Goal: Task Accomplishment & Management: Use online tool/utility

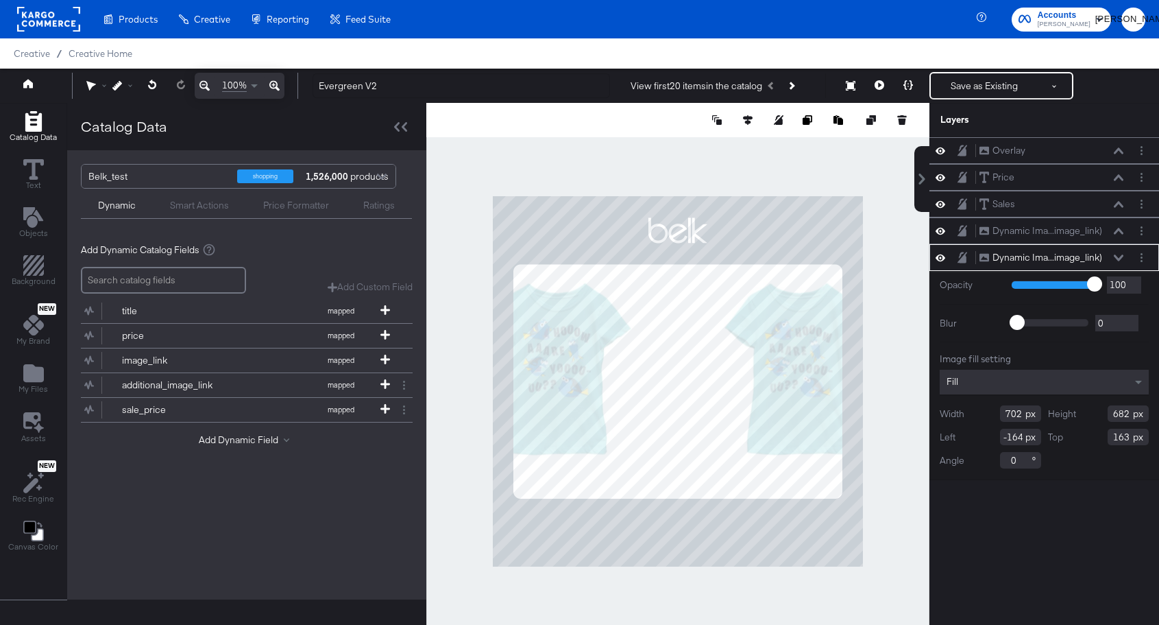
type input "511"
type input "496"
type input "348"
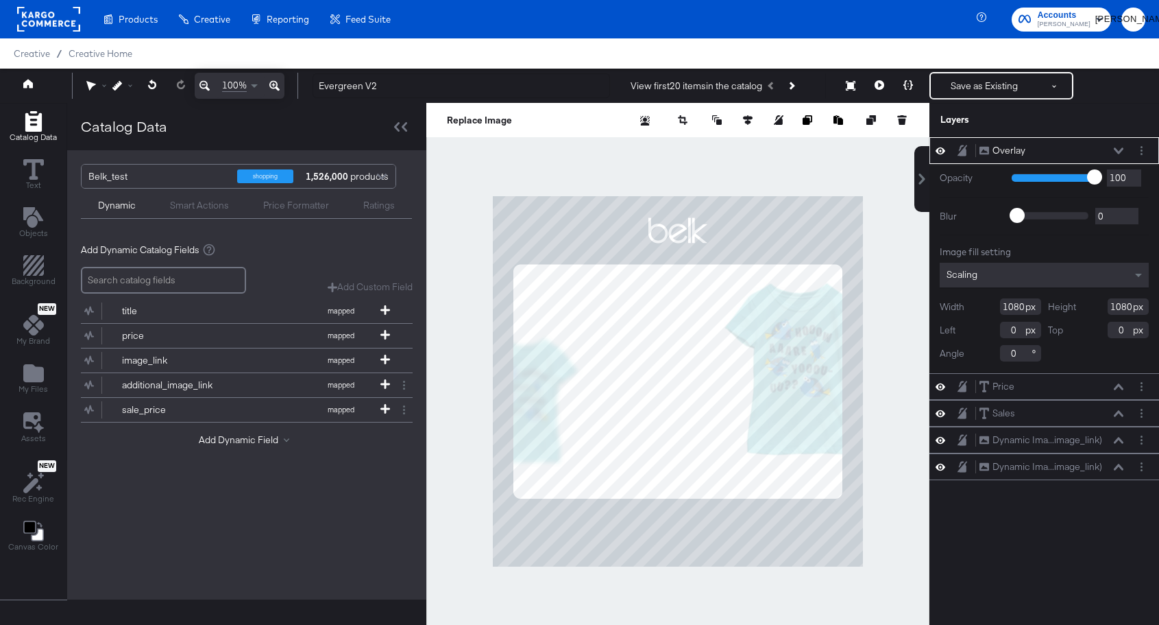
type input "150"
type input "-18"
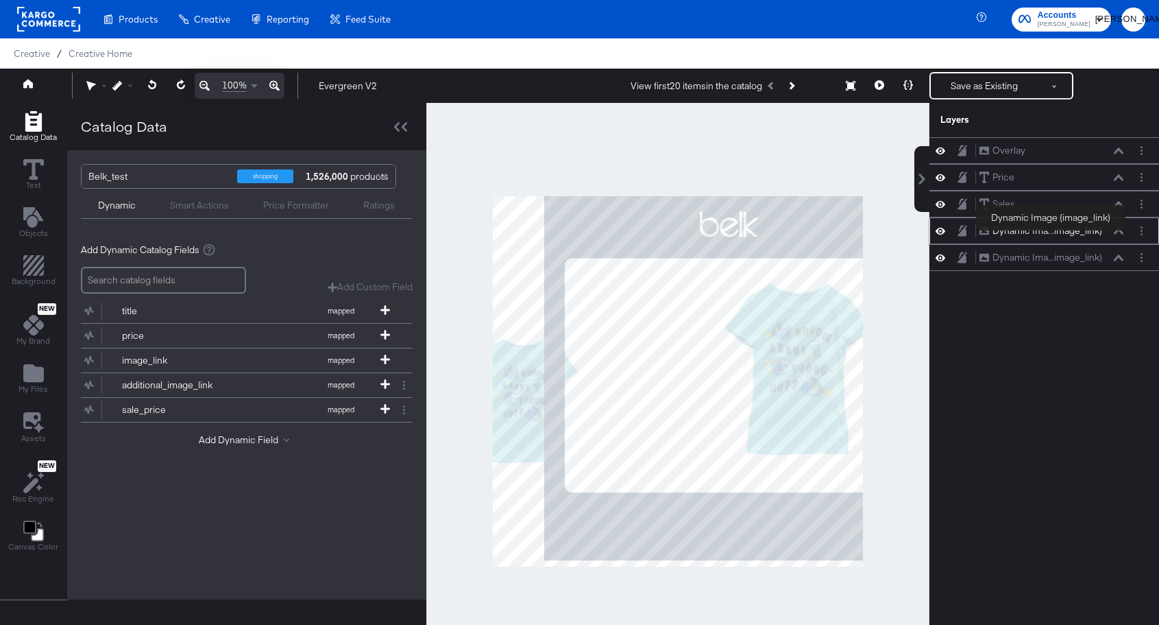
click at [1052, 233] on div "Dynamic Ima...image_link)" at bounding box center [1048, 230] width 110 height 13
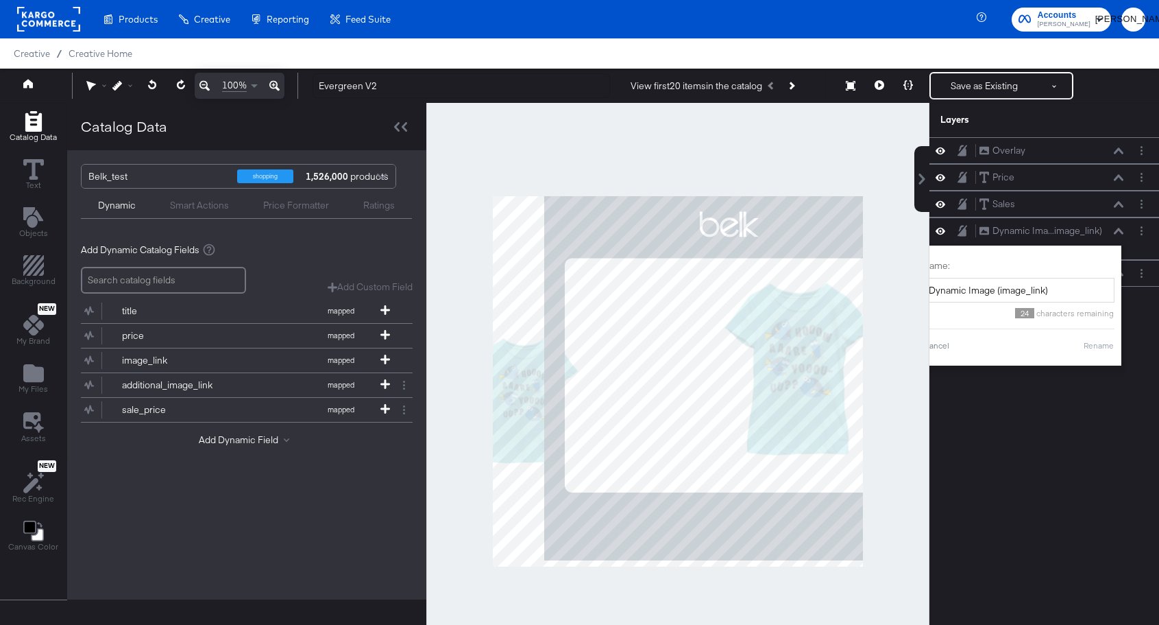
click at [1072, 439] on div "Overlay Overlay Price Price Sales Sales Dynamic Ima...image_link) Dynamic Image…" at bounding box center [1045, 387] width 230 height 501
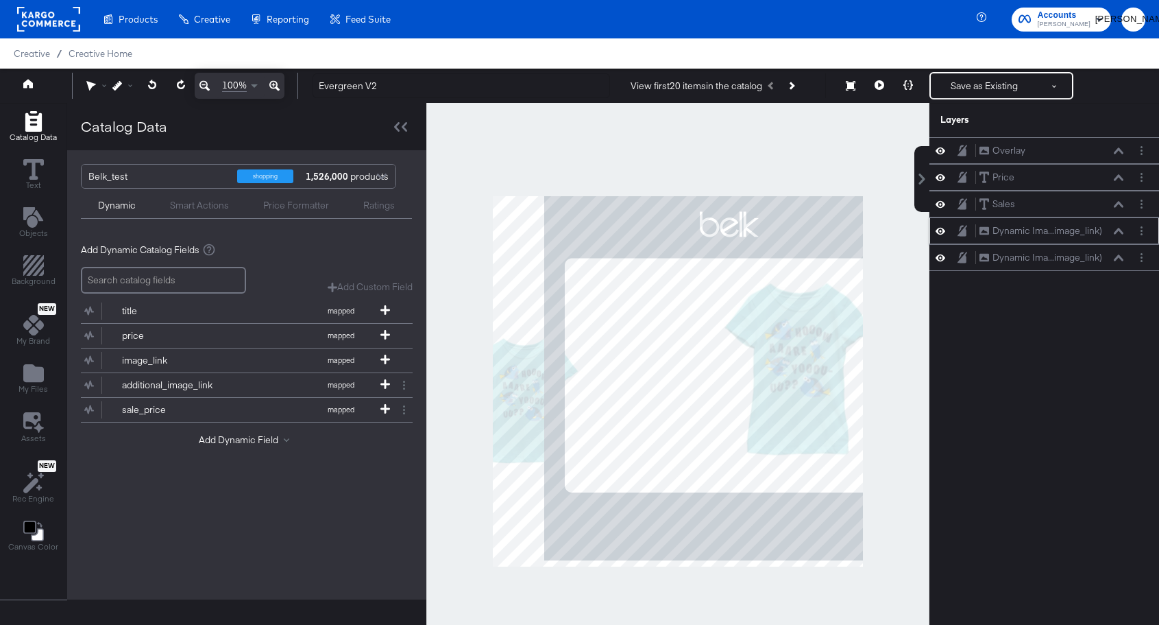
click at [1117, 234] on button at bounding box center [1118, 231] width 11 height 8
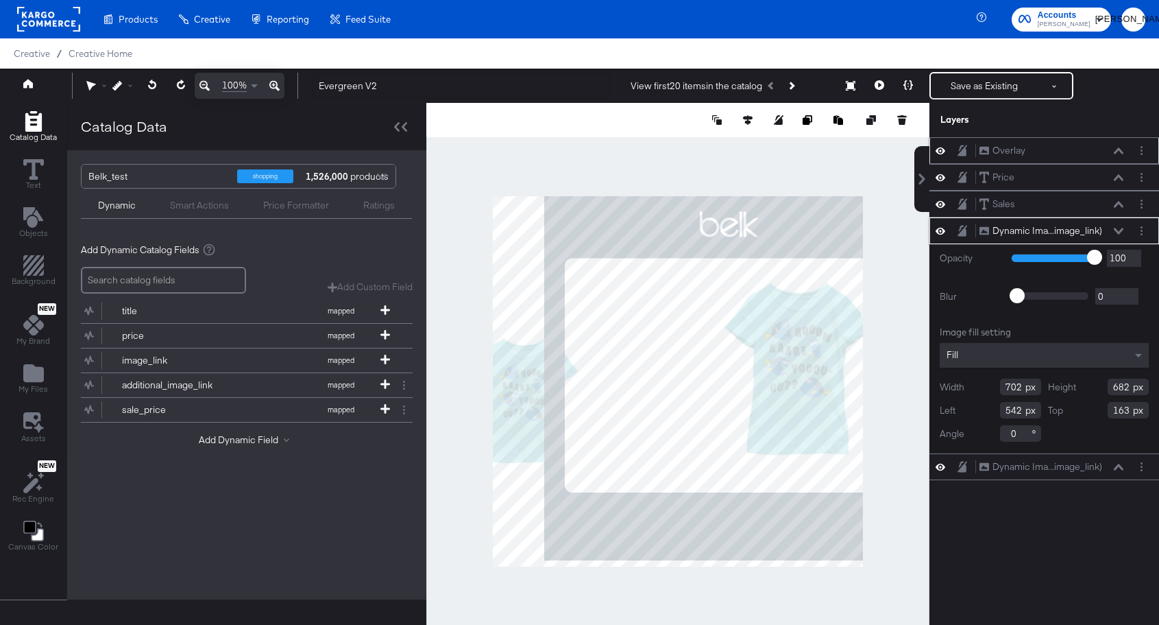
click at [963, 152] on icon at bounding box center [963, 150] width 10 height 11
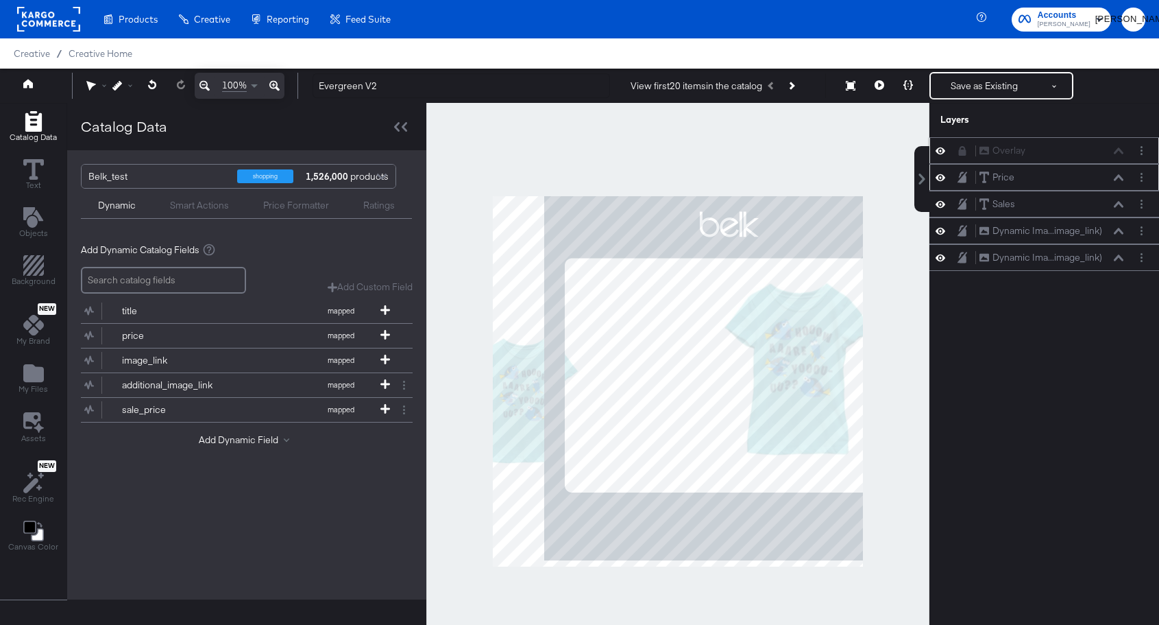
click at [939, 178] on icon at bounding box center [941, 177] width 10 height 12
click at [939, 178] on icon at bounding box center [941, 177] width 10 height 9
click at [1141, 179] on icon "Layer Options" at bounding box center [1142, 177] width 2 height 9
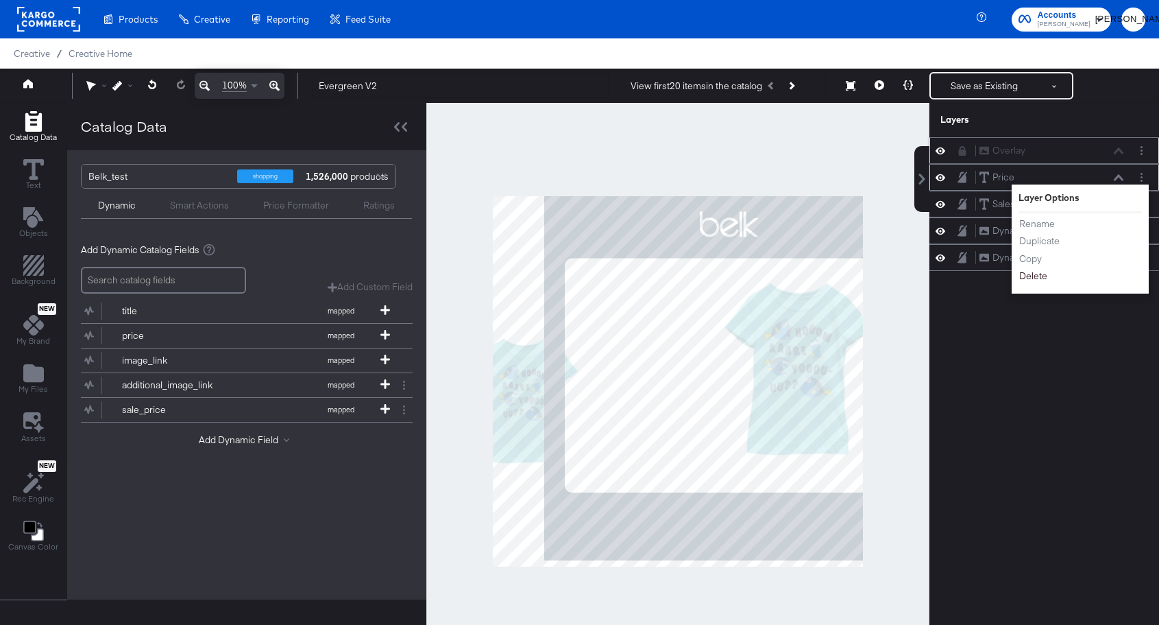
click at [1040, 279] on button "Delete" at bounding box center [1033, 276] width 29 height 14
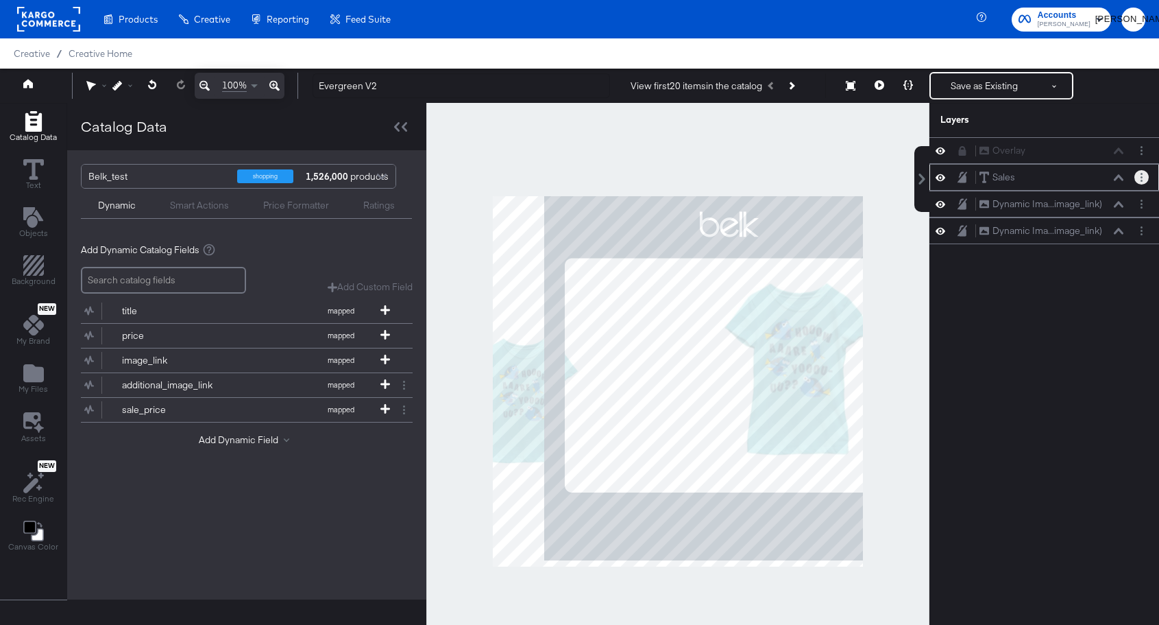
click at [1138, 180] on button "Layer Options" at bounding box center [1142, 177] width 14 height 14
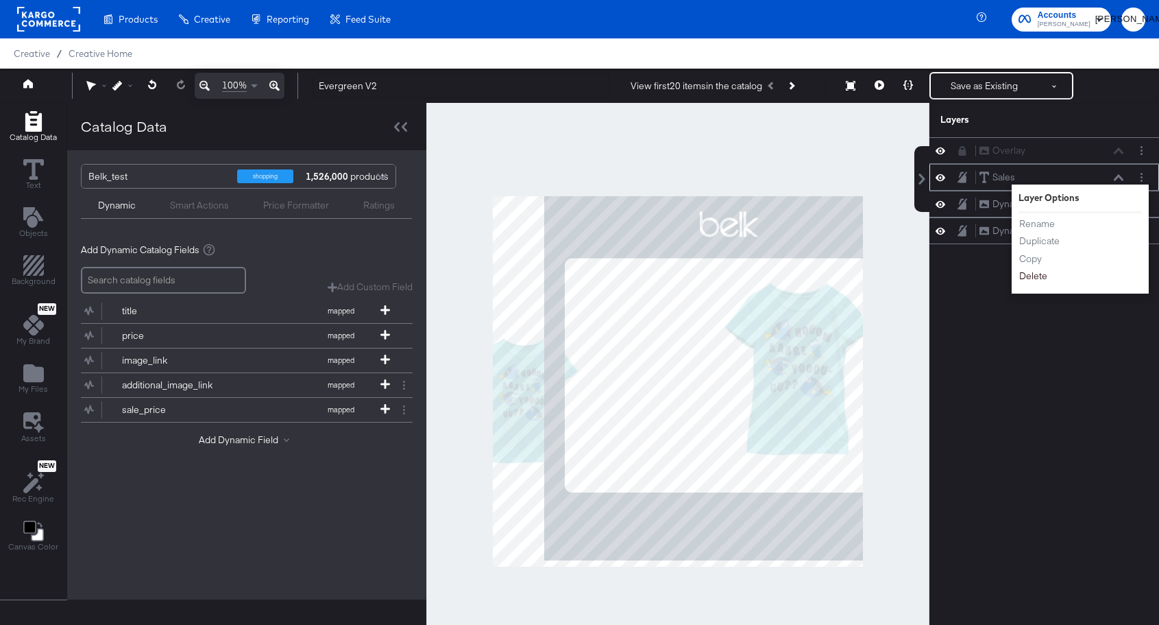
click at [1042, 278] on button "Delete" at bounding box center [1033, 276] width 29 height 14
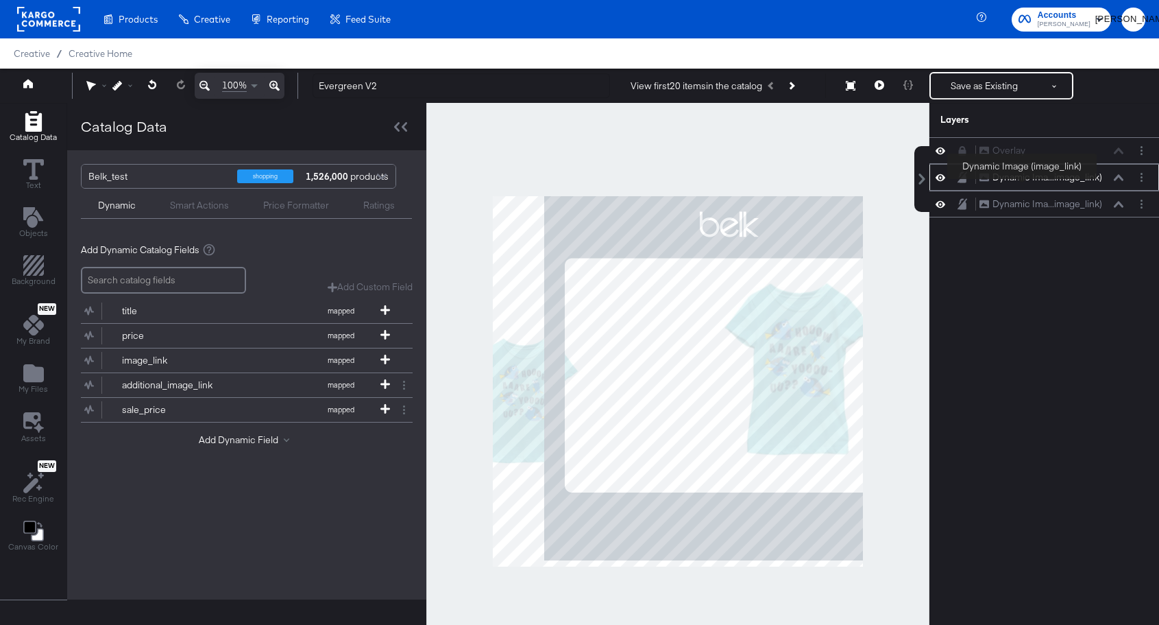
click at [1023, 182] on div "Dynamic Ima...image_link)" at bounding box center [1048, 177] width 110 height 13
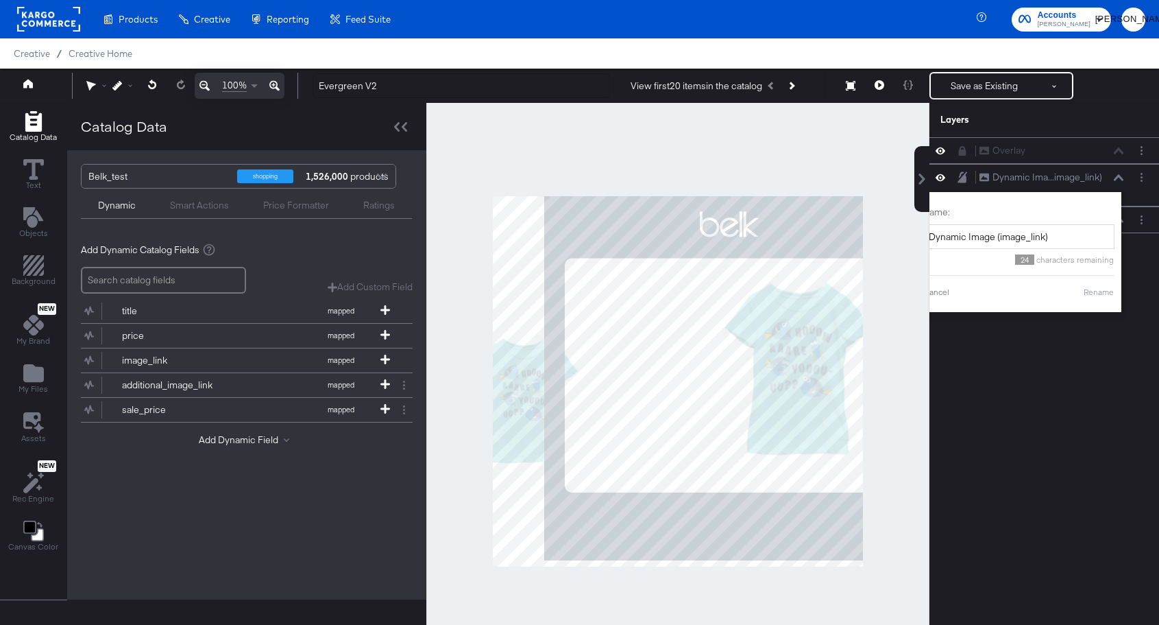
click at [1109, 377] on div "Overlay Overlay Dynamic Ima...image_link) Dynamic Image (image_link) Name: Dyna…" at bounding box center [1045, 387] width 230 height 501
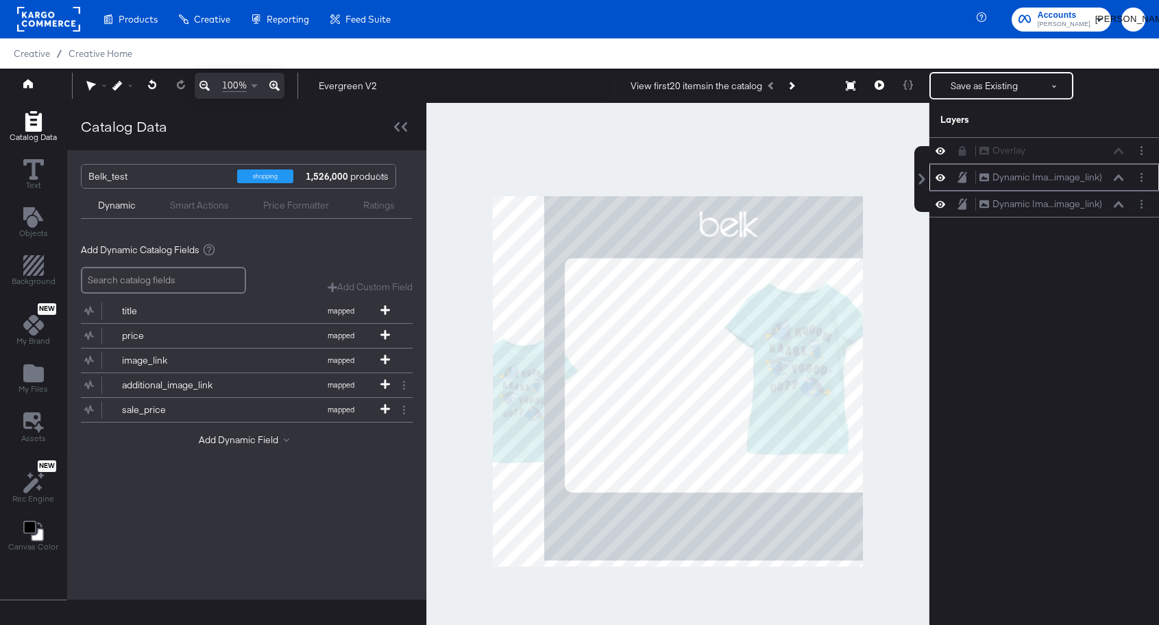
click at [1120, 184] on div "Dynamic Ima...image_link) Dynamic Image (image_link)" at bounding box center [1045, 177] width 230 height 27
click at [1115, 207] on button at bounding box center [1118, 204] width 11 height 8
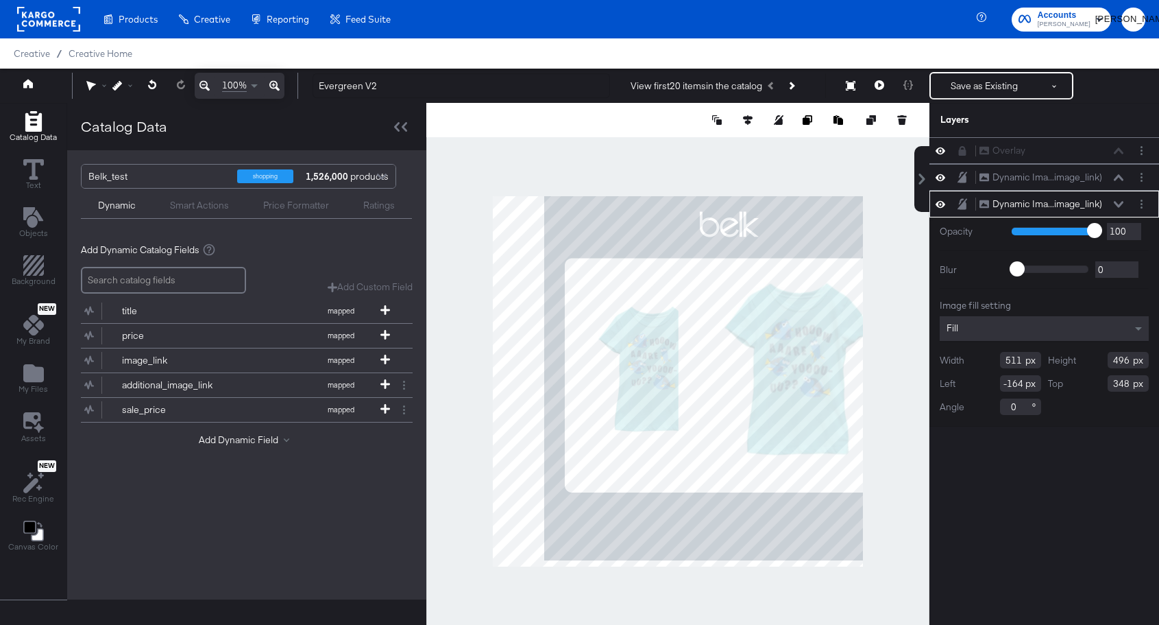
type input "210"
type input "256"
type input "432"
type input "419"
type input "331"
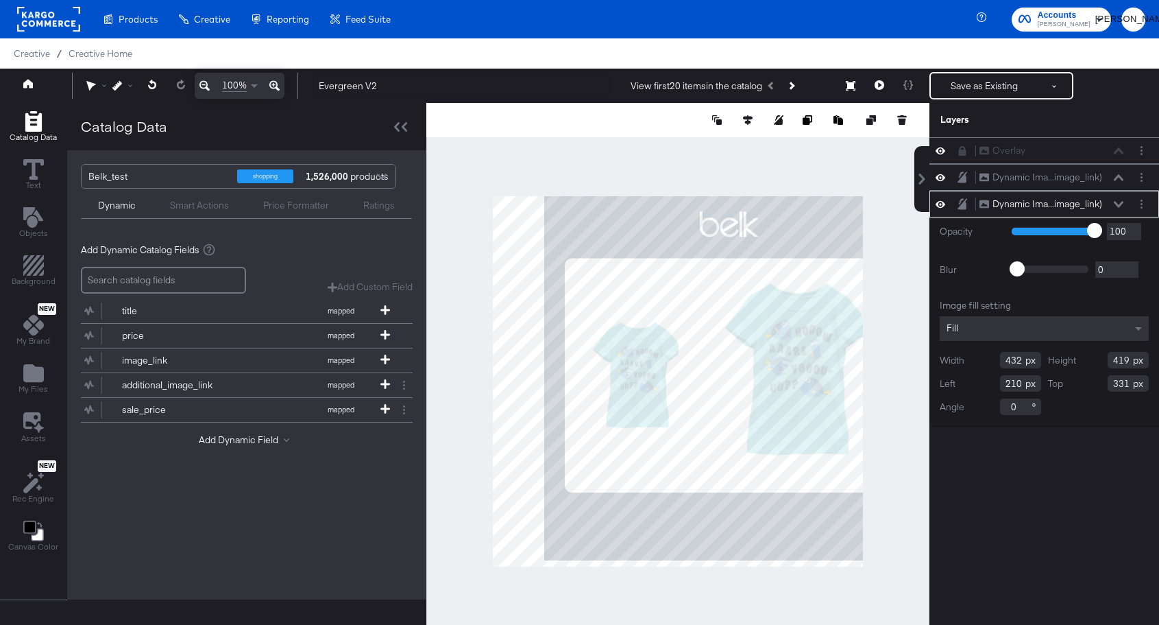
type input "208"
type input "313"
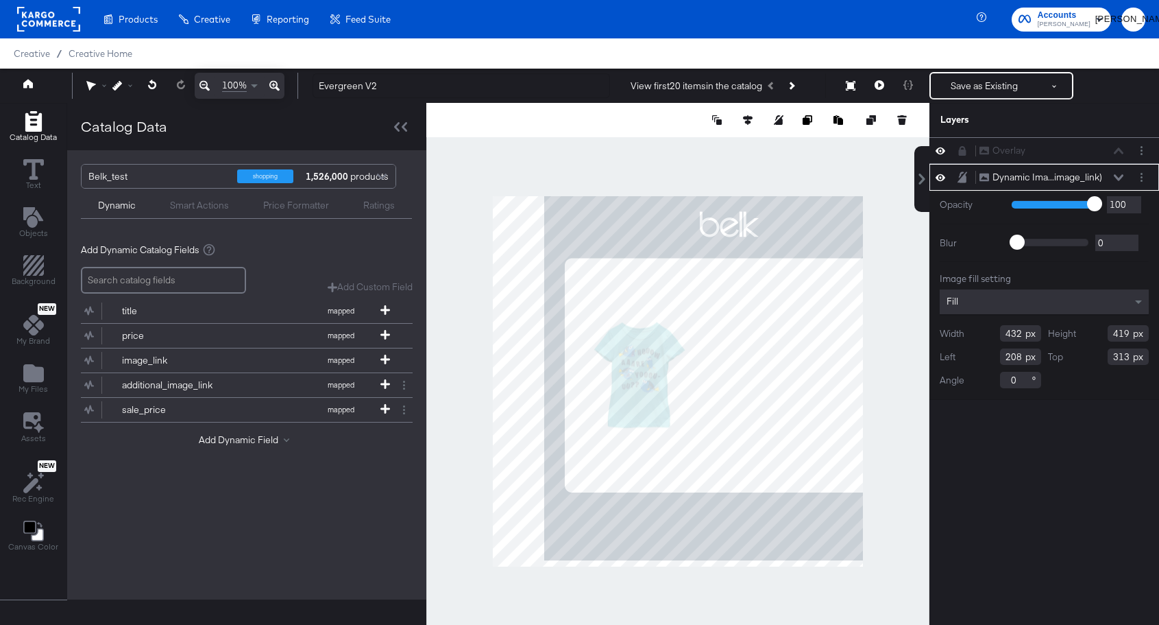
type input "212"
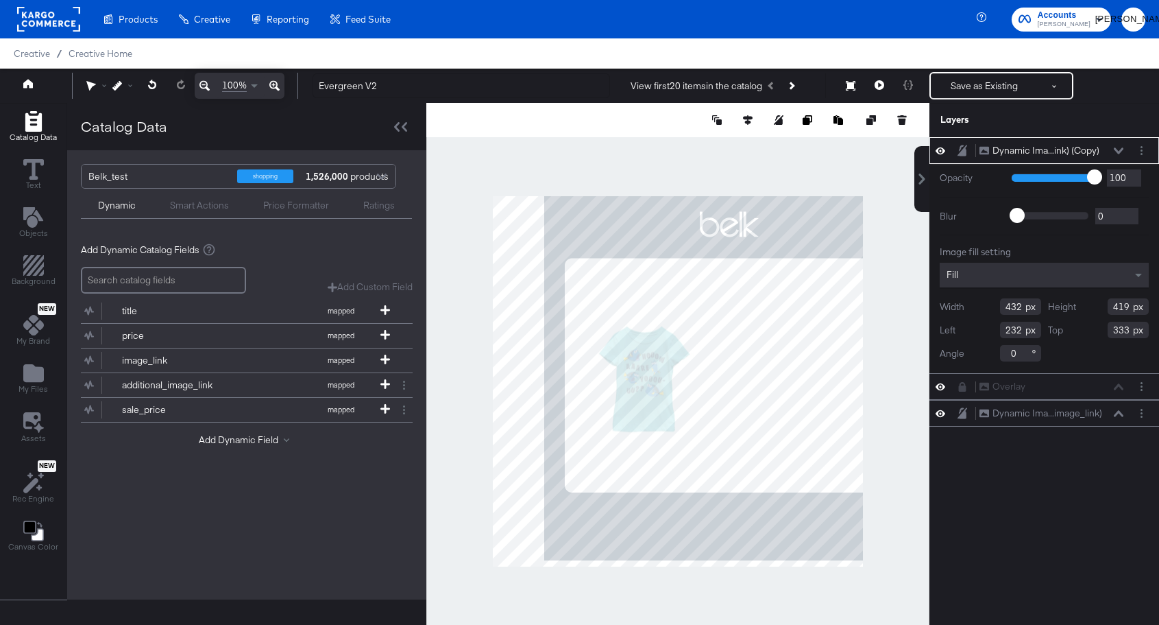
type input "228"
type input "313"
type input "574"
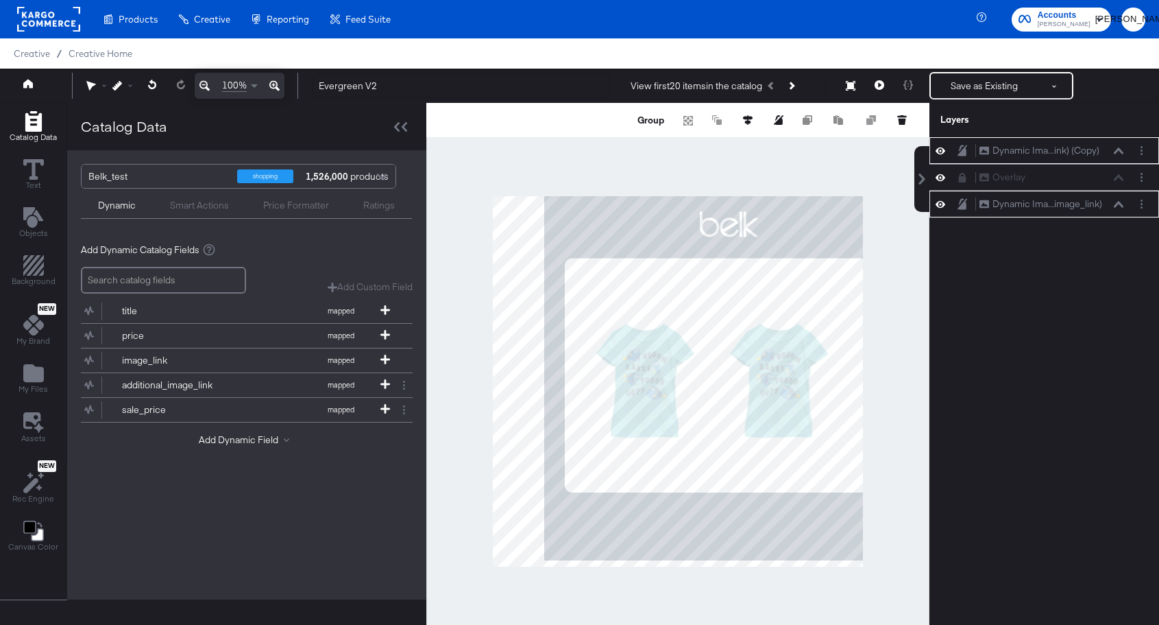
click at [906, 380] on div at bounding box center [677, 381] width 503 height 557
click at [1044, 178] on div "Overlay Overlay" at bounding box center [1051, 177] width 145 height 14
click at [945, 184] on div "Overlay Overlay" at bounding box center [1045, 177] width 230 height 27
click at [957, 177] on button at bounding box center [962, 177] width 11 height 11
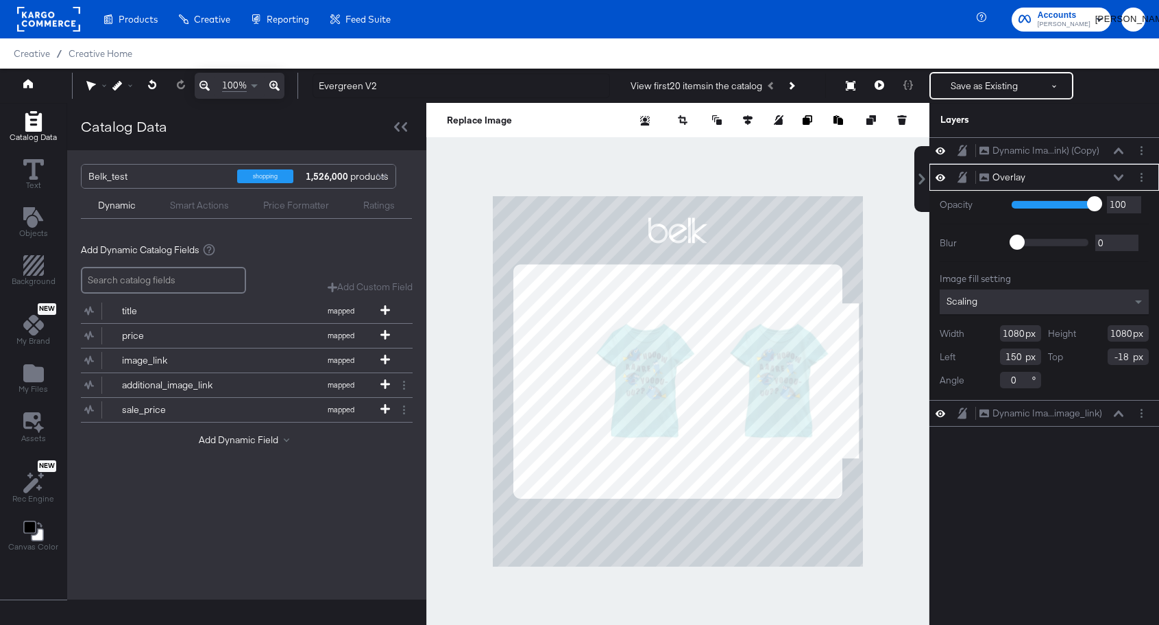
type input "0"
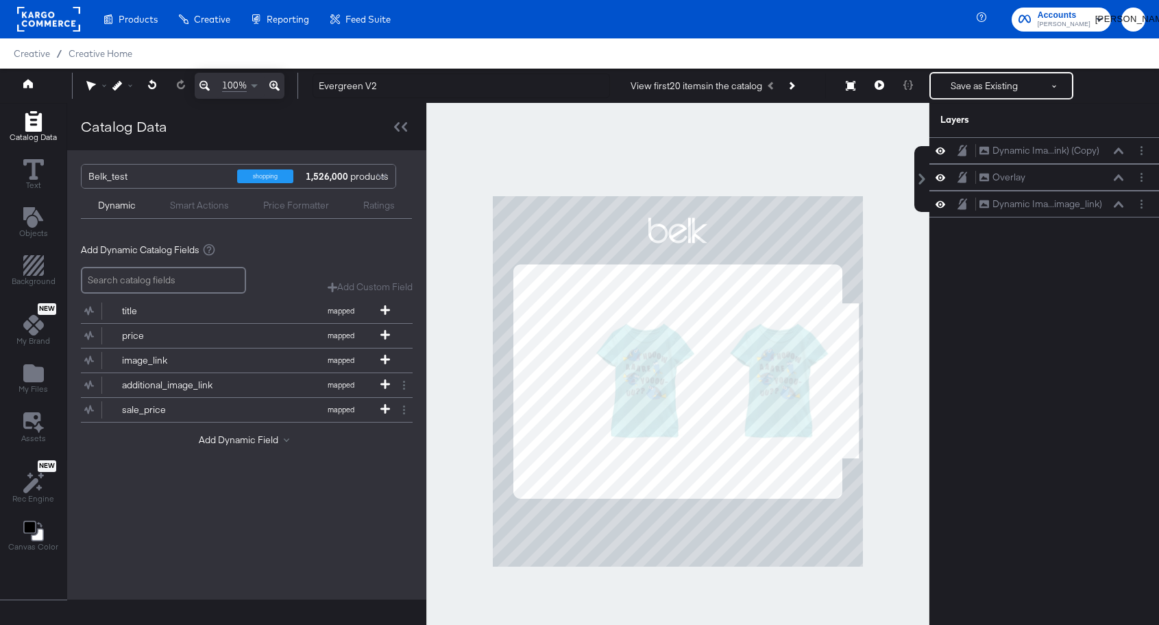
click at [811, 163] on div at bounding box center [677, 381] width 503 height 557
click at [968, 178] on div at bounding box center [966, 177] width 19 height 13
drag, startPoint x: 1033, startPoint y: 179, endPoint x: 1036, endPoint y: 147, distance: 32.3
click at [1036, 147] on div "Overlay Overlay" at bounding box center [1054, 149] width 145 height 14
click at [1033, 179] on div "Dynamic Ima...ink) (Copy)" at bounding box center [1046, 177] width 107 height 13
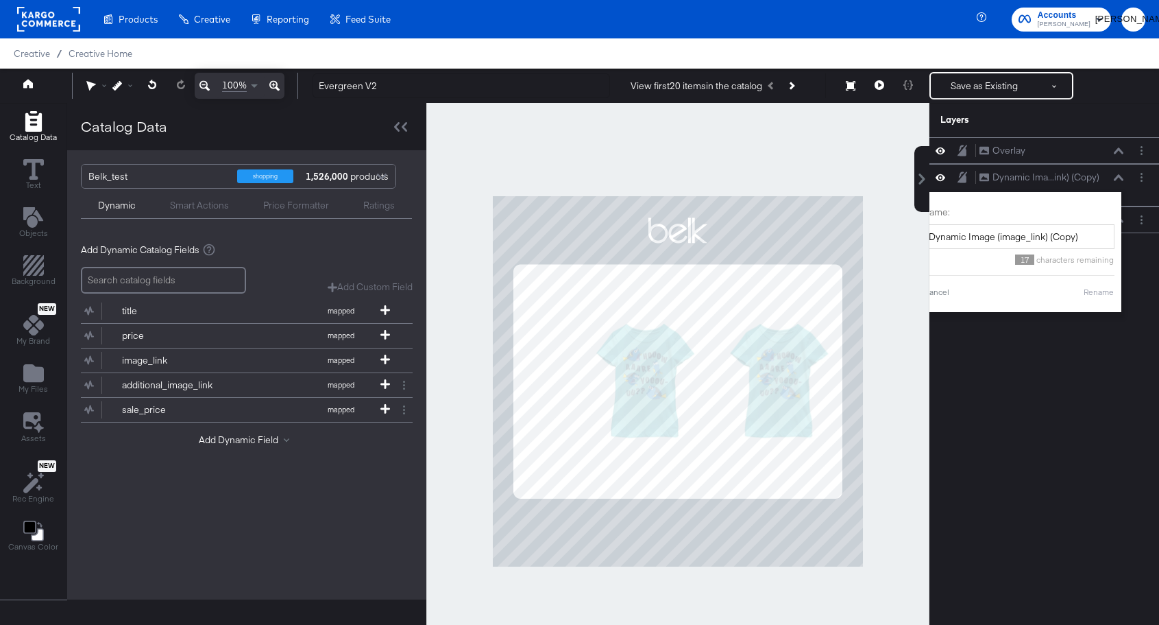
click at [1088, 361] on div "Overlay Overlay Dynamic Ima...ink) (Copy) Dynamic Image (image_link) (Copy) Nam…" at bounding box center [1045, 387] width 230 height 501
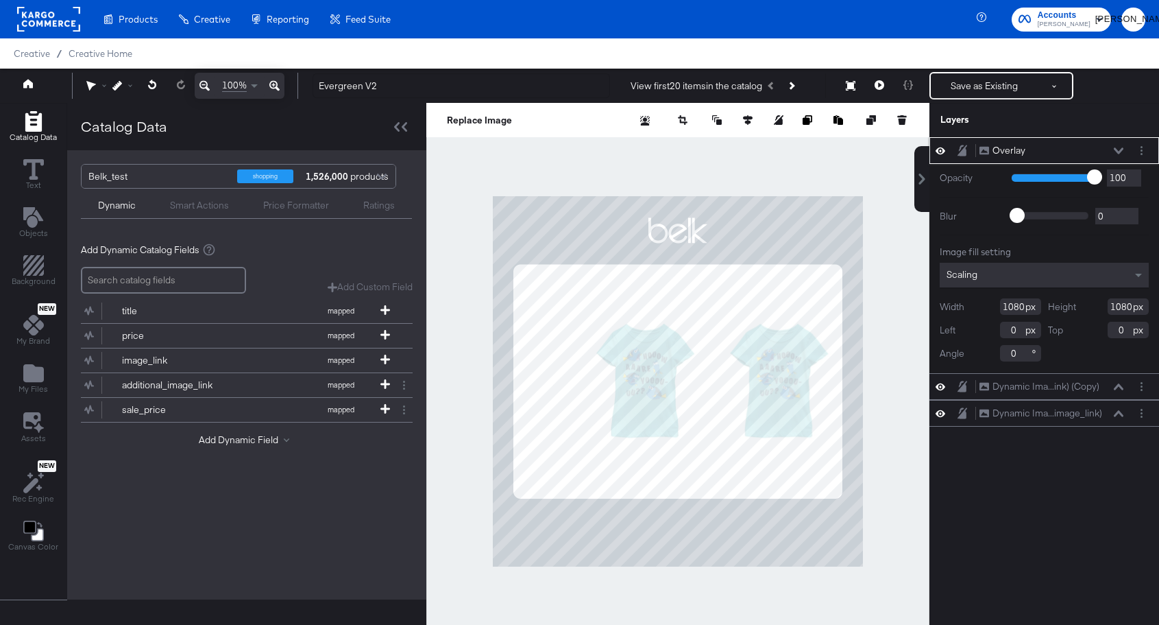
click at [963, 147] on icon at bounding box center [963, 151] width 10 height 12
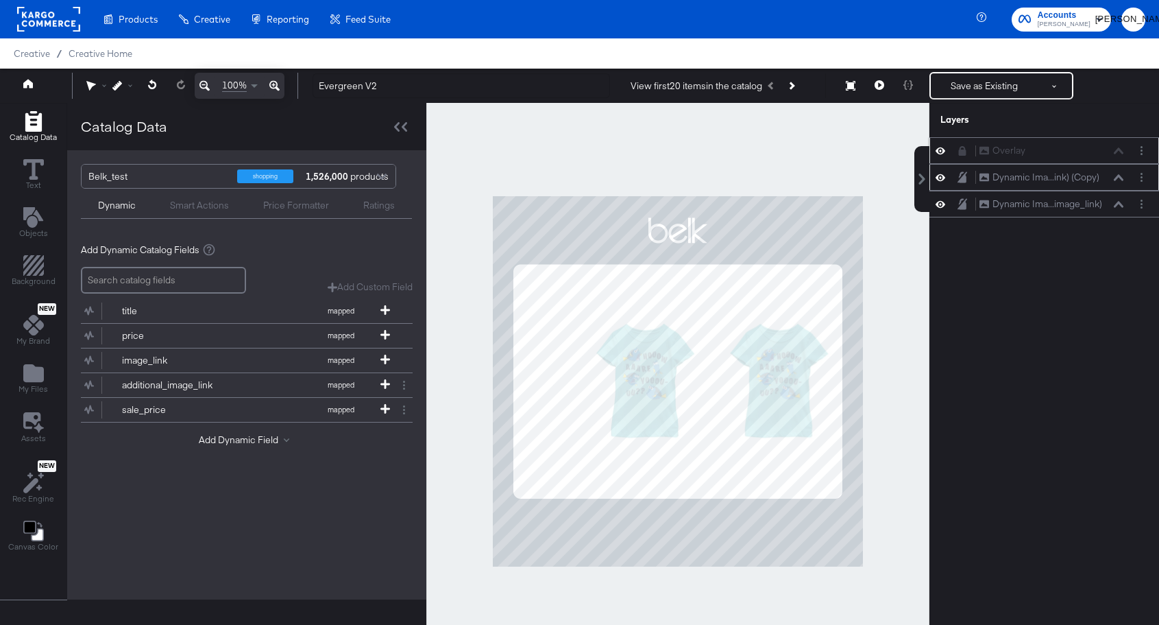
click at [1022, 184] on div "Dynamic Ima...ink) (Copy) Dynamic Image (image_link) (Copy)" at bounding box center [1045, 177] width 230 height 27
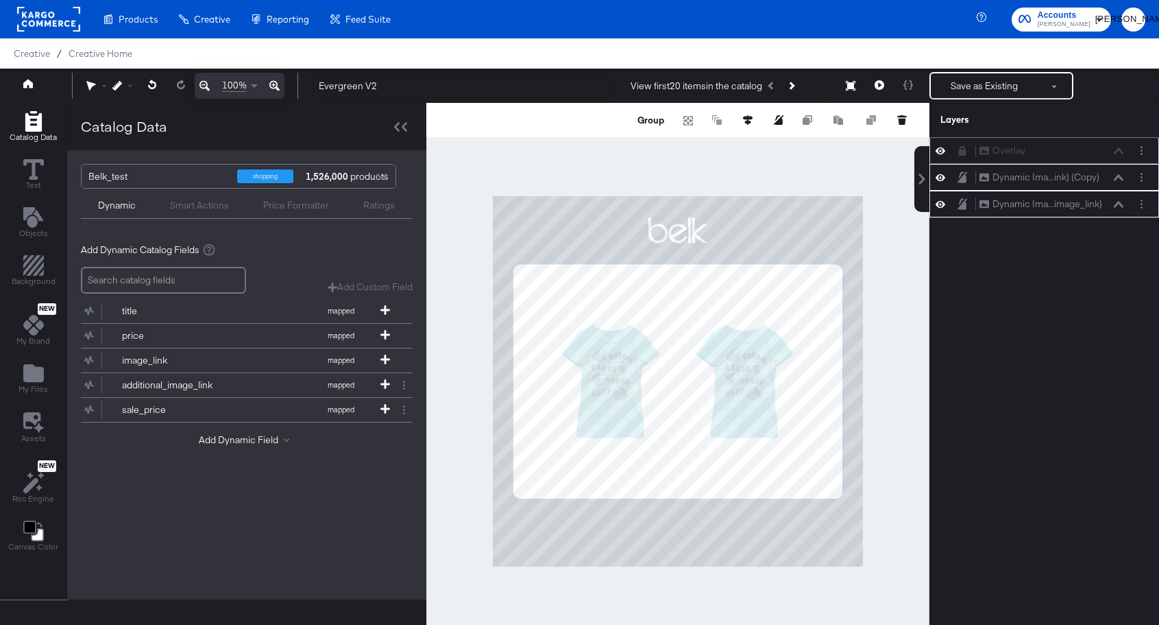
click at [892, 413] on div at bounding box center [677, 381] width 503 height 557
click at [988, 414] on div "Overlay Overlay Dynamic Ima...ink) (Copy) Dynamic Image (image_link) (Copy) Dyn…" at bounding box center [1045, 387] width 230 height 501
click at [918, 414] on div at bounding box center [677, 381] width 503 height 557
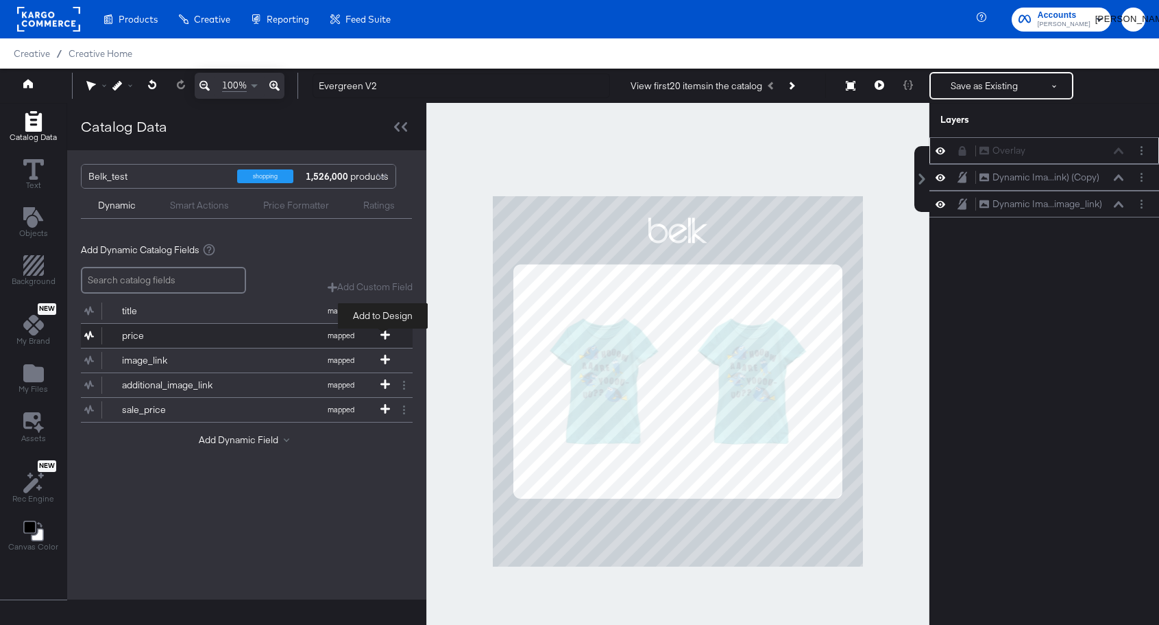
click at [382, 332] on icon at bounding box center [385, 335] width 10 height 10
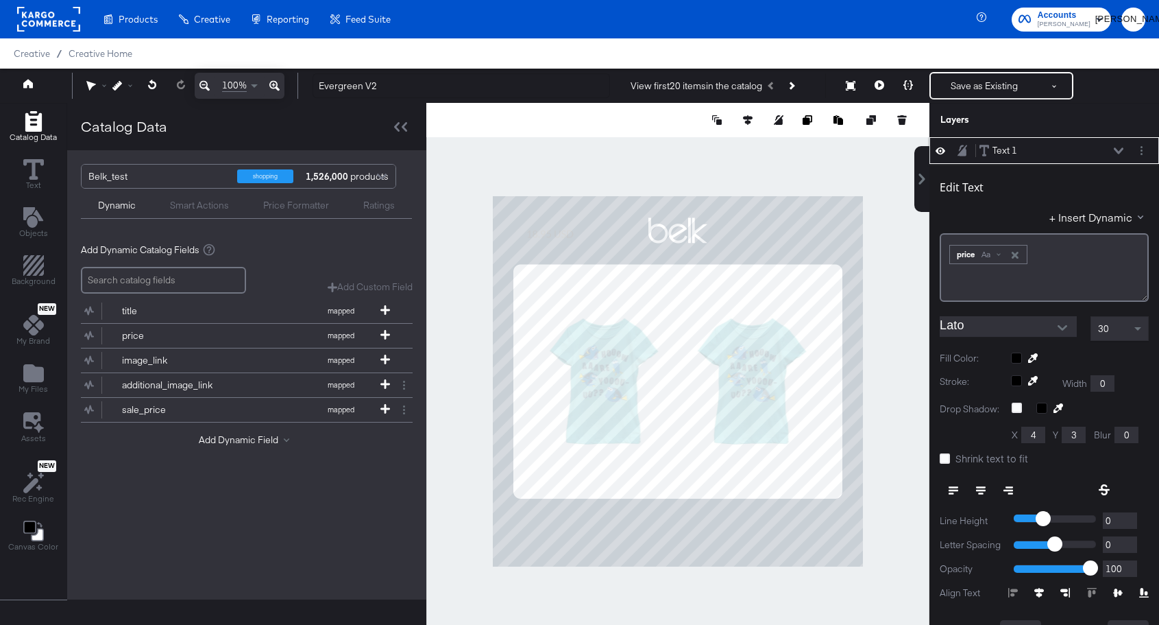
click at [976, 488] on icon at bounding box center [981, 490] width 10 height 10
type input "340"
type input "930"
click at [958, 326] on input "Lato" at bounding box center [998, 326] width 117 height 21
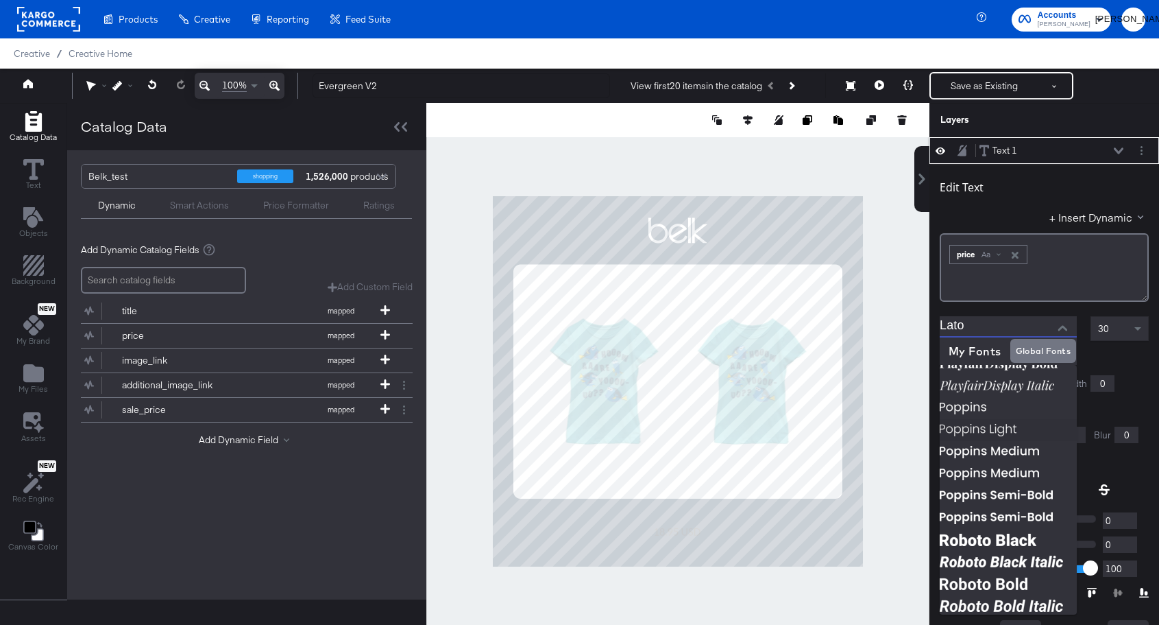
scroll to position [857, 0]
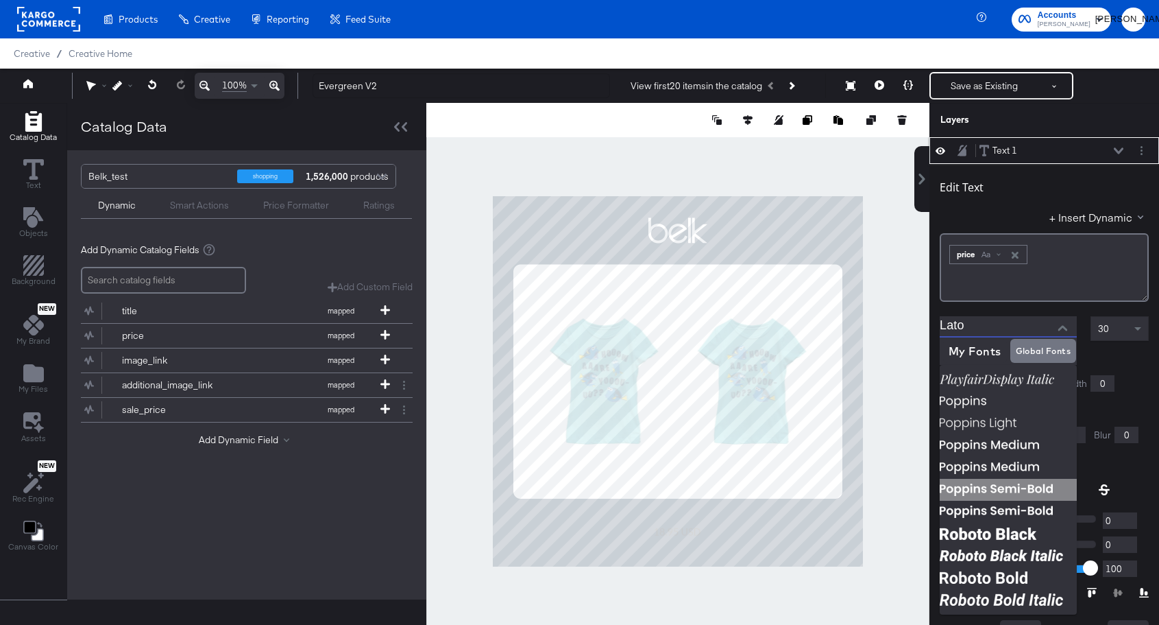
click at [1002, 485] on img at bounding box center [1008, 490] width 137 height 22
type input "Poppins Semi-Bold"
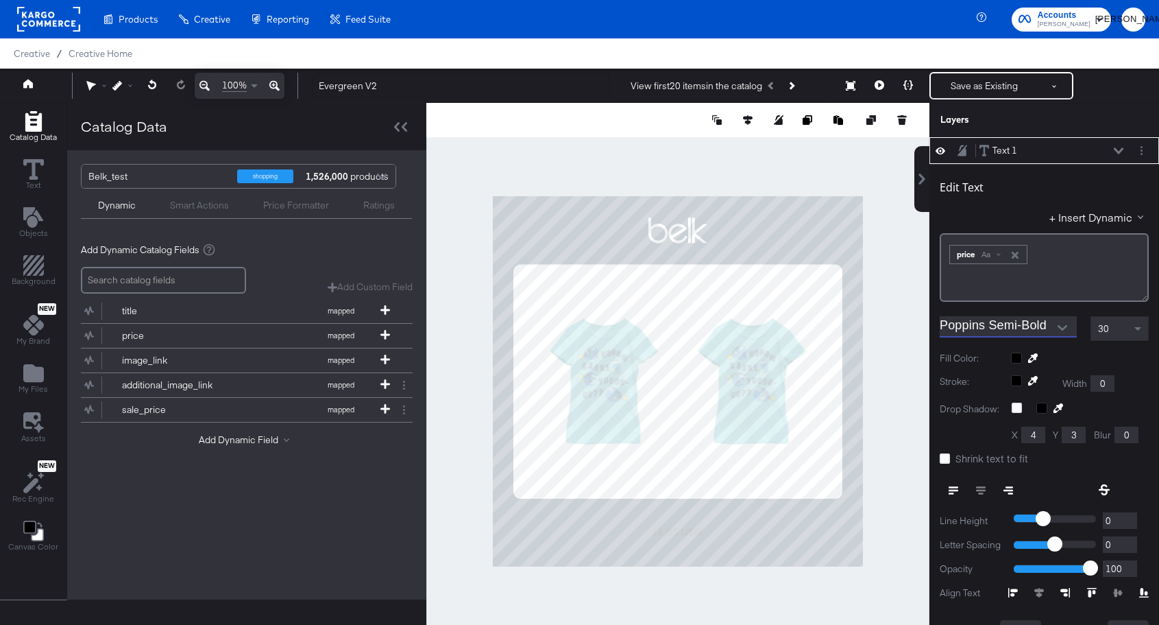
click at [1019, 359] on div at bounding box center [1080, 357] width 138 height 11
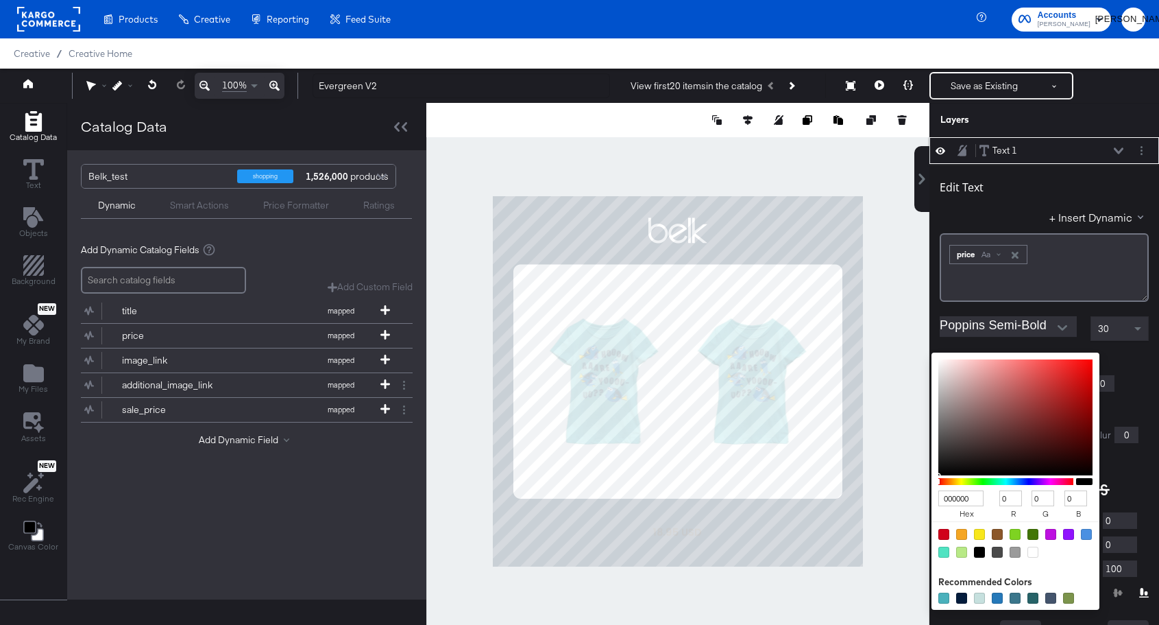
click at [1030, 553] on div at bounding box center [1033, 551] width 11 height 11
type input "FFFFFF"
type input "255"
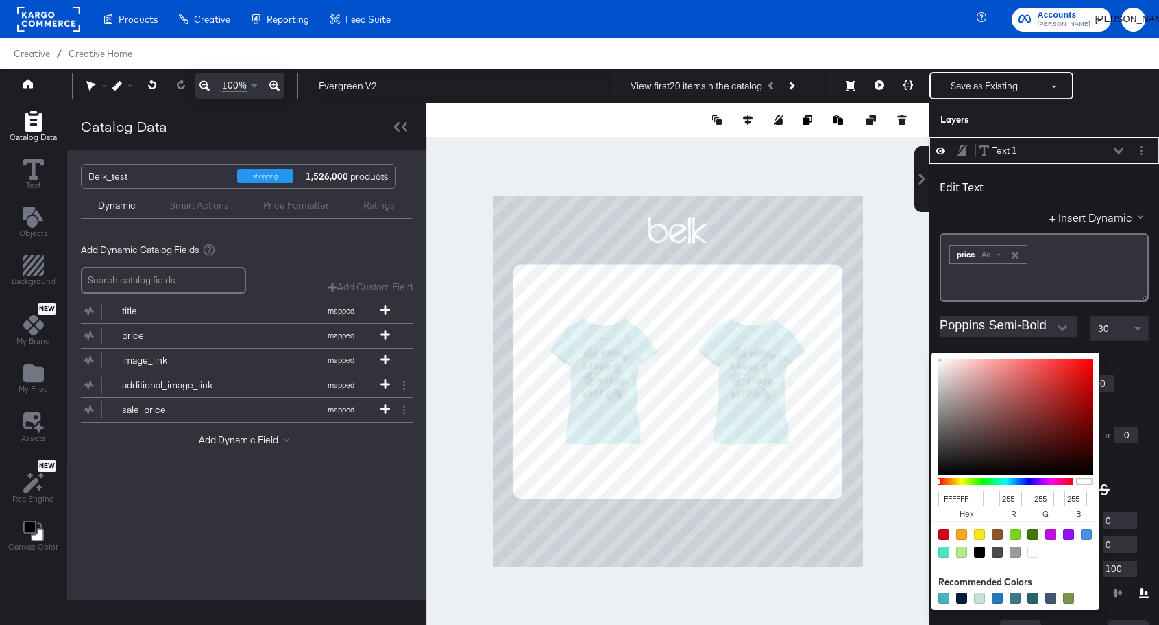
click at [1033, 551] on div at bounding box center [1033, 551] width 11 height 11
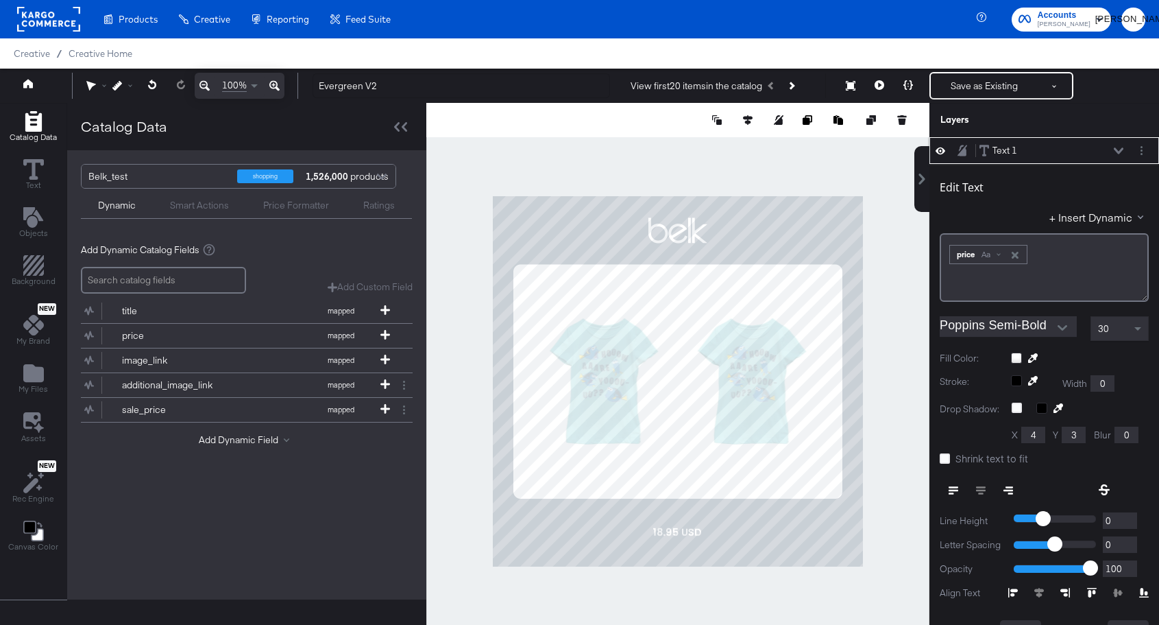
click at [968, 341] on div at bounding box center [1044, 341] width 209 height 1
click at [1105, 323] on span "30" at bounding box center [1103, 328] width 11 height 12
click at [768, 583] on div at bounding box center [677, 381] width 503 height 557
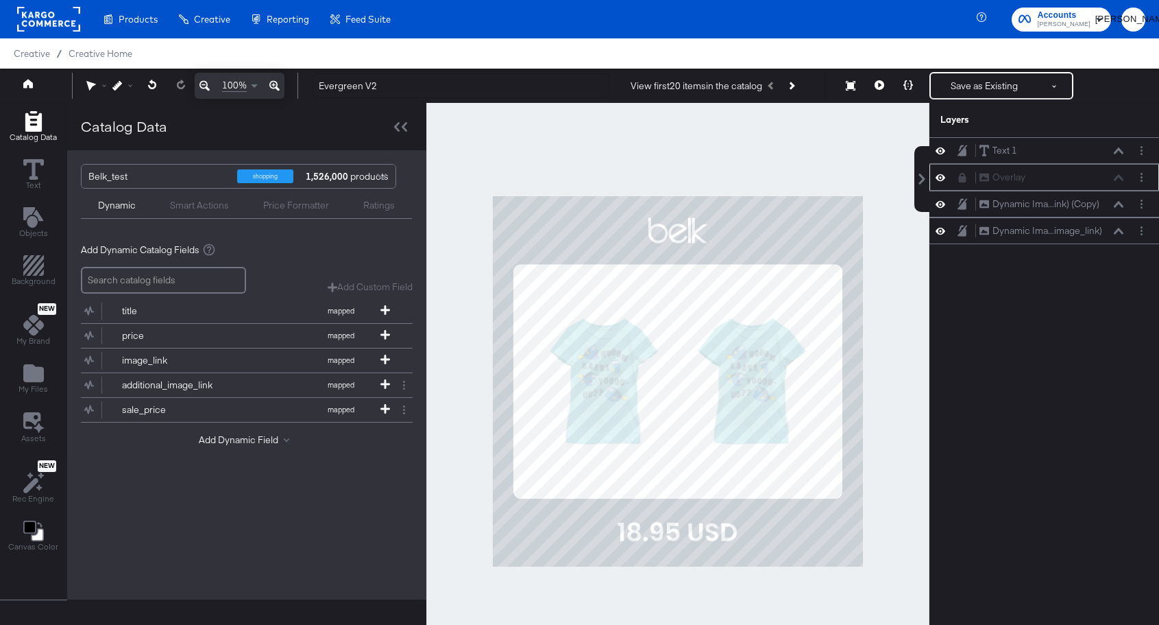
click at [887, 520] on div at bounding box center [677, 381] width 503 height 557
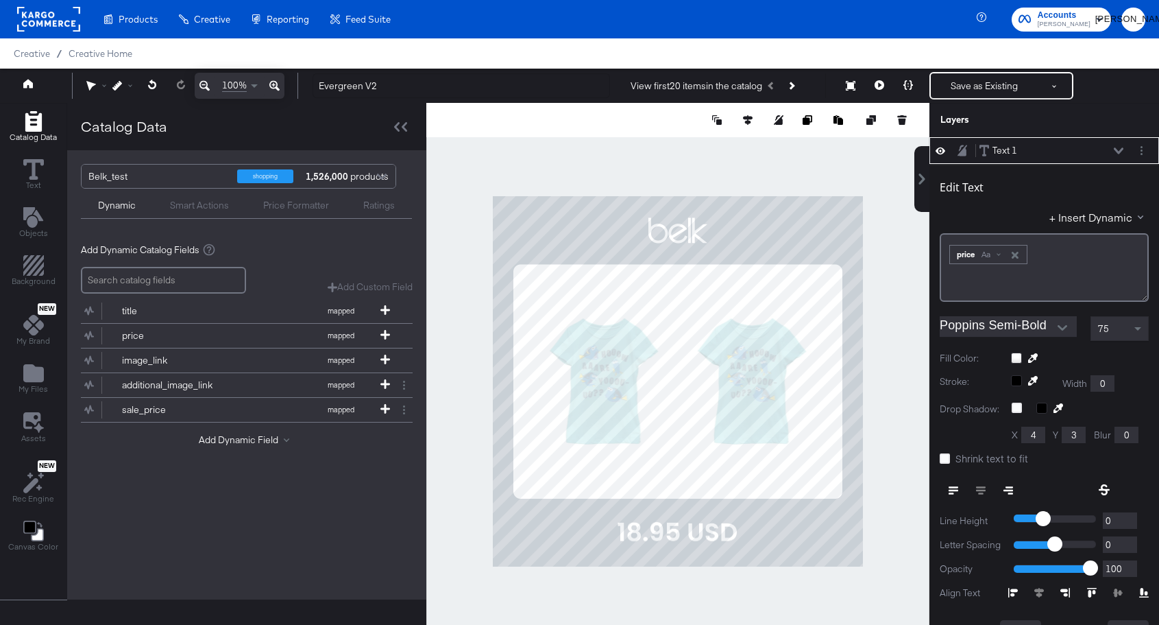
scroll to position [14, 0]
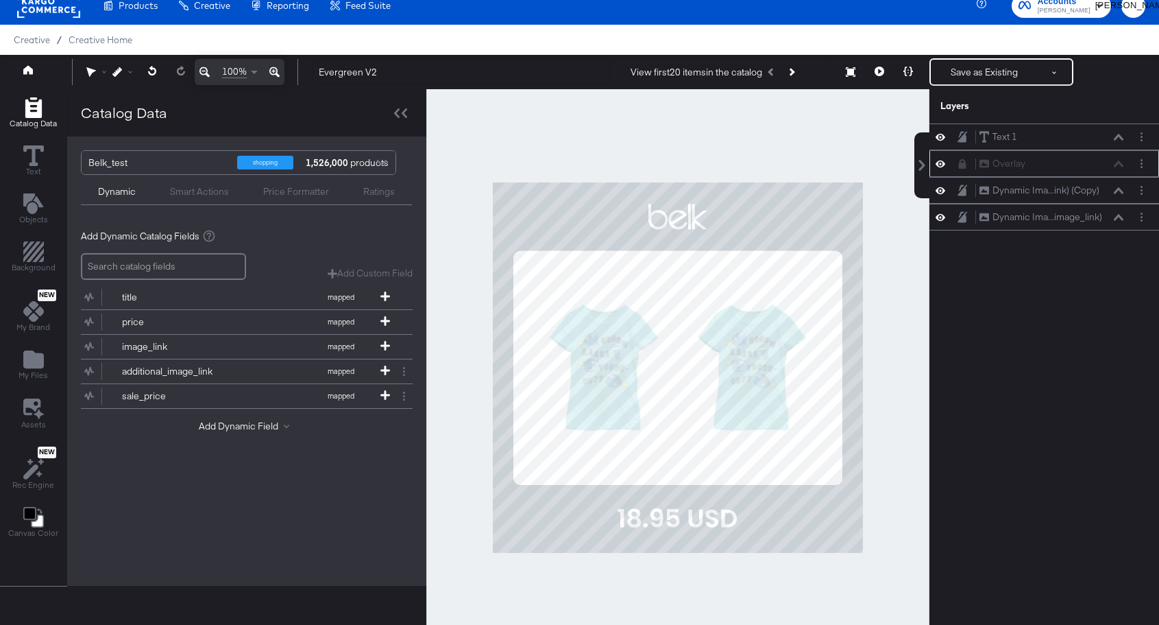
click at [885, 484] on div at bounding box center [677, 367] width 503 height 557
click at [875, 71] on button at bounding box center [879, 71] width 29 height 27
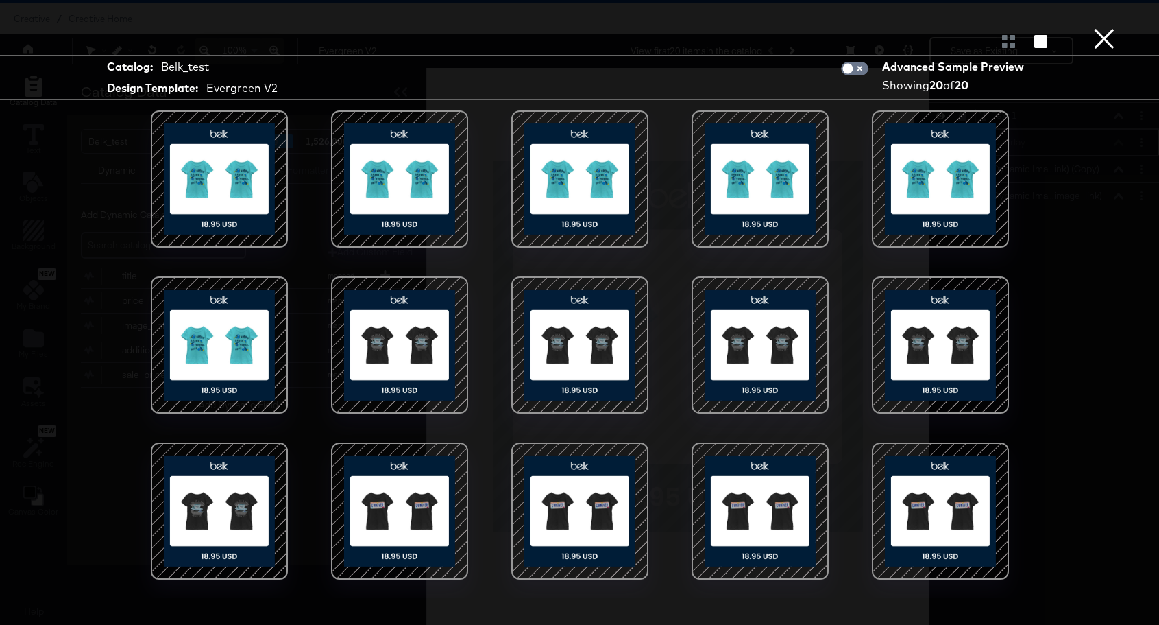
scroll to position [0, 0]
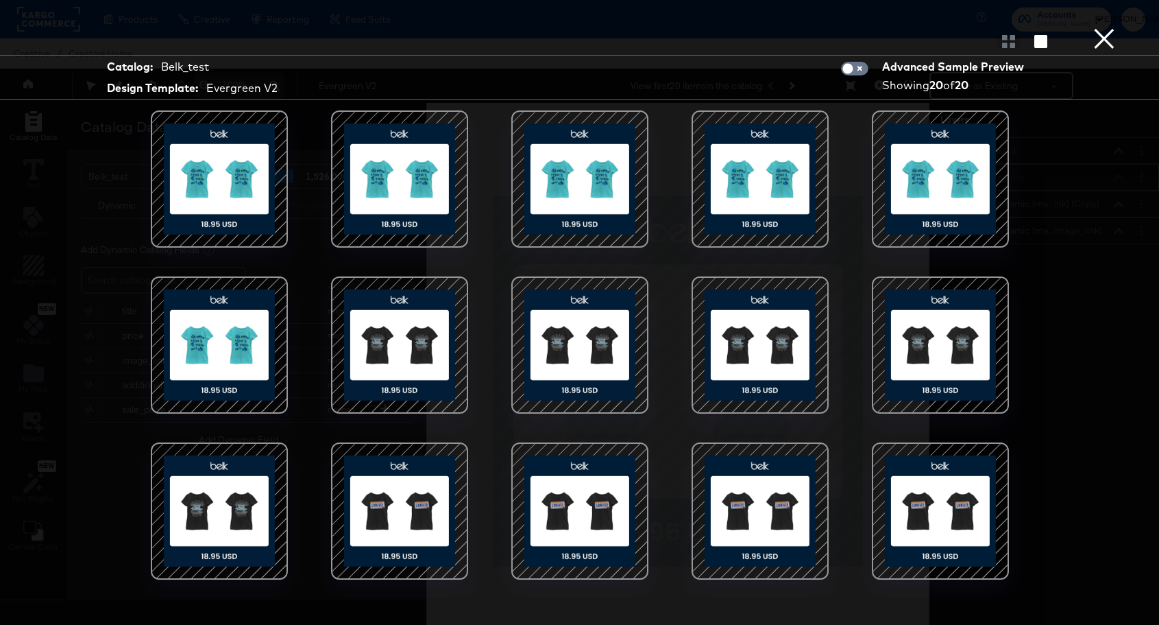
click at [1107, 27] on button "×" at bounding box center [1104, 13] width 27 height 27
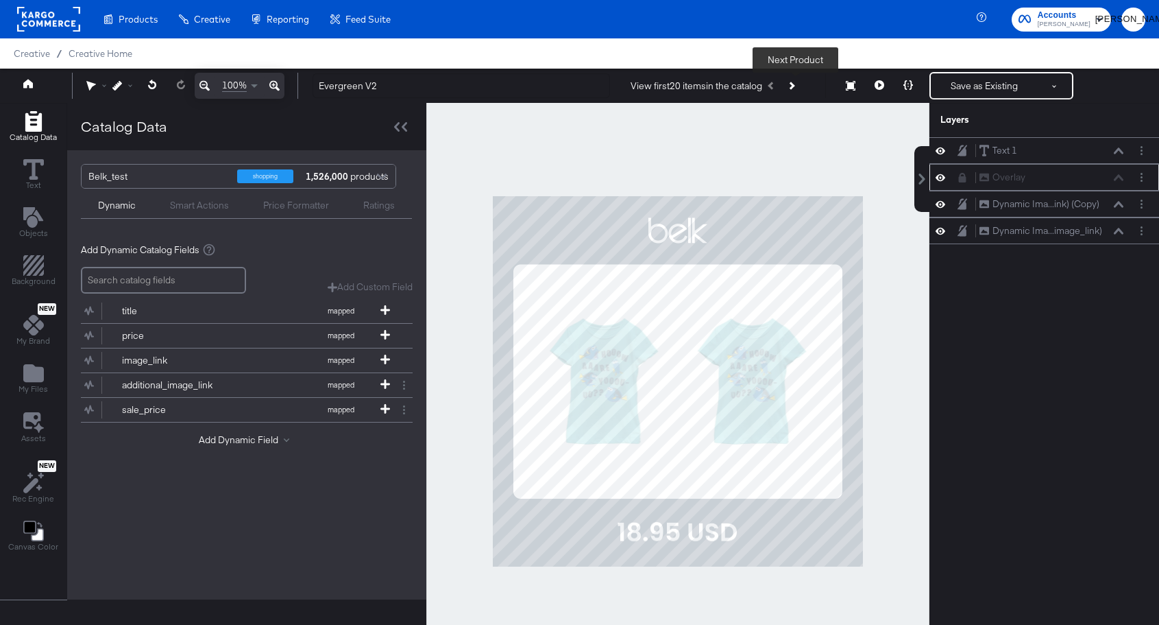
click at [800, 87] on button "Next Product" at bounding box center [791, 85] width 19 height 25
click at [798, 82] on button "Next Product" at bounding box center [791, 85] width 19 height 25
click at [878, 84] on icon at bounding box center [880, 85] width 10 height 10
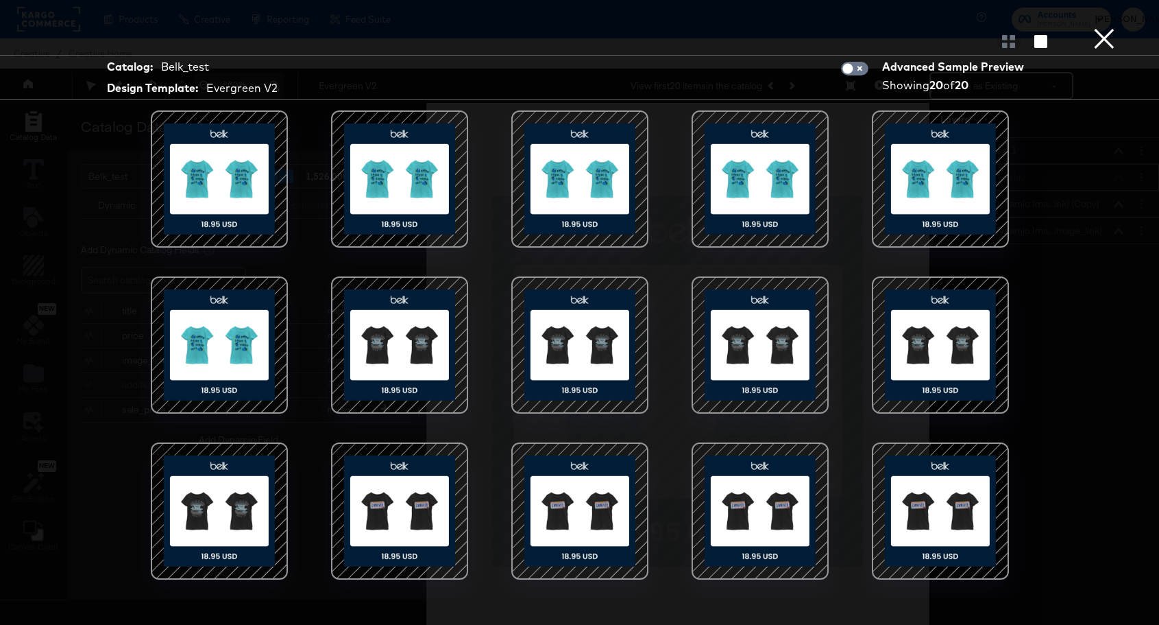
click at [120, 391] on div at bounding box center [580, 353] width 1022 height 487
click at [1052, 338] on div at bounding box center [580, 353] width 1022 height 487
click at [1097, 27] on button "×" at bounding box center [1104, 13] width 27 height 27
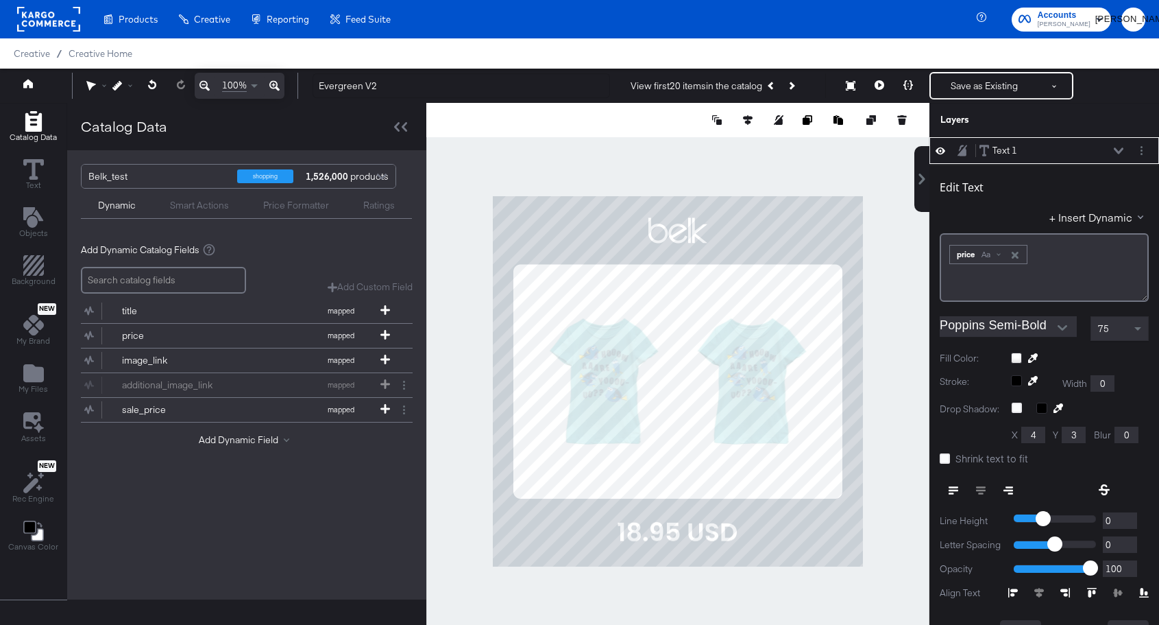
scroll to position [14, 0]
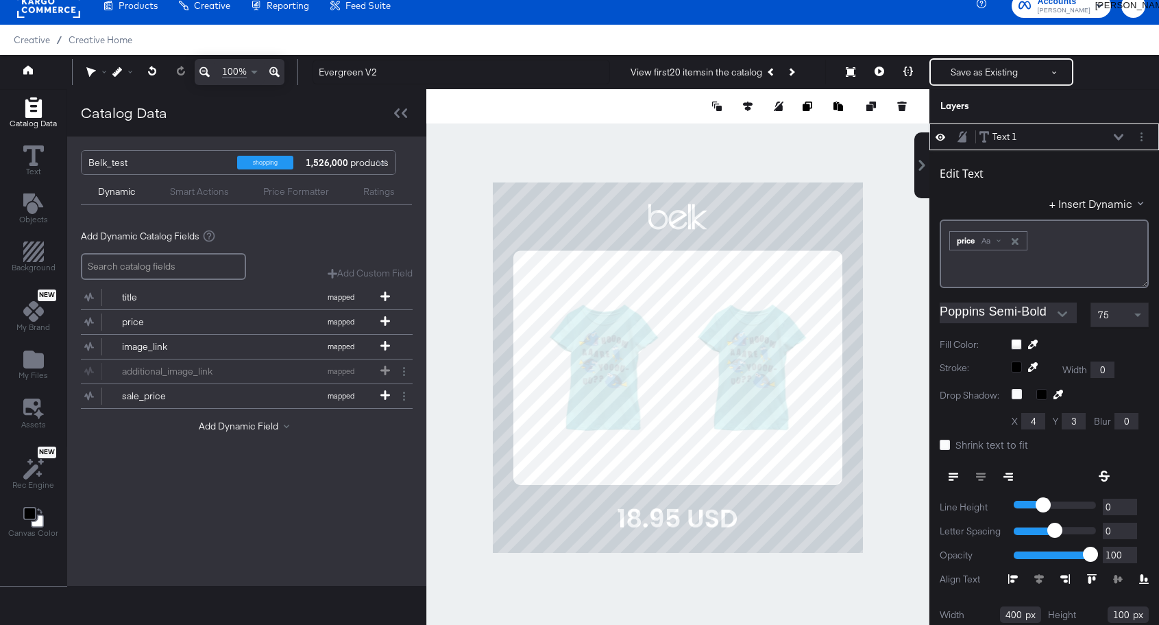
click at [815, 606] on div at bounding box center [677, 367] width 503 height 557
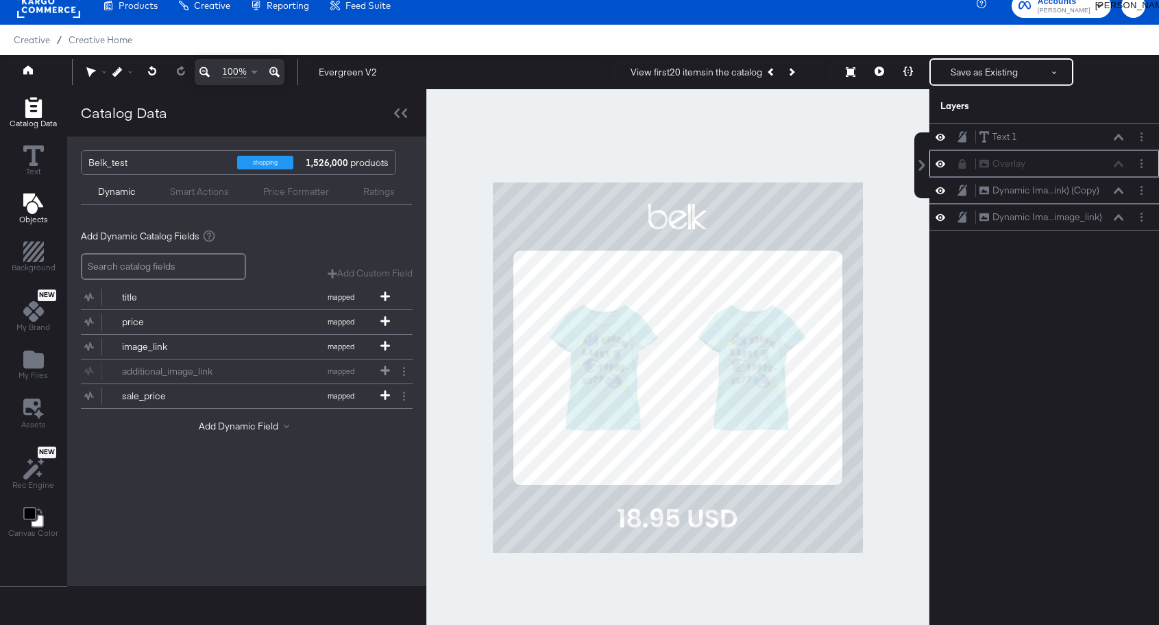
click at [29, 205] on icon "Add Text" at bounding box center [33, 203] width 20 height 21
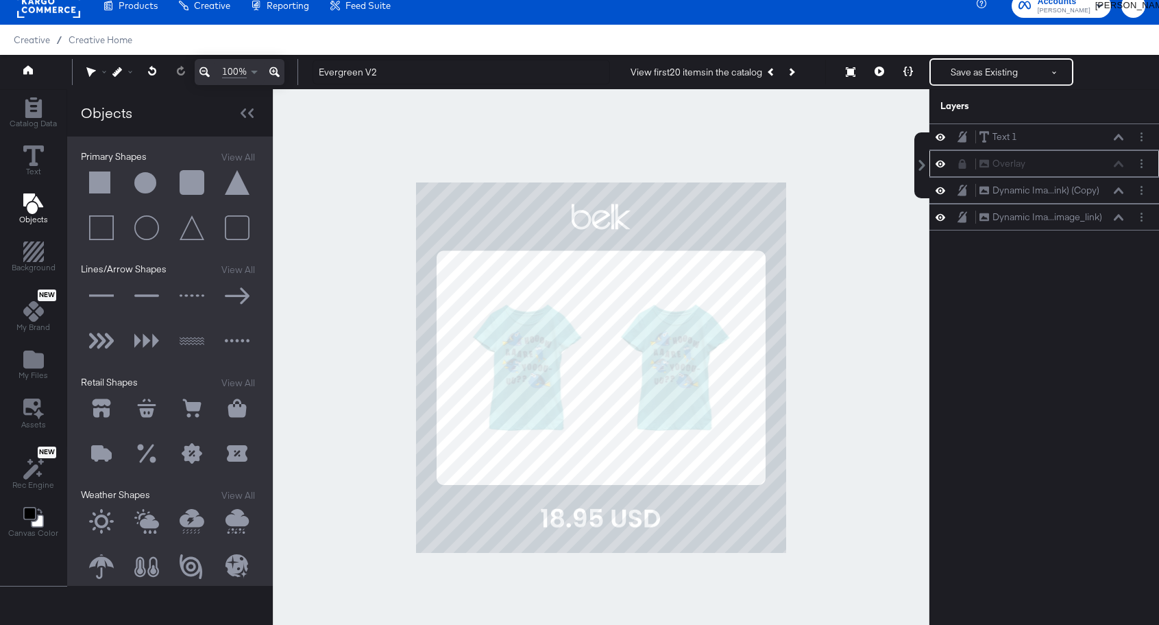
click at [98, 178] on button at bounding box center [101, 182] width 41 height 41
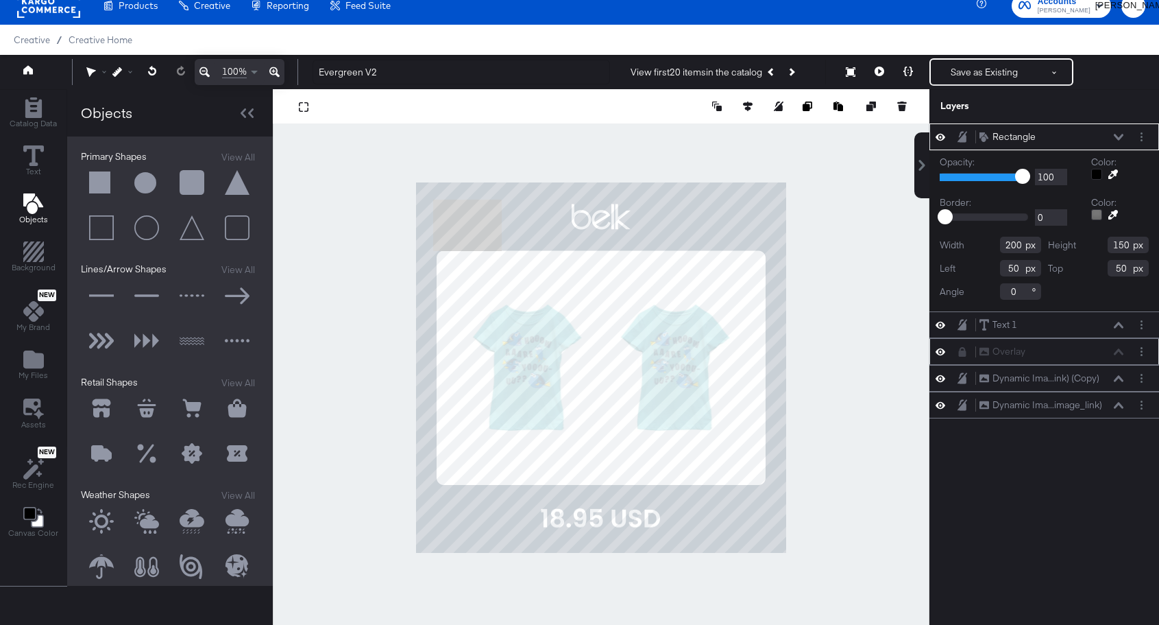
type input "380"
type input "0"
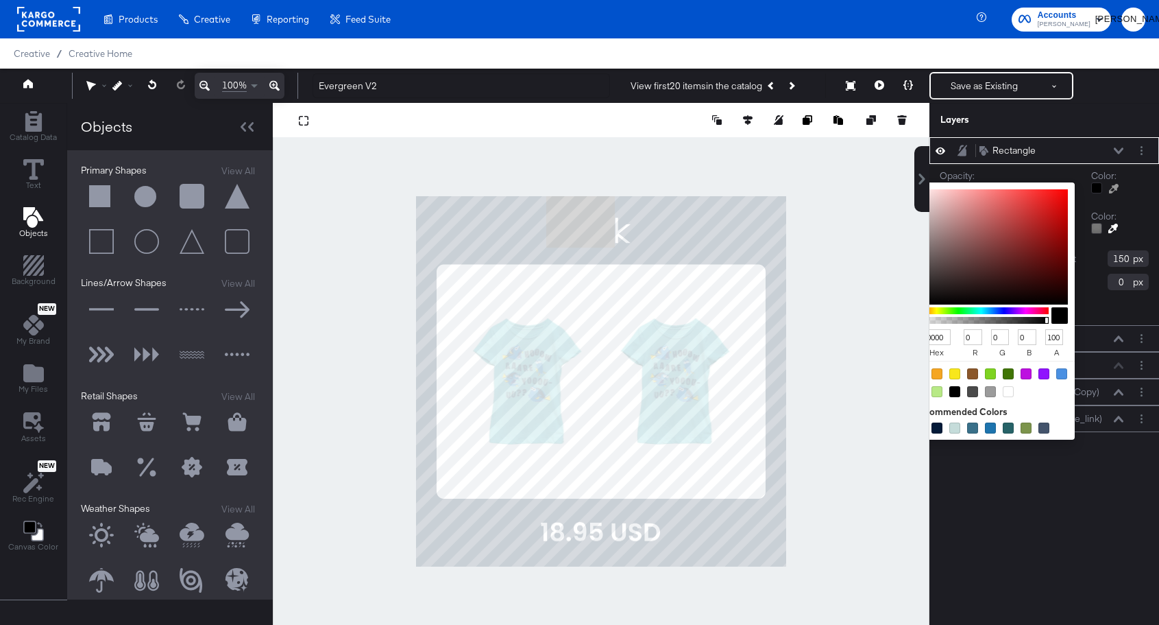
scroll to position [14, 0]
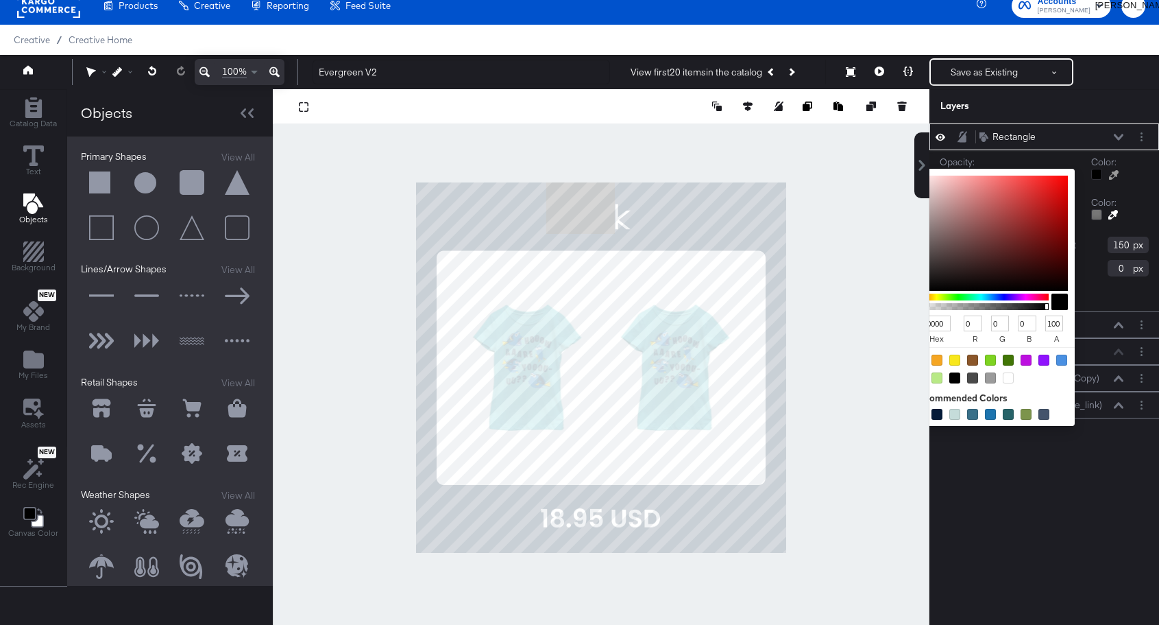
click at [954, 294] on div at bounding box center [981, 296] width 135 height 7
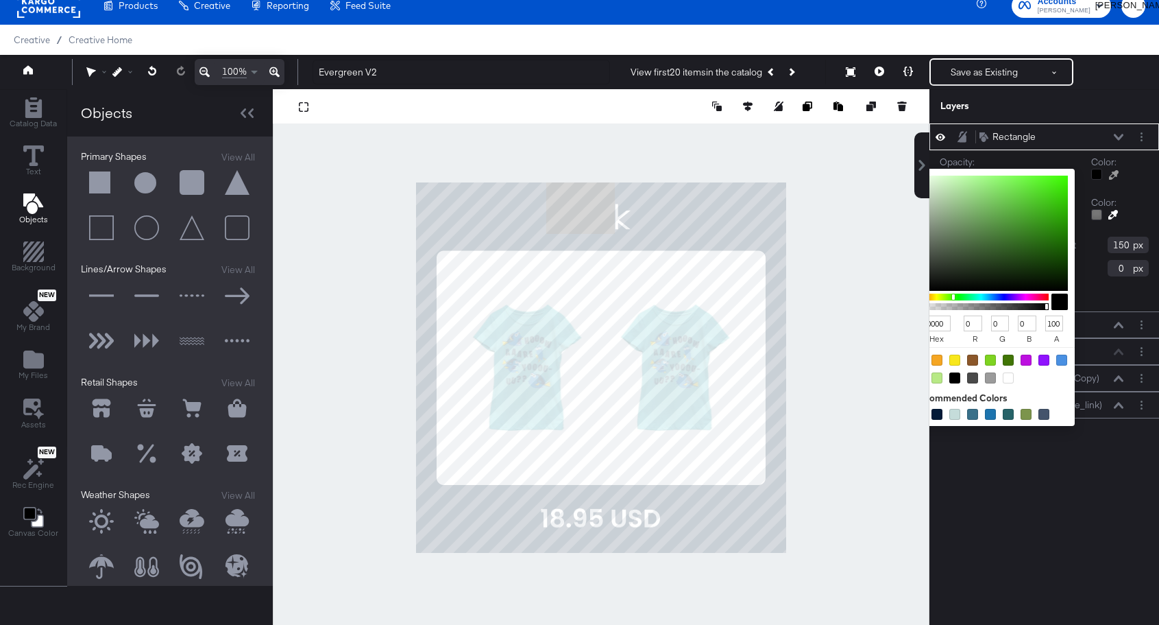
type input "7DCB65"
type input "125"
type input "203"
type input "101"
type input "7DCC65"
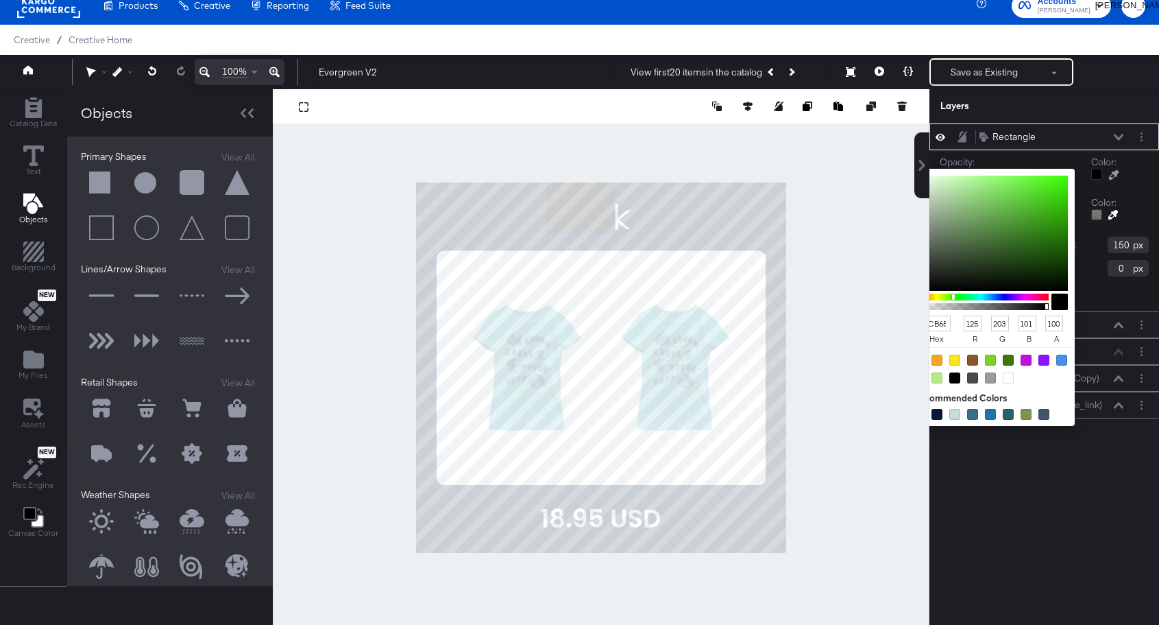
type input "204"
type input "7AD35F"
type input "122"
type input "211"
type input "95"
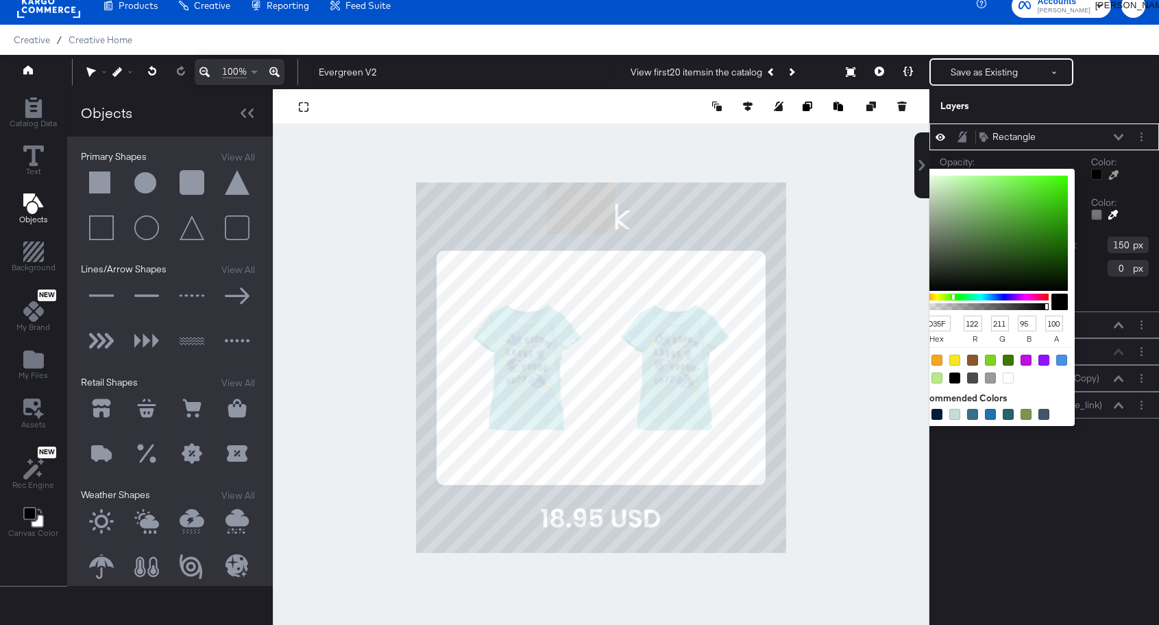
type input "71E34F"
type input "113"
type input "227"
type input "79"
type input "66E840"
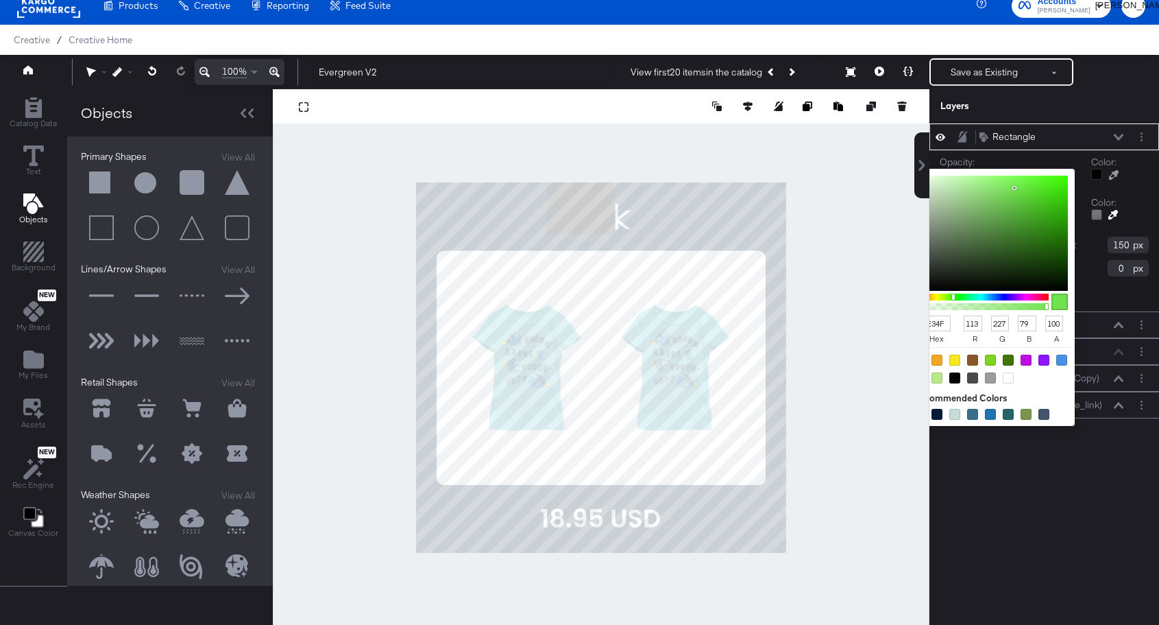
type input "102"
type input "232"
type input "64"
type input "58E92E"
type input "88"
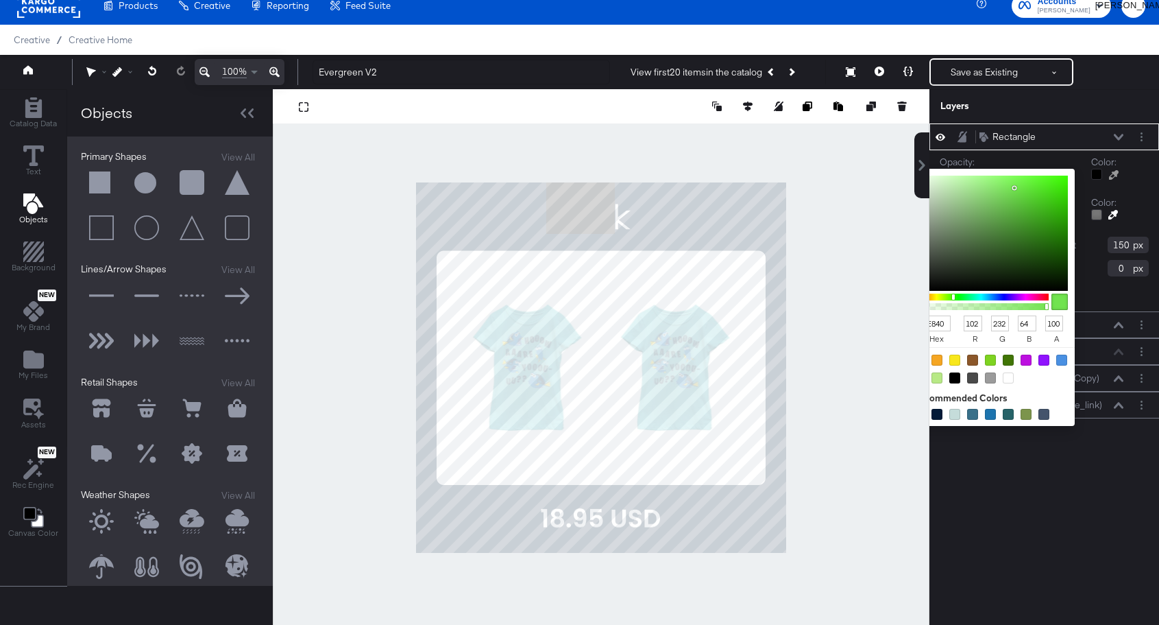
type input "233"
type input "46"
type input "52EB26"
type input "82"
type input "235"
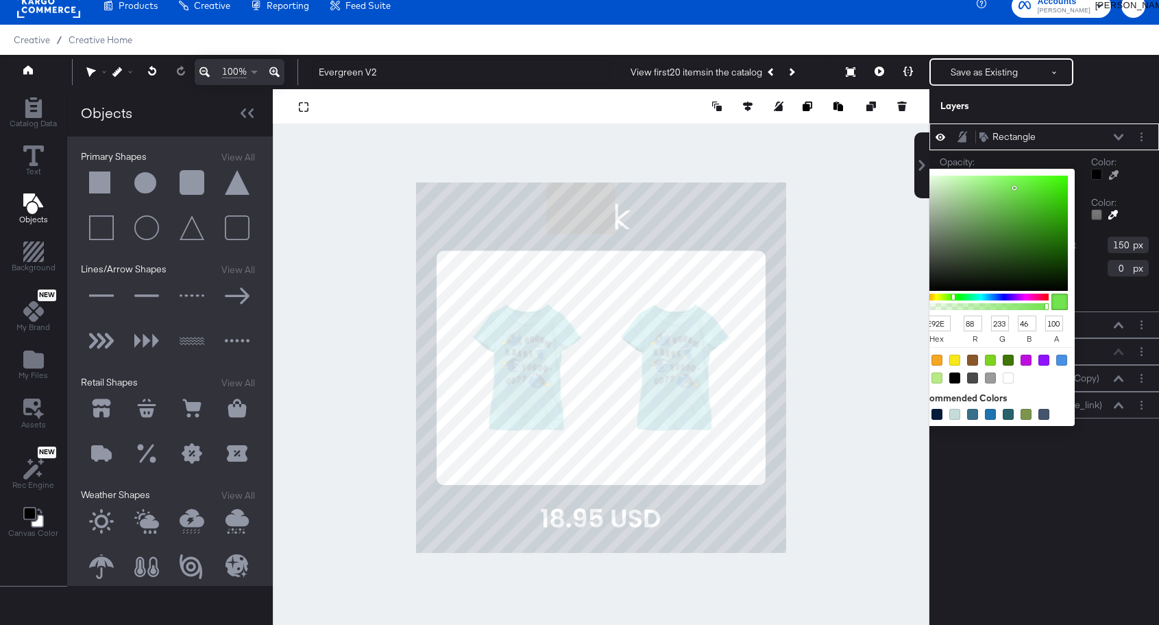
type input "38"
type input "4EEC21"
type input "78"
type input "236"
type input "33"
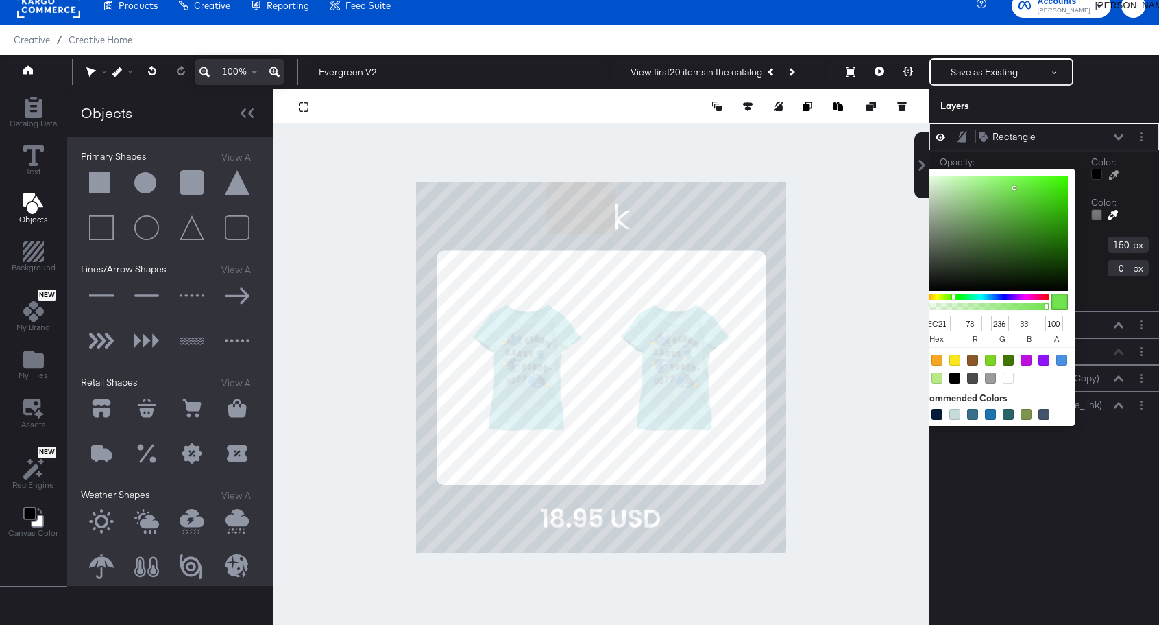
type input "4CEC1E"
type input "76"
type input "30"
drag, startPoint x: 992, startPoint y: 198, endPoint x: 1048, endPoint y: 184, distance: 58.0
click at [1048, 184] on div at bounding box center [991, 234] width 154 height 116
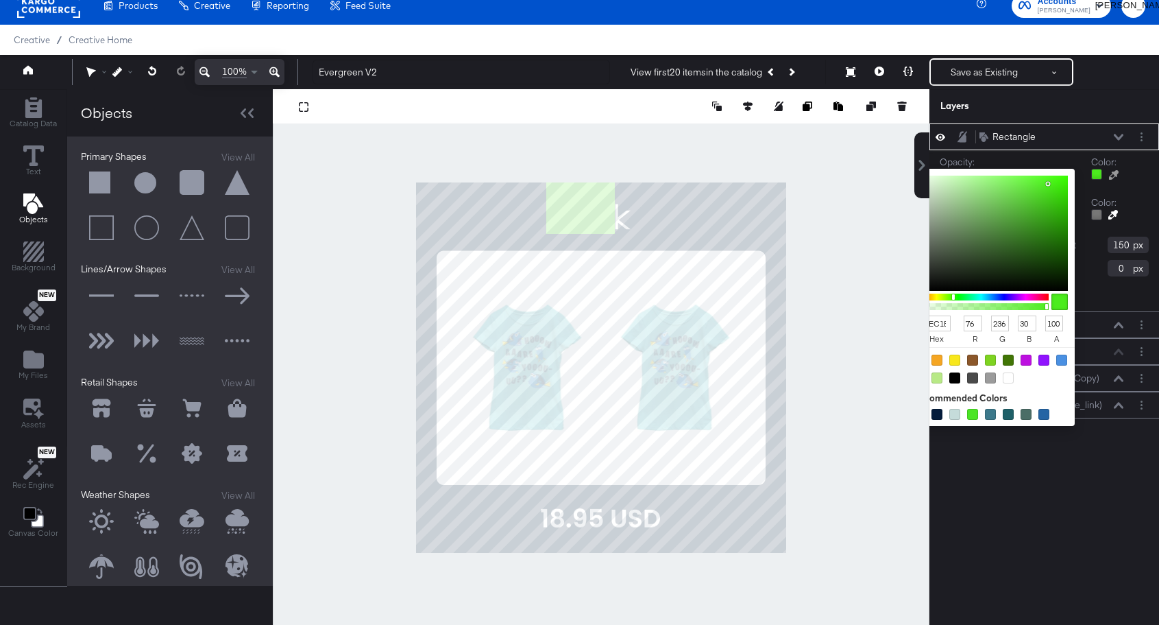
type input "EDF0F2"
type input "237"
type input "240"
type input "242"
click at [803, 179] on div at bounding box center [601, 367] width 655 height 557
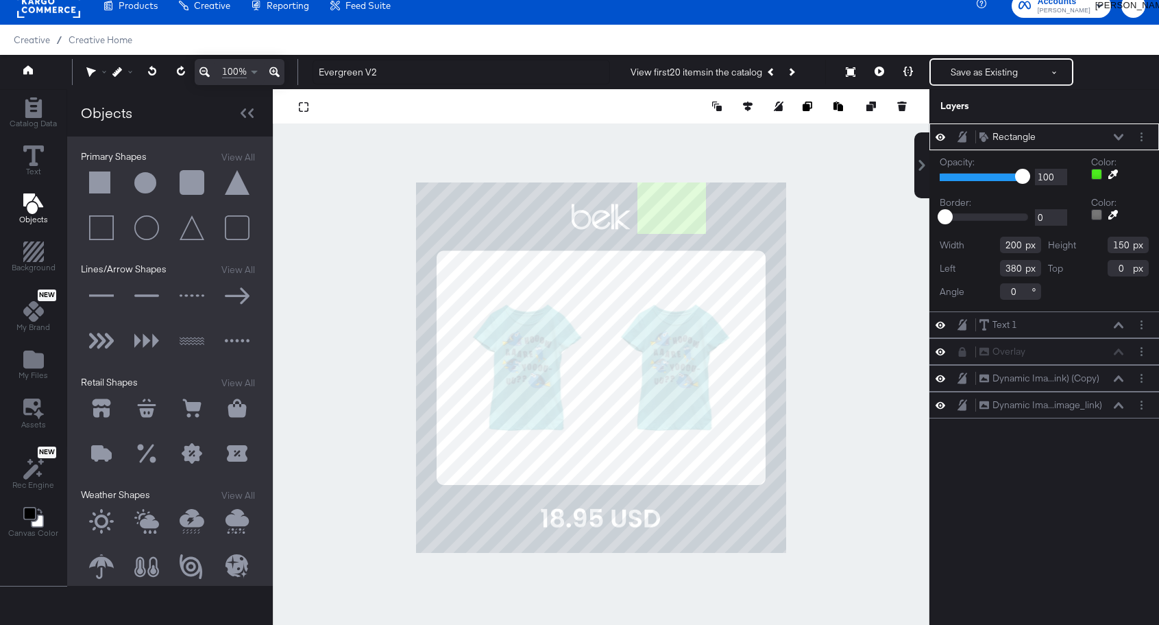
type input "646"
type input "66"
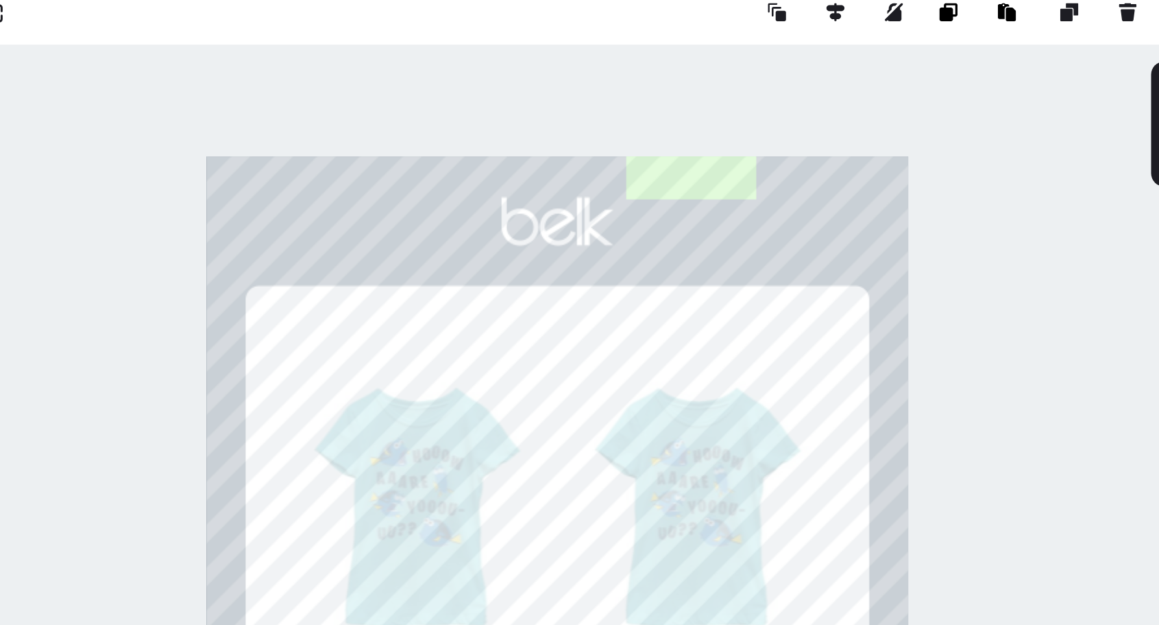
type input "567"
type input "279"
click at [616, 153] on div at bounding box center [601, 367] width 657 height 557
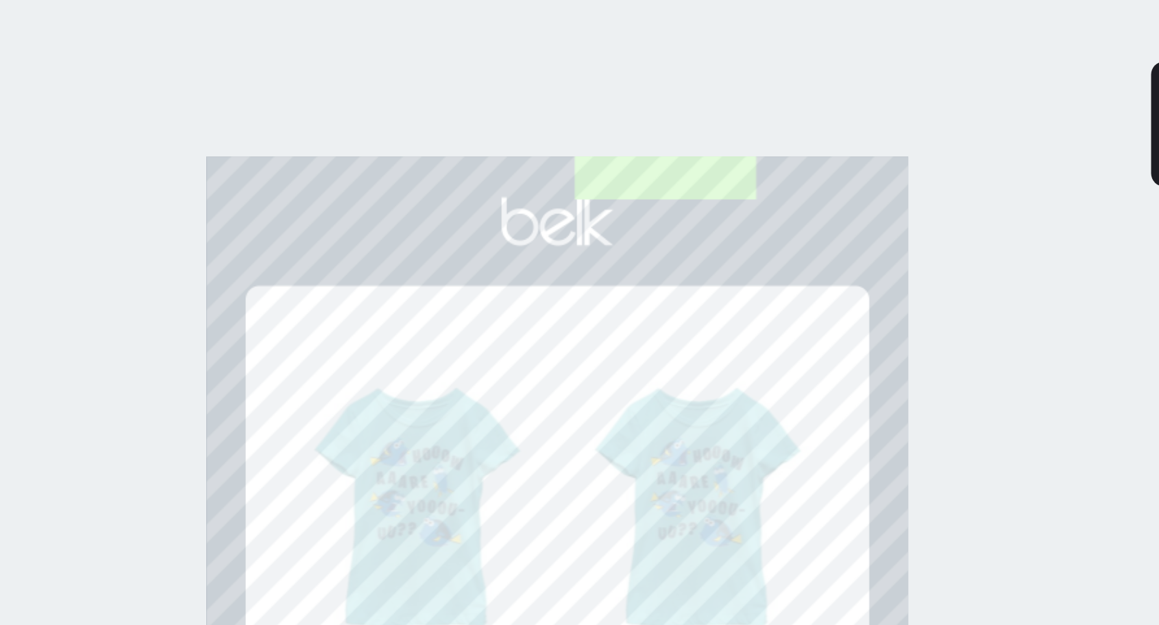
click at [865, 195] on div at bounding box center [601, 367] width 657 height 557
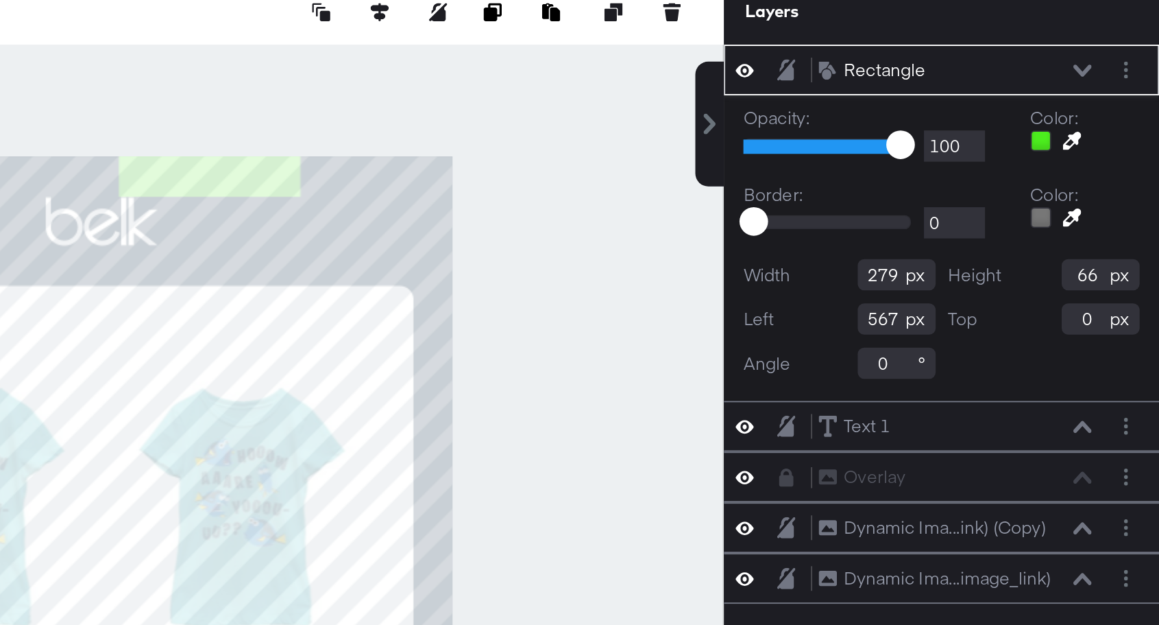
type input "62"
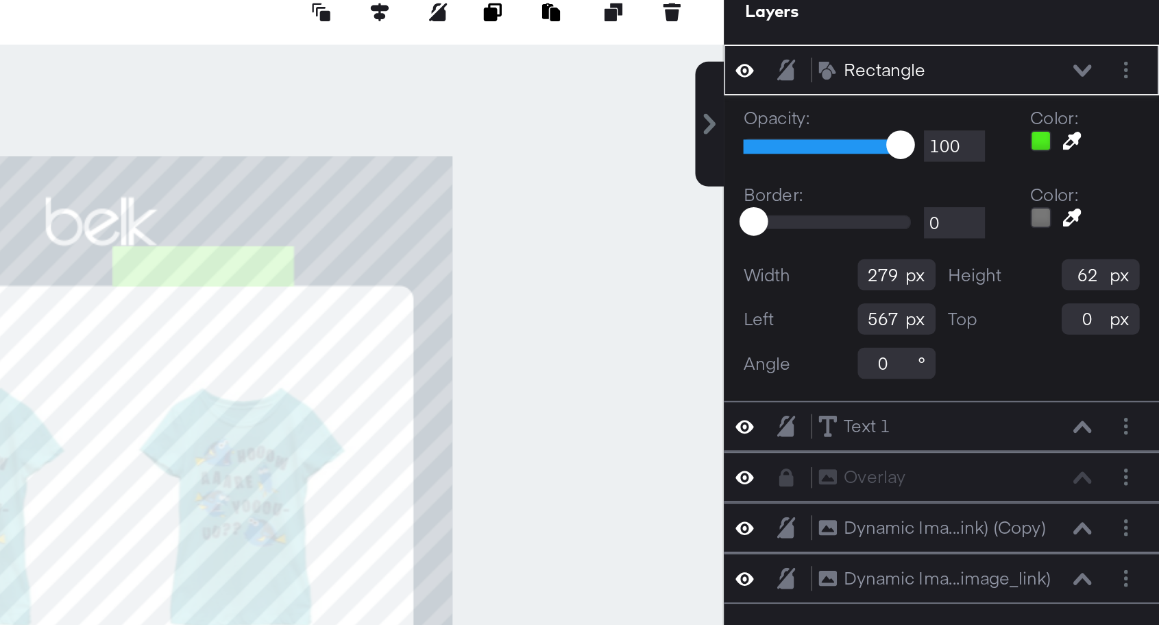
type input "557"
type input "138"
click at [647, 155] on div at bounding box center [601, 367] width 657 height 557
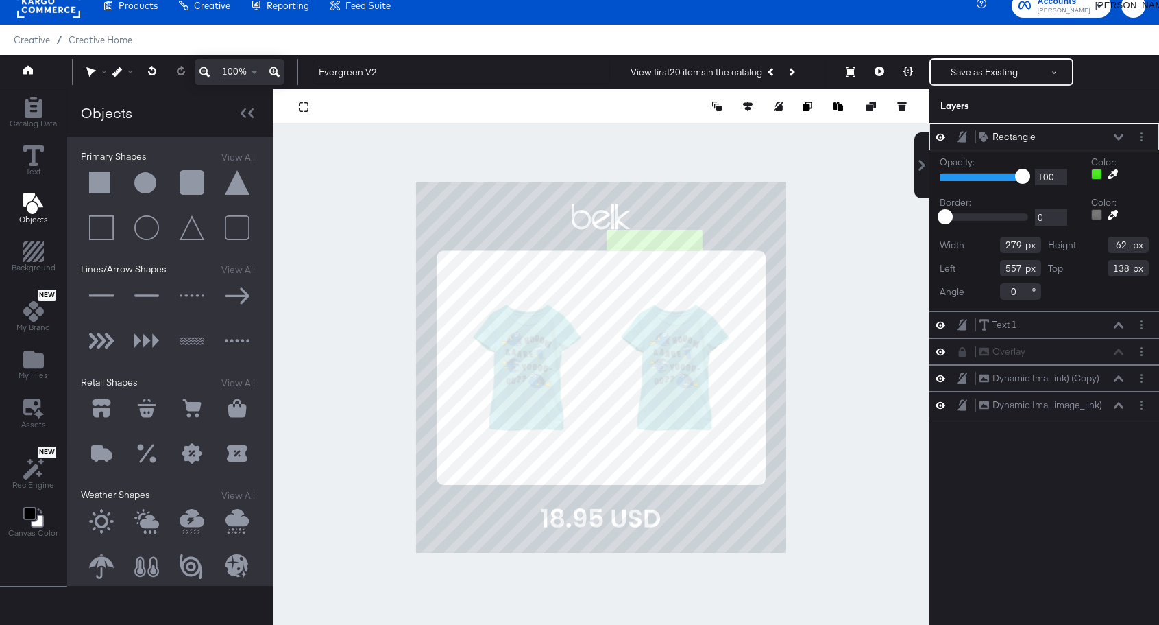
type input "489"
type input "930"
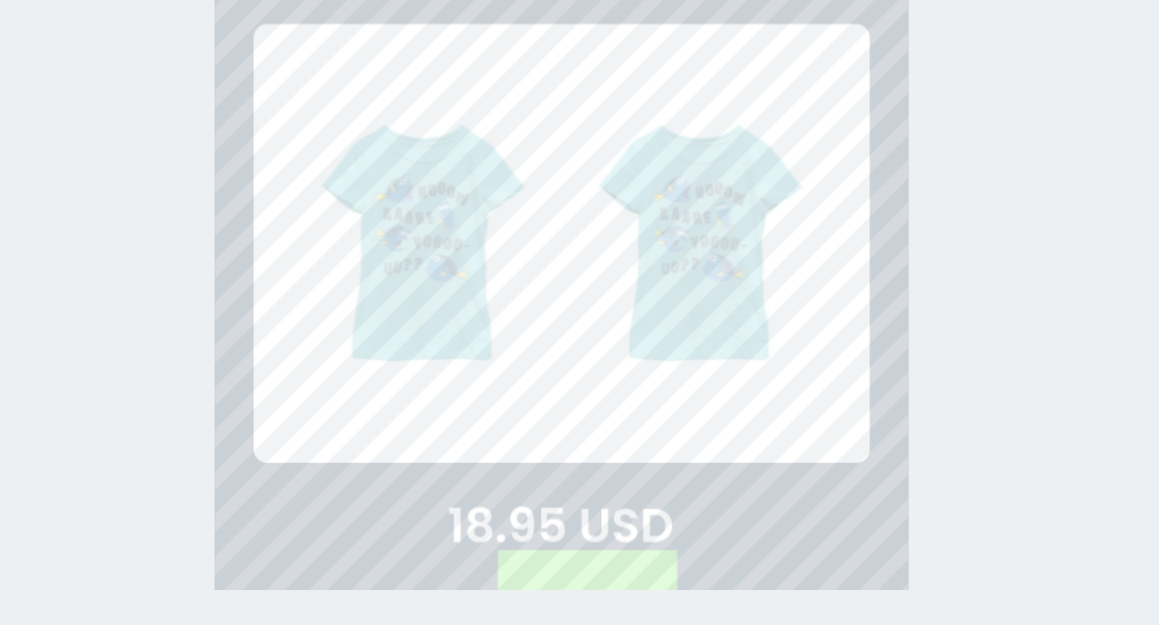
type input "441"
type input "1018"
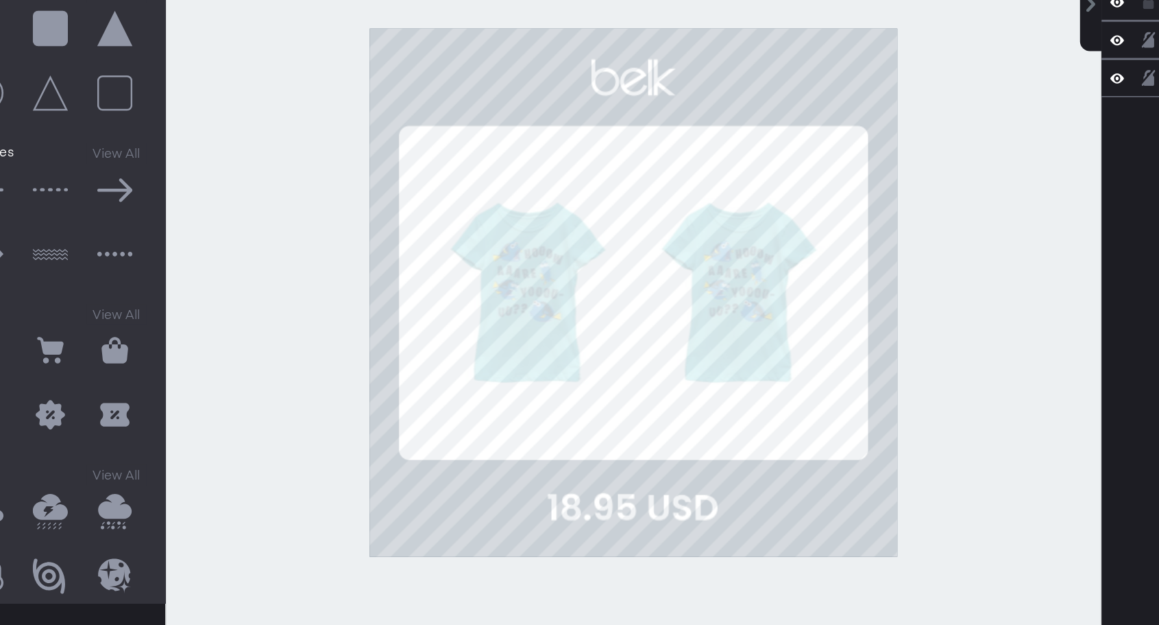
scroll to position [13, 0]
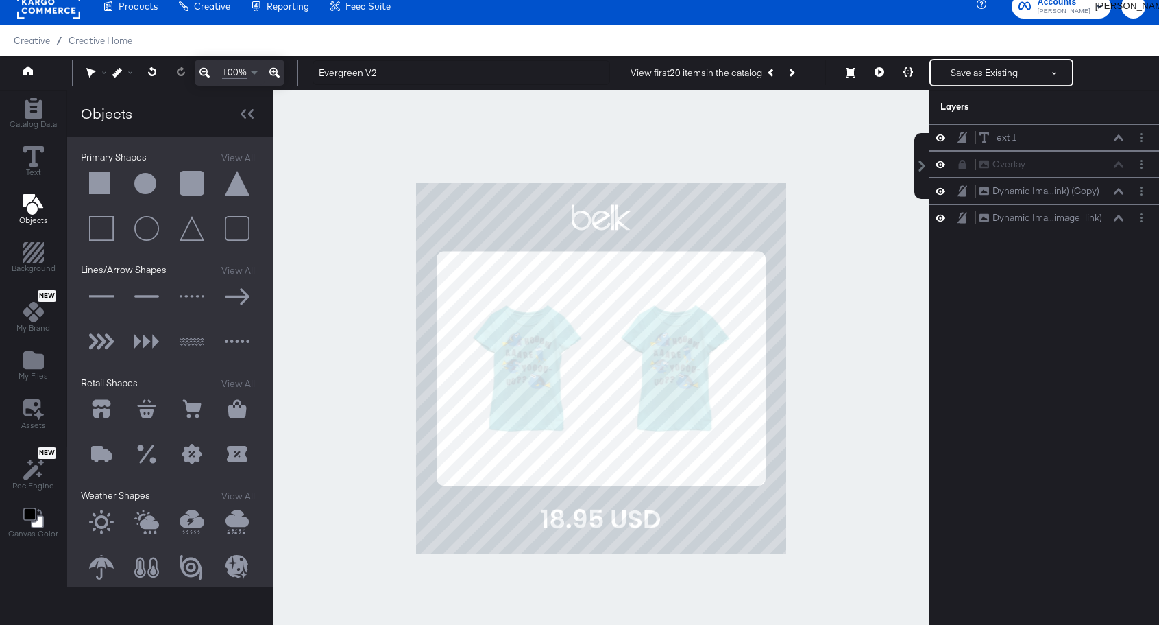
click at [727, 120] on div at bounding box center [601, 368] width 657 height 557
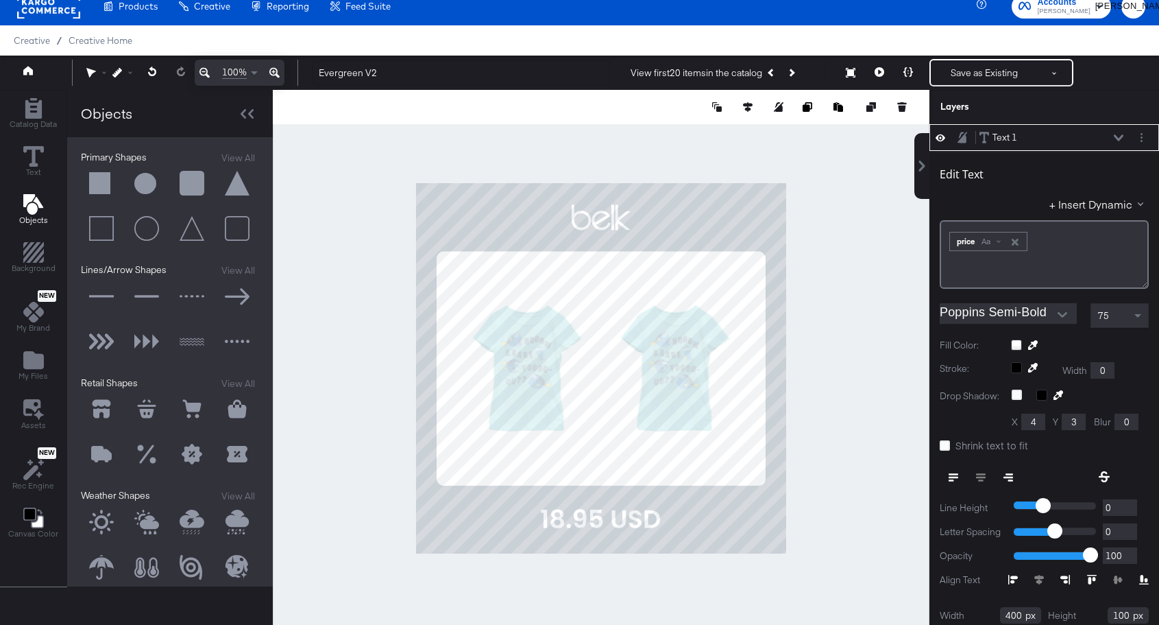
scroll to position [14, 0]
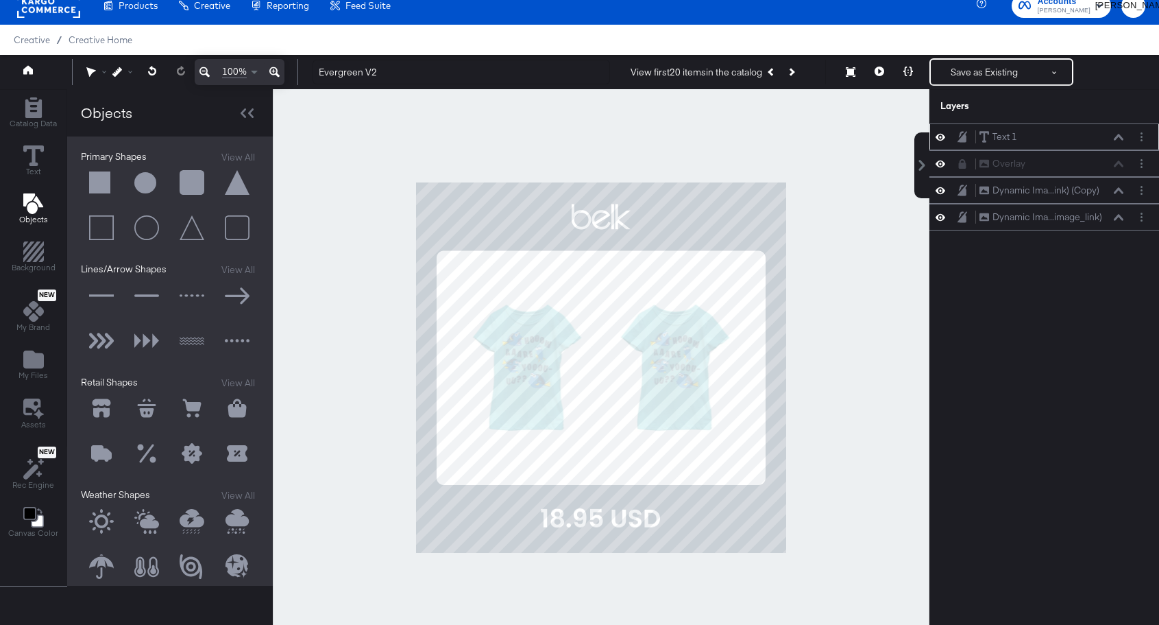
click at [940, 133] on icon at bounding box center [941, 137] width 10 height 12
click at [940, 133] on icon at bounding box center [941, 137] width 10 height 9
click at [1009, 137] on div "Text 1" at bounding box center [1005, 136] width 25 height 13
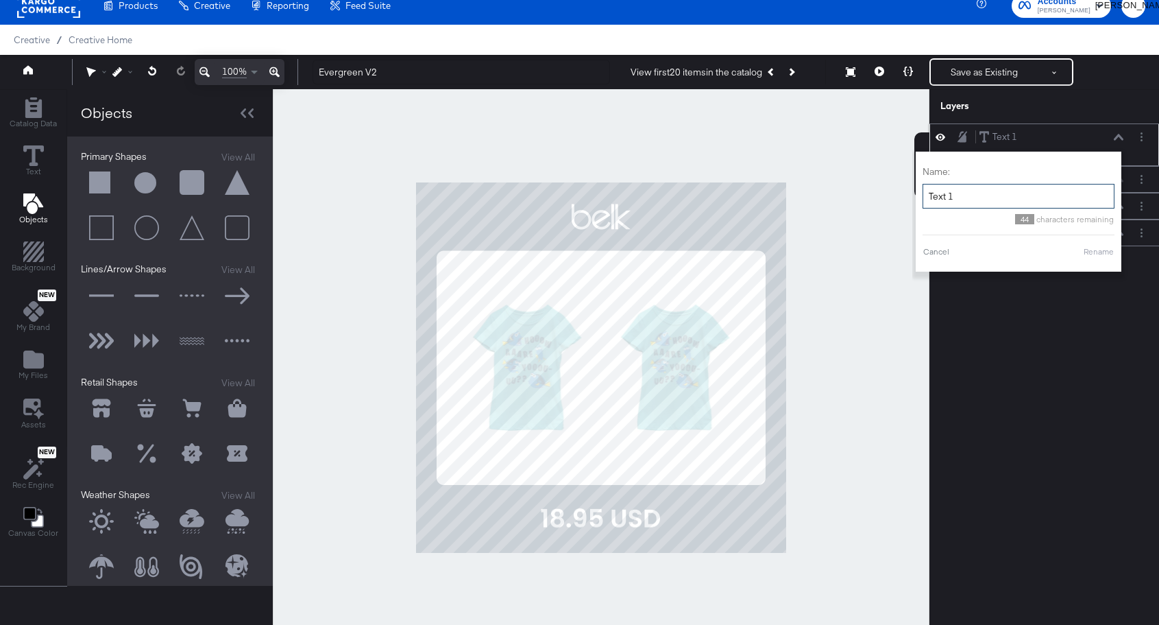
click at [946, 203] on input "Text 1" at bounding box center [1019, 196] width 192 height 25
type input "Price"
click at [1104, 256] on button "Rename" at bounding box center [1099, 251] width 32 height 12
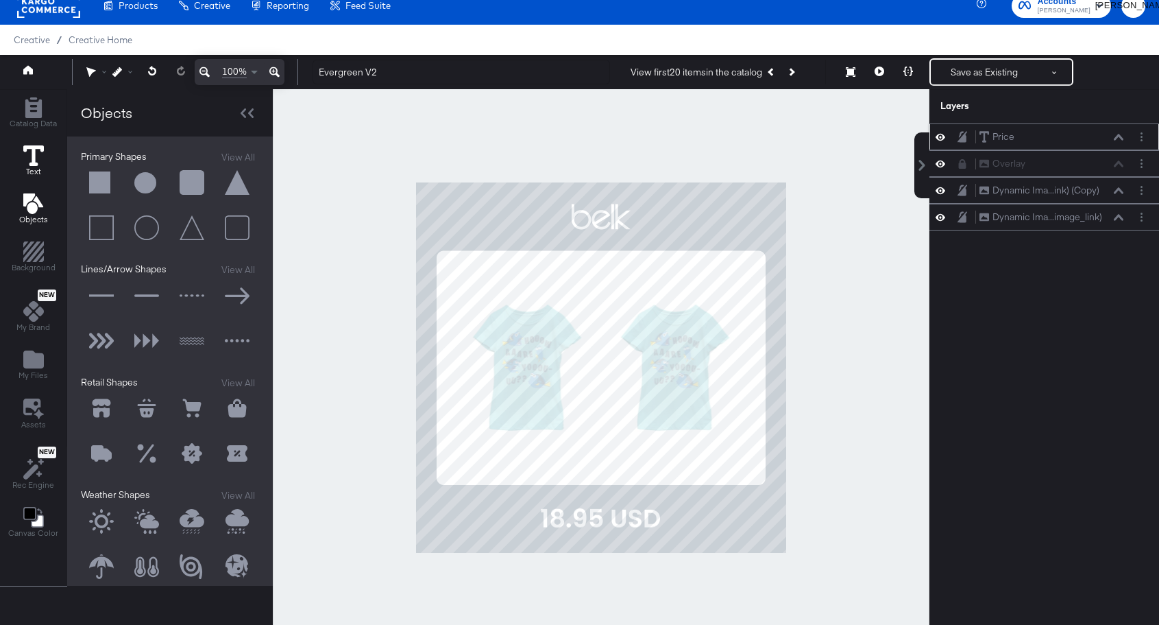
click at [45, 167] on button "Text" at bounding box center [33, 161] width 37 height 39
click at [33, 110] on icon "Add Rectangle" at bounding box center [33, 107] width 21 height 21
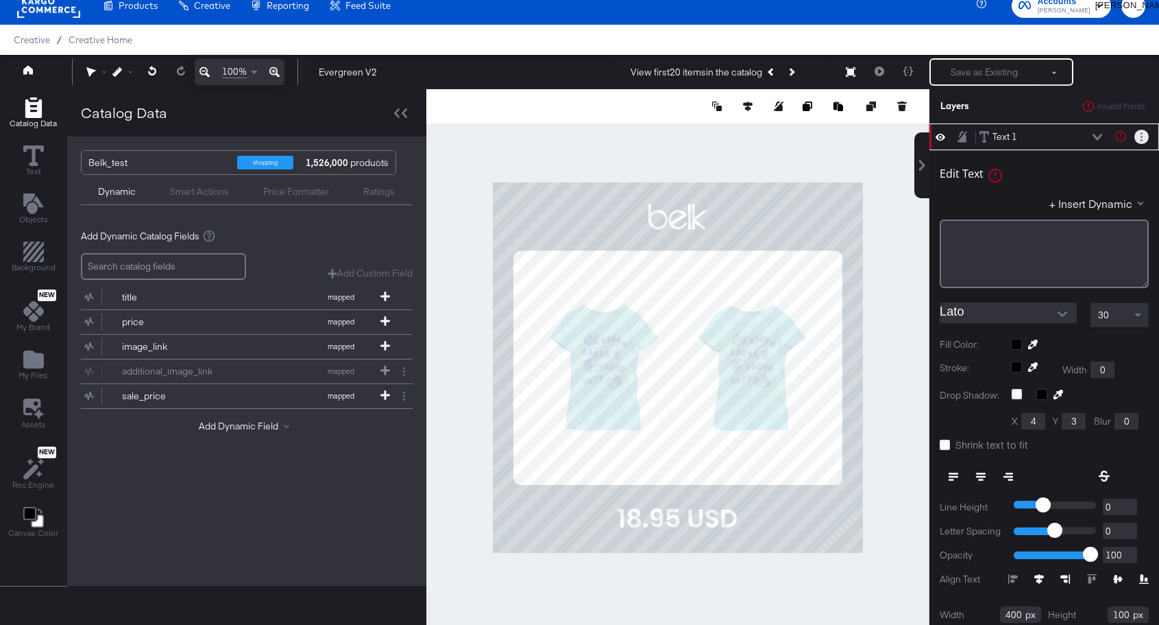
click at [1137, 135] on button "Layer Options" at bounding box center [1142, 137] width 14 height 14
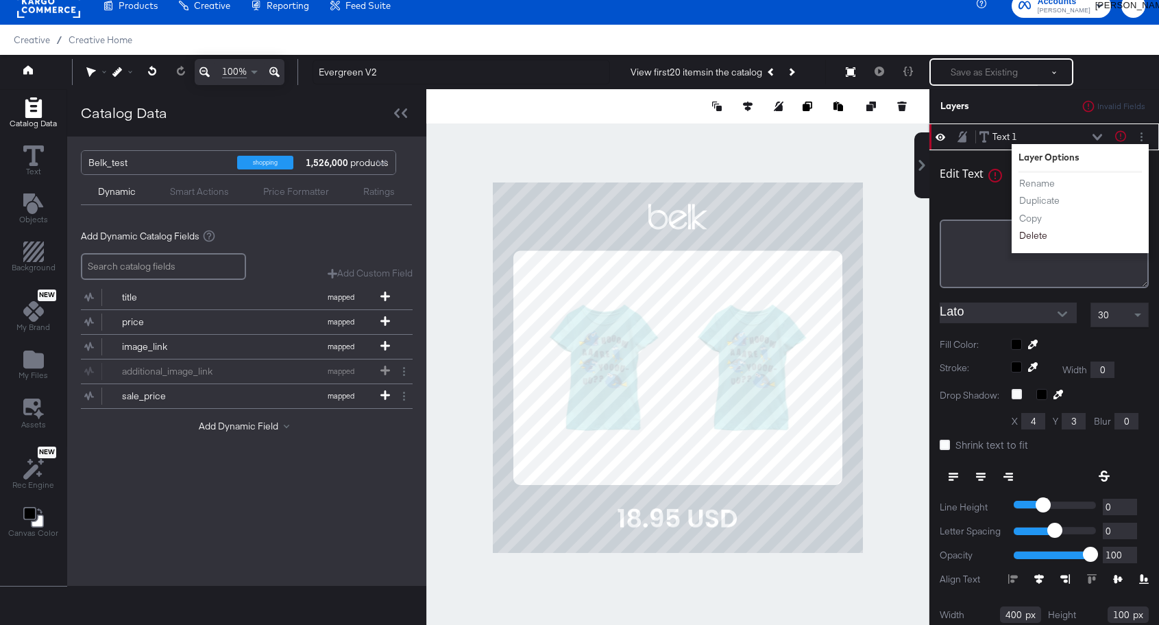
click at [1032, 237] on button "Delete" at bounding box center [1033, 235] width 29 height 14
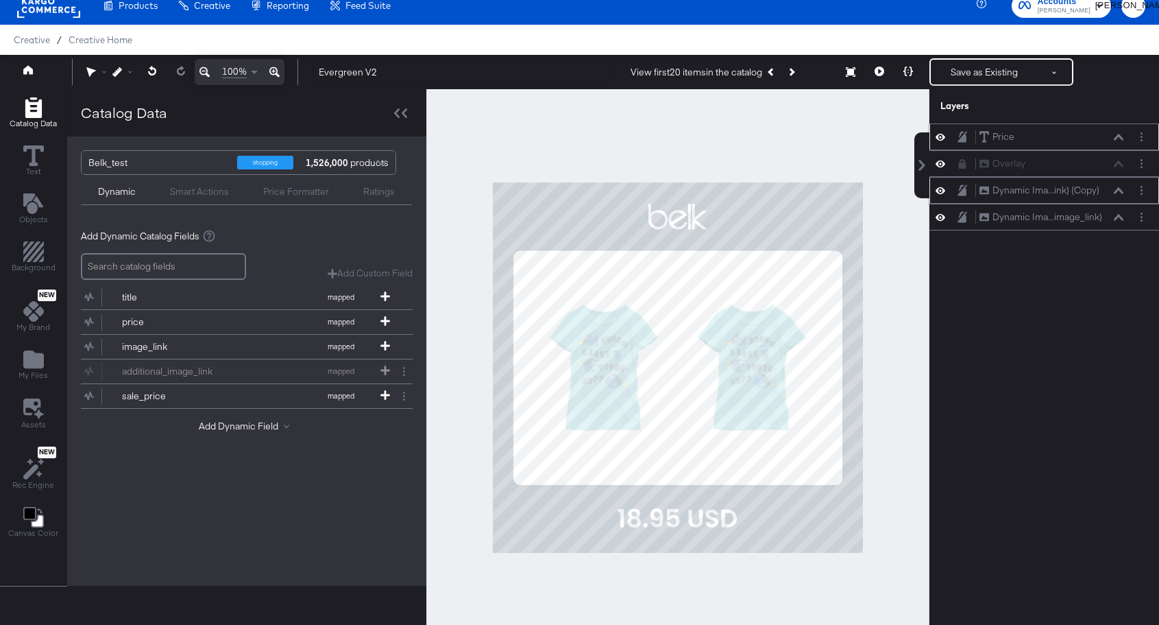
click at [941, 195] on icon at bounding box center [941, 190] width 10 height 12
click at [941, 195] on button at bounding box center [940, 190] width 11 height 11
click at [947, 224] on div "Dynamic Ima...image_link) Dynamic Image (image_link)" at bounding box center [1045, 217] width 230 height 27
click at [945, 224] on div "Dynamic Ima...image_link) Dynamic Image (image_link)" at bounding box center [1045, 217] width 230 height 27
click at [942, 224] on div "Dynamic Ima...image_link) Dynamic Image (image_link)" at bounding box center [1045, 217] width 230 height 27
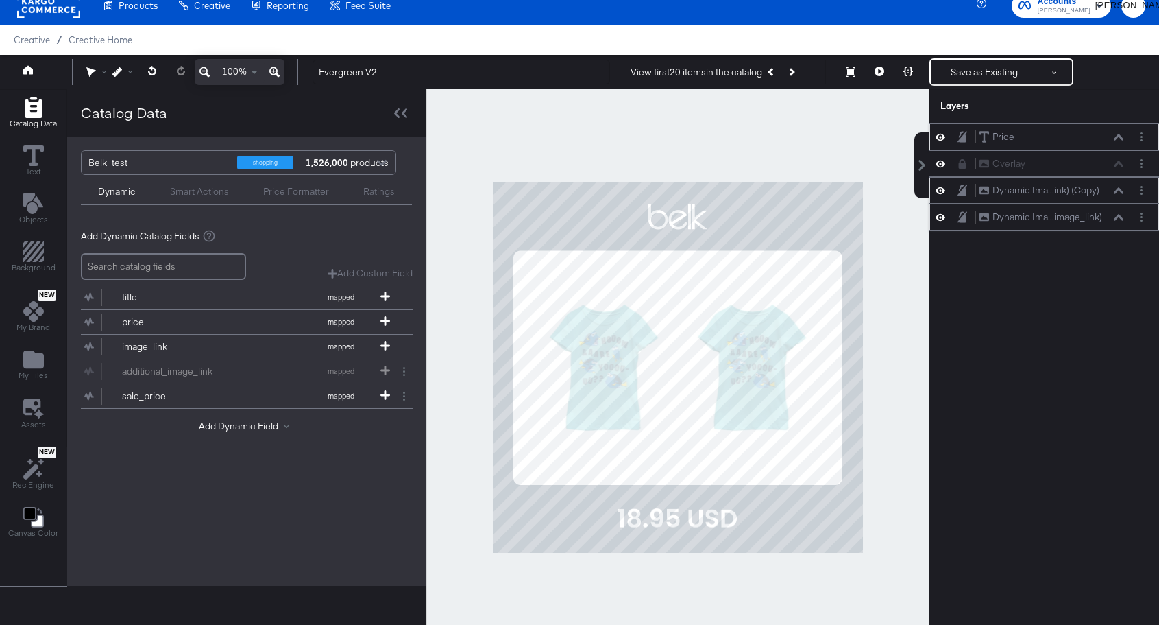
click at [941, 213] on icon at bounding box center [941, 217] width 10 height 12
click at [941, 213] on icon at bounding box center [941, 217] width 10 height 9
click at [941, 213] on icon at bounding box center [941, 217] width 10 height 12
click at [941, 213] on button at bounding box center [940, 217] width 11 height 11
click at [940, 195] on icon at bounding box center [941, 190] width 10 height 12
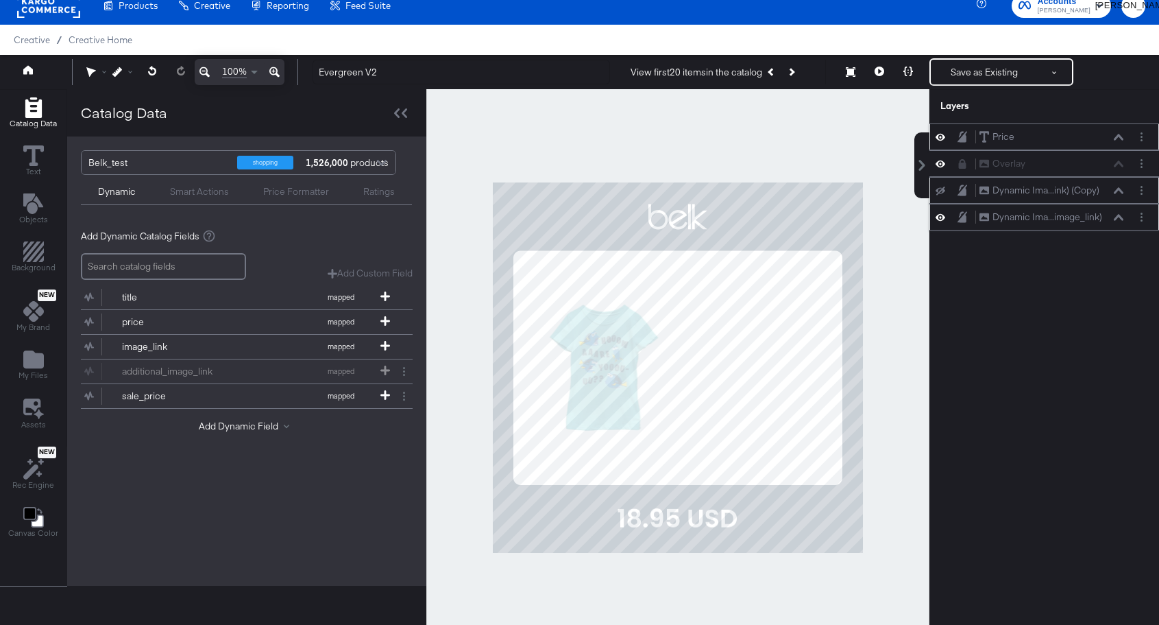
click at [940, 195] on button at bounding box center [940, 190] width 11 height 11
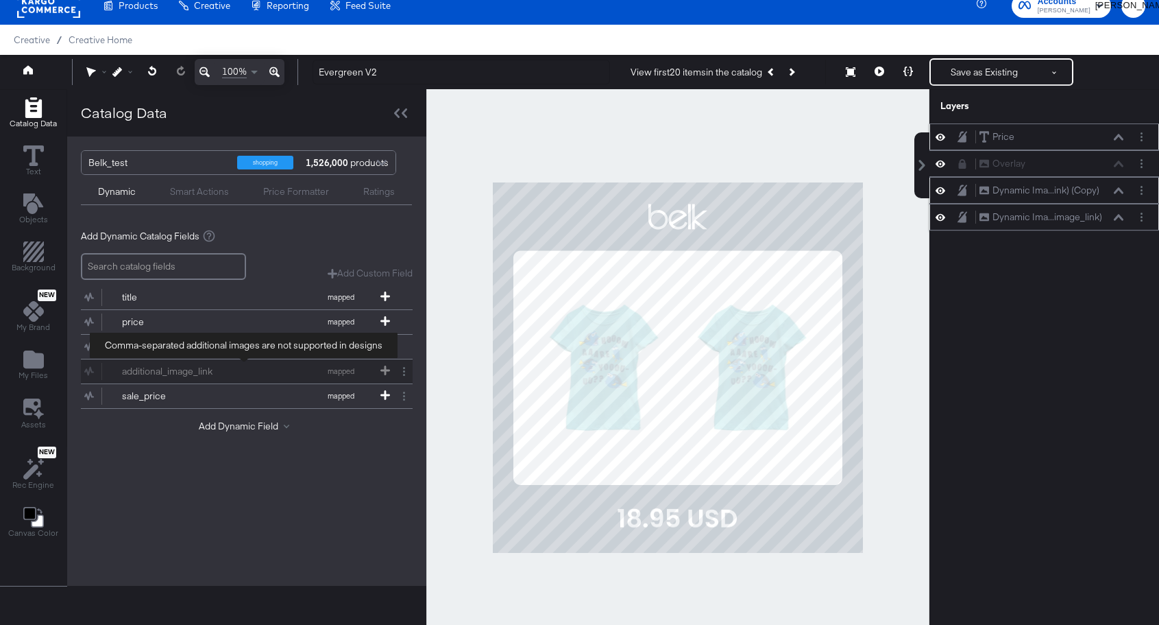
click at [384, 374] on div "additional_image_link mapped" at bounding box center [247, 371] width 332 height 24
click at [382, 372] on div "additional_image_link mapped" at bounding box center [247, 371] width 332 height 24
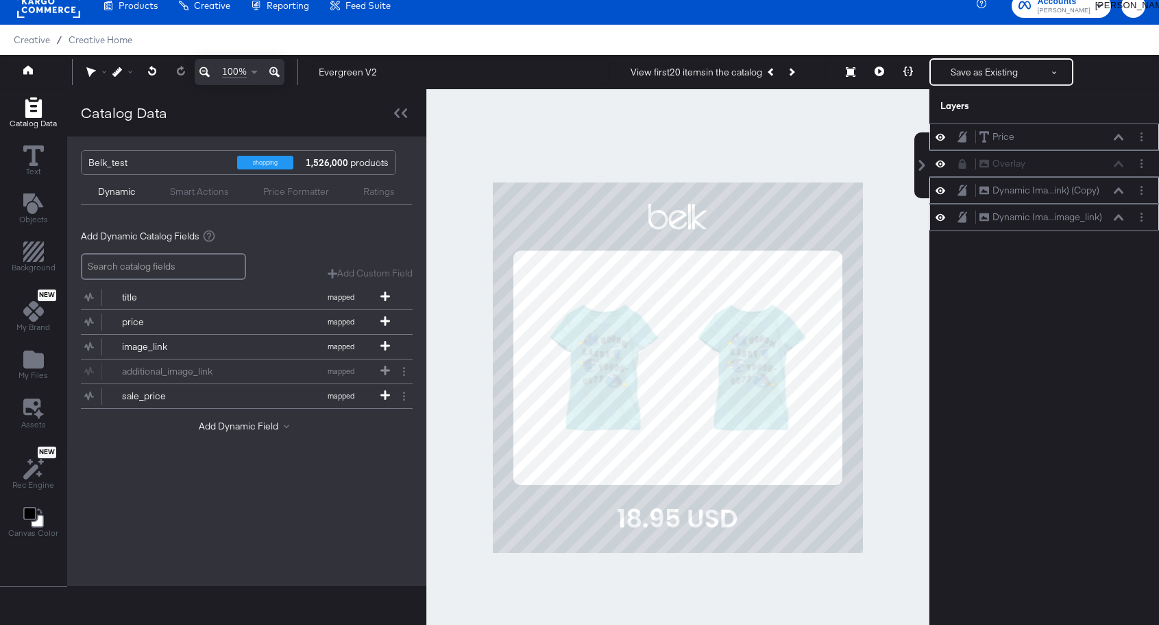
click at [977, 352] on div "Price Price Overlay Overlay Dynamic Ima...ink) (Copy) Dynamic Image (image_link…" at bounding box center [1045, 373] width 230 height 501
click at [880, 391] on div at bounding box center [677, 367] width 503 height 557
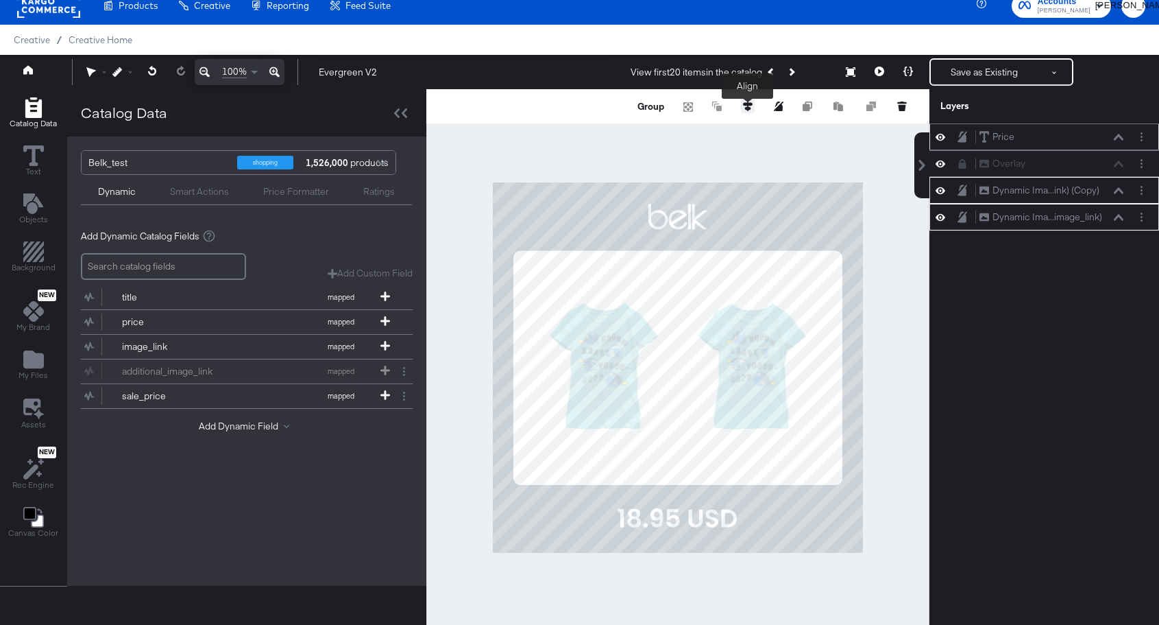
click at [743, 110] on icon at bounding box center [748, 106] width 10 height 10
click at [719, 131] on icon at bounding box center [723, 131] width 10 height 8
click at [881, 337] on div at bounding box center [677, 367] width 503 height 557
click at [748, 112] on button at bounding box center [748, 106] width 14 height 14
click at [648, 128] on icon at bounding box center [647, 132] width 10 height 10
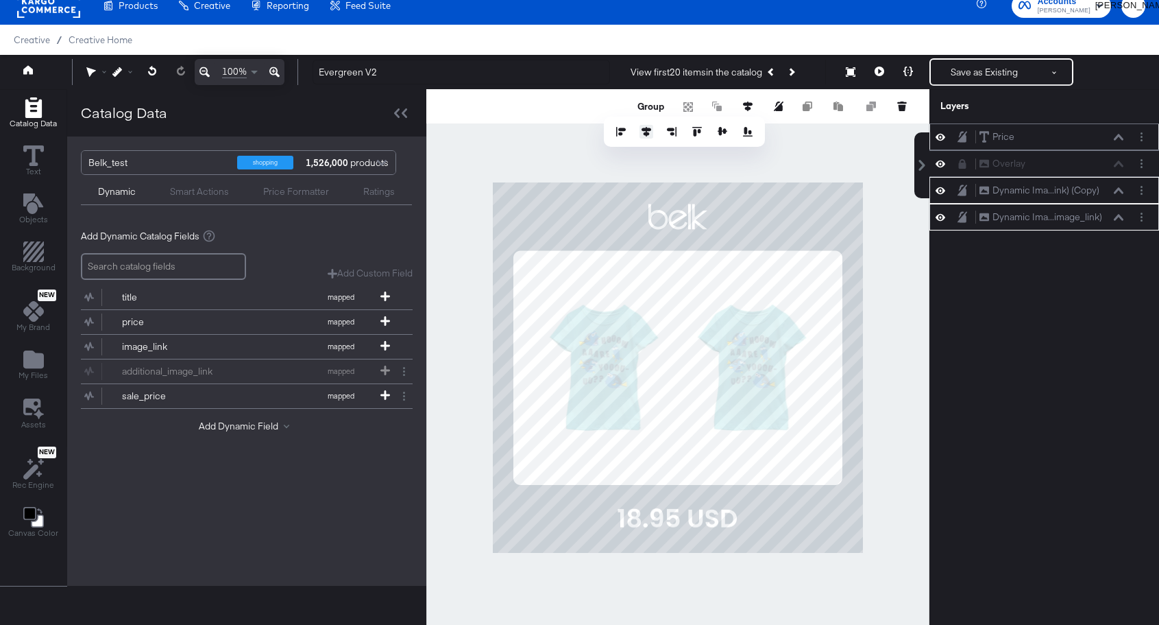
click at [648, 128] on icon at bounding box center [647, 132] width 10 height 10
click at [722, 131] on icon at bounding box center [723, 131] width 10 height 8
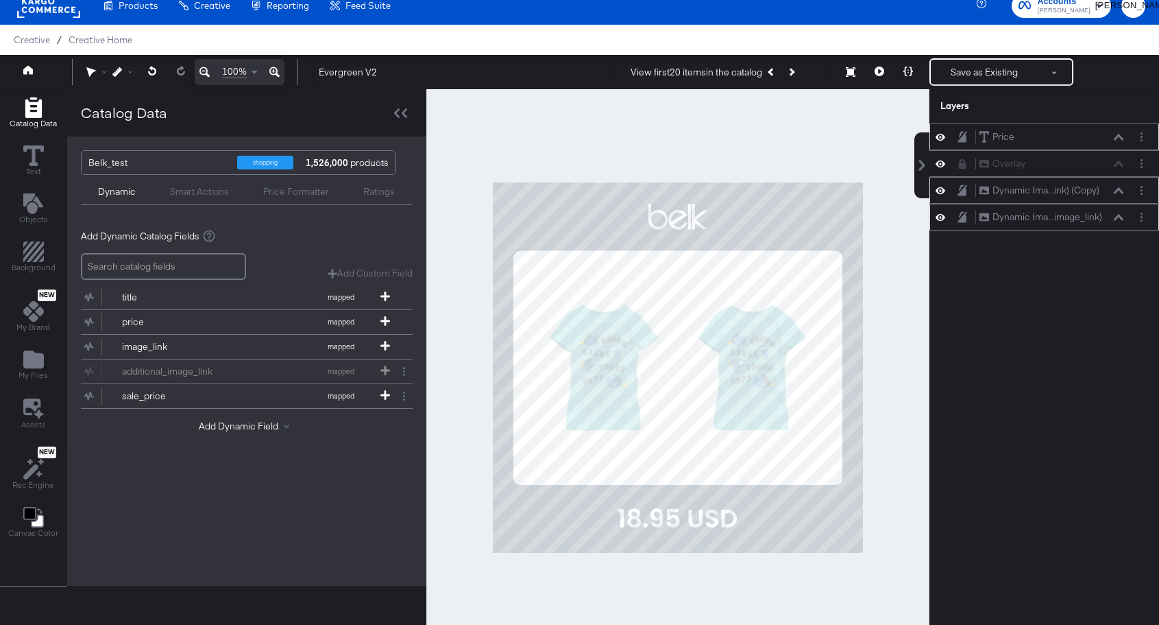
click at [931, 328] on div "Price Price Overlay Overlay Dynamic Ima...ink) (Copy) Dynamic Image (image_link…" at bounding box center [1045, 373] width 230 height 501
click at [999, 72] on button "Save as Existing" at bounding box center [984, 72] width 107 height 25
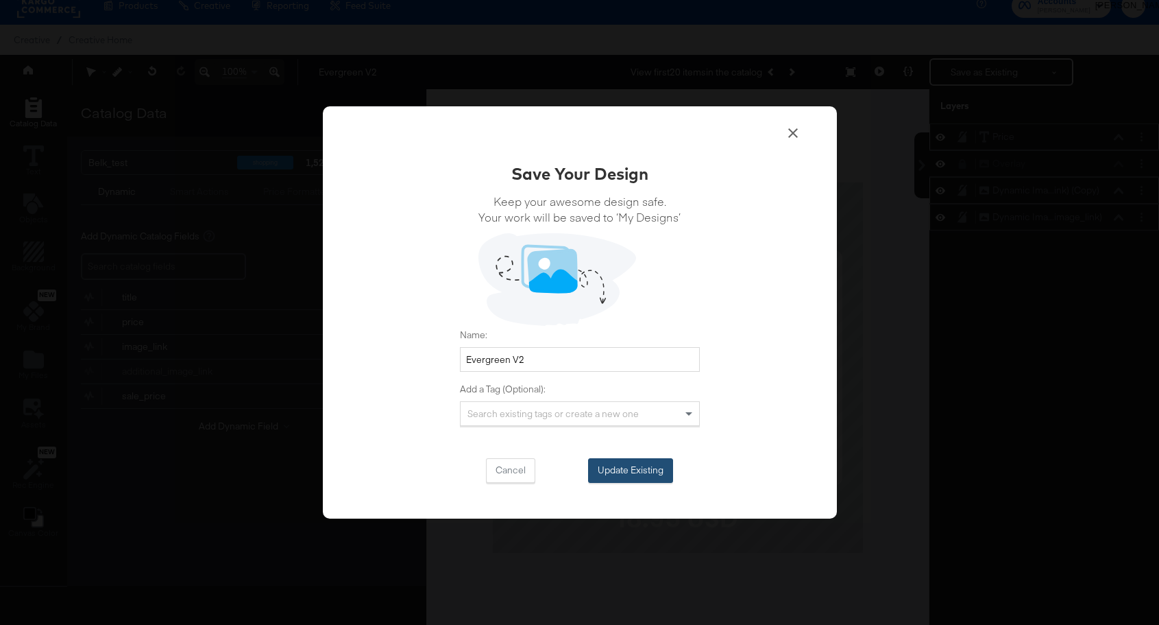
click at [627, 465] on button "Update Existing" at bounding box center [630, 470] width 85 height 25
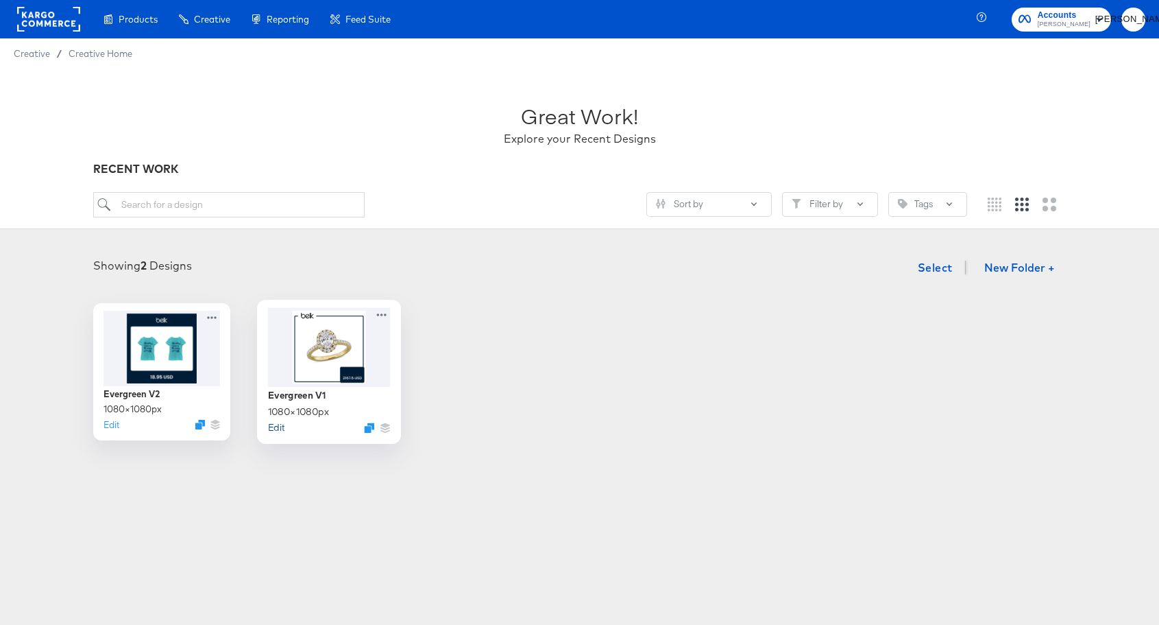
click at [277, 427] on button "Edit" at bounding box center [275, 426] width 16 height 13
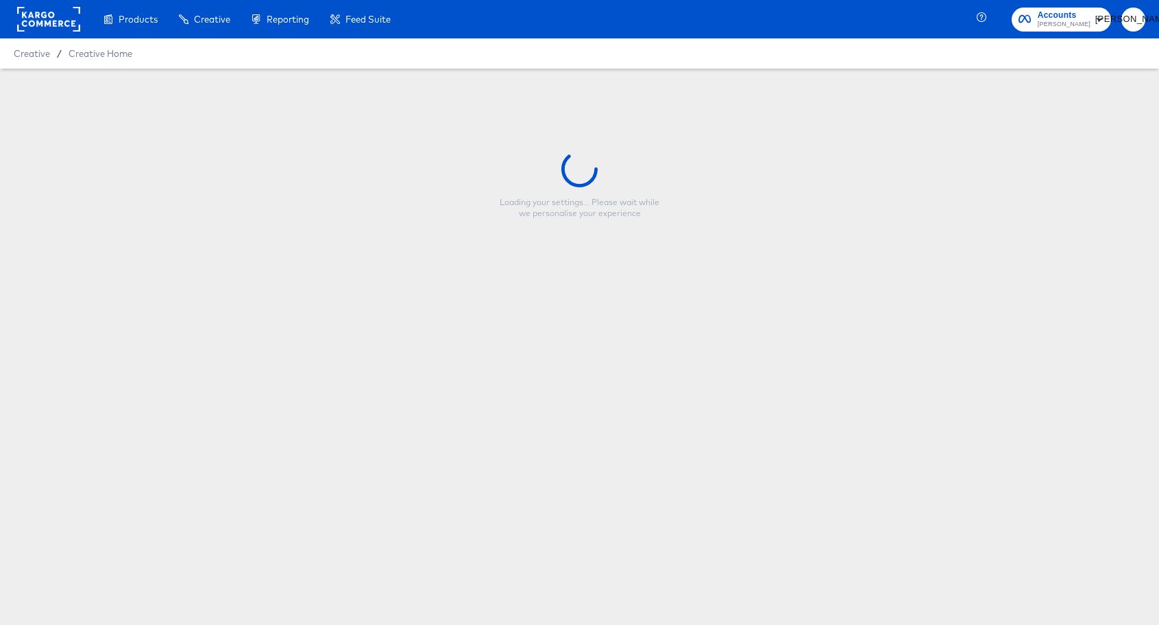
type input "Evergreen V1"
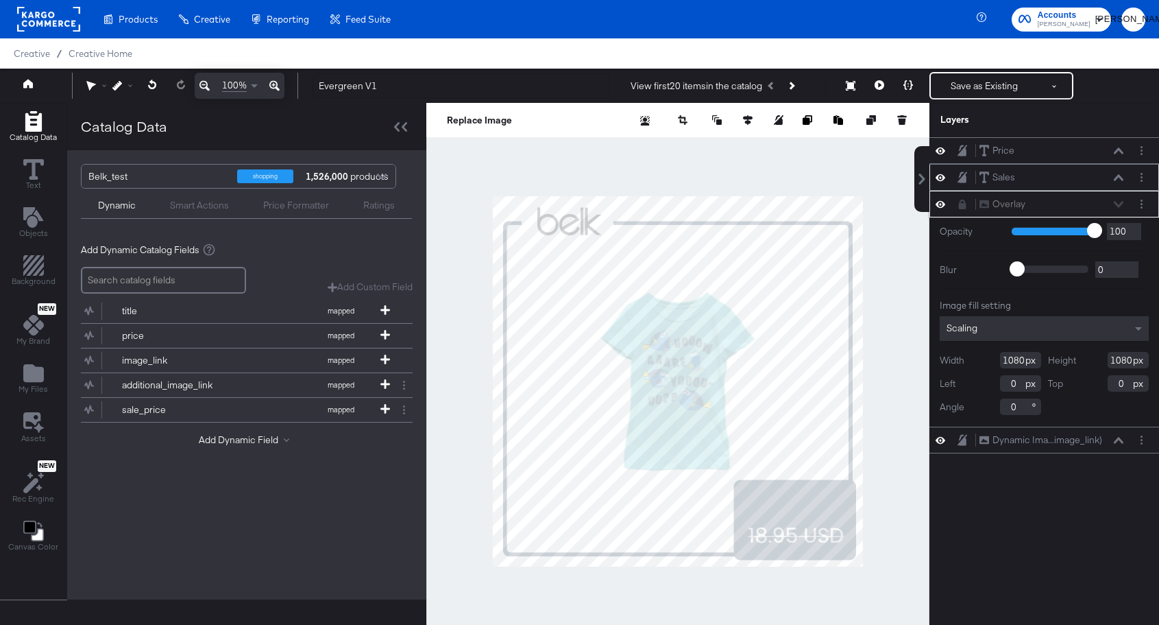
click at [937, 178] on icon at bounding box center [941, 177] width 10 height 7
click at [937, 178] on icon at bounding box center [941, 177] width 10 height 9
click at [941, 149] on icon at bounding box center [941, 151] width 10 height 12
click at [941, 149] on icon at bounding box center [941, 151] width 10 height 9
click at [941, 148] on icon at bounding box center [941, 150] width 10 height 7
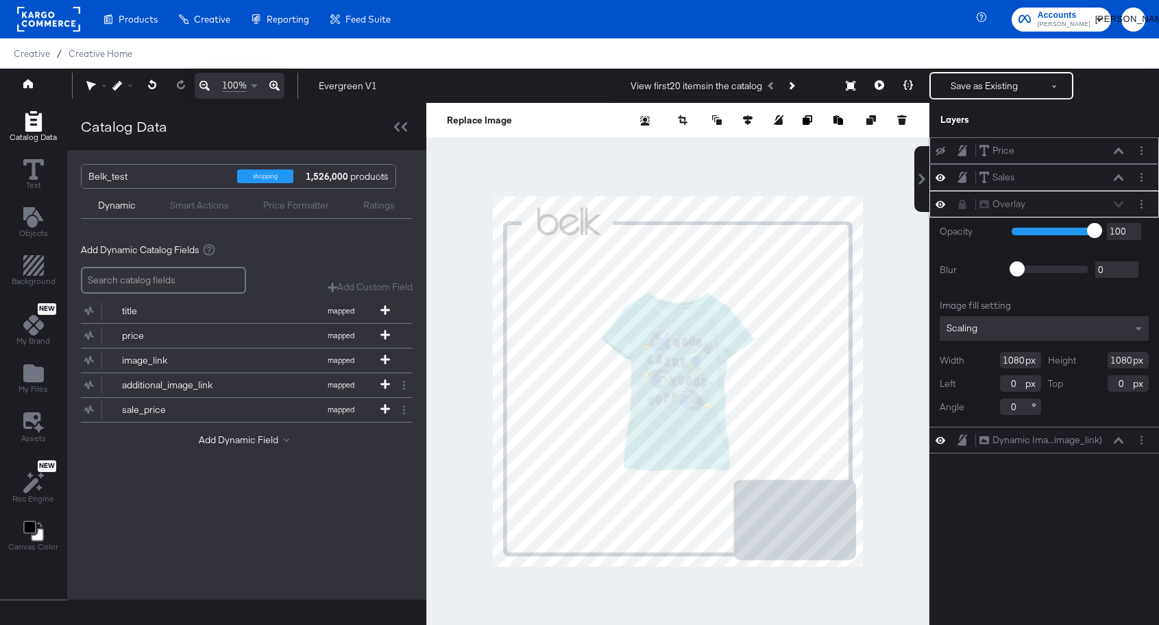
click at [941, 148] on icon at bounding box center [941, 150] width 10 height 9
click at [32, 81] on icon at bounding box center [28, 84] width 10 height 10
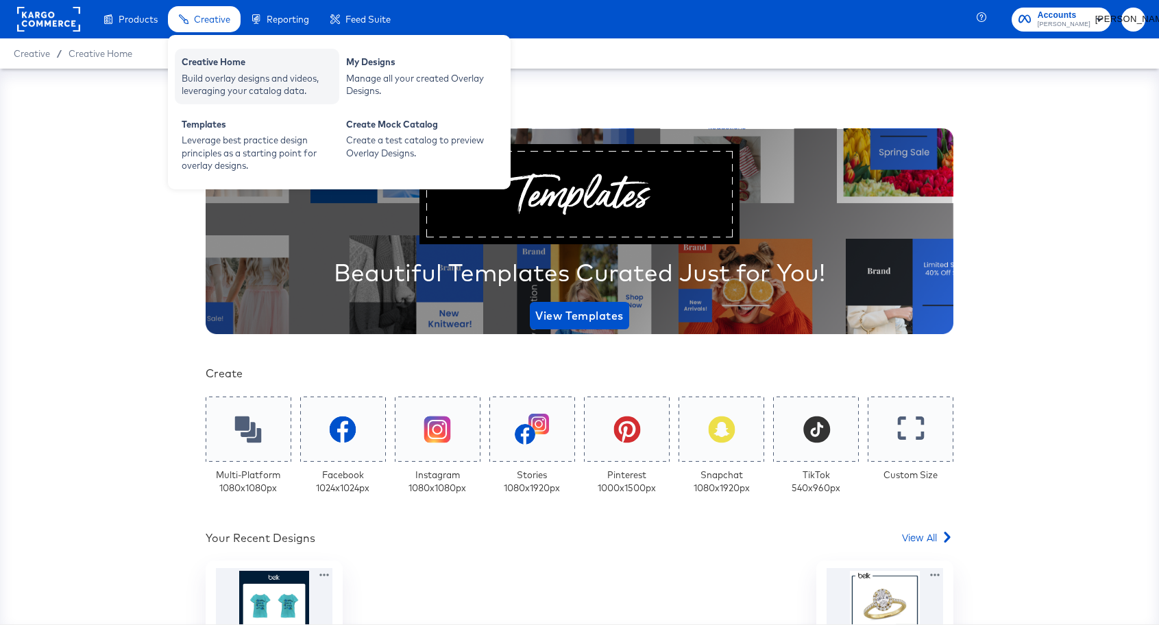
click at [238, 78] on div "Build overlay designs and videos, leveraging your catalog data." at bounding box center [257, 84] width 151 height 25
click at [220, 64] on div "Creative Home" at bounding box center [257, 64] width 151 height 16
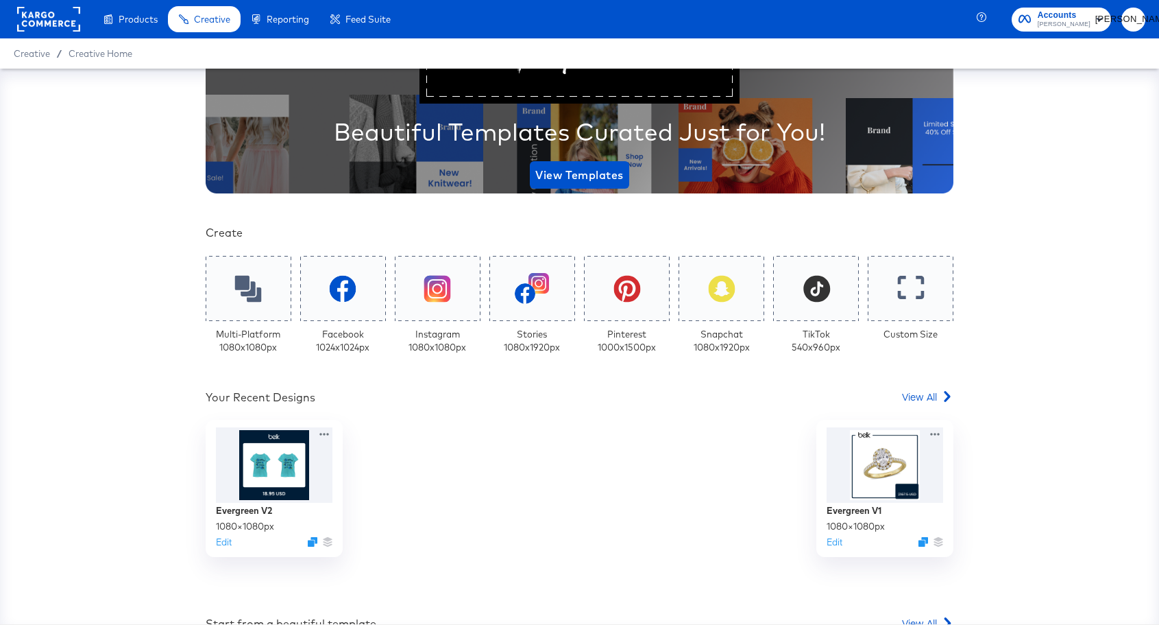
scroll to position [141, 0]
click at [226, 546] on button "Edit" at bounding box center [221, 543] width 16 height 13
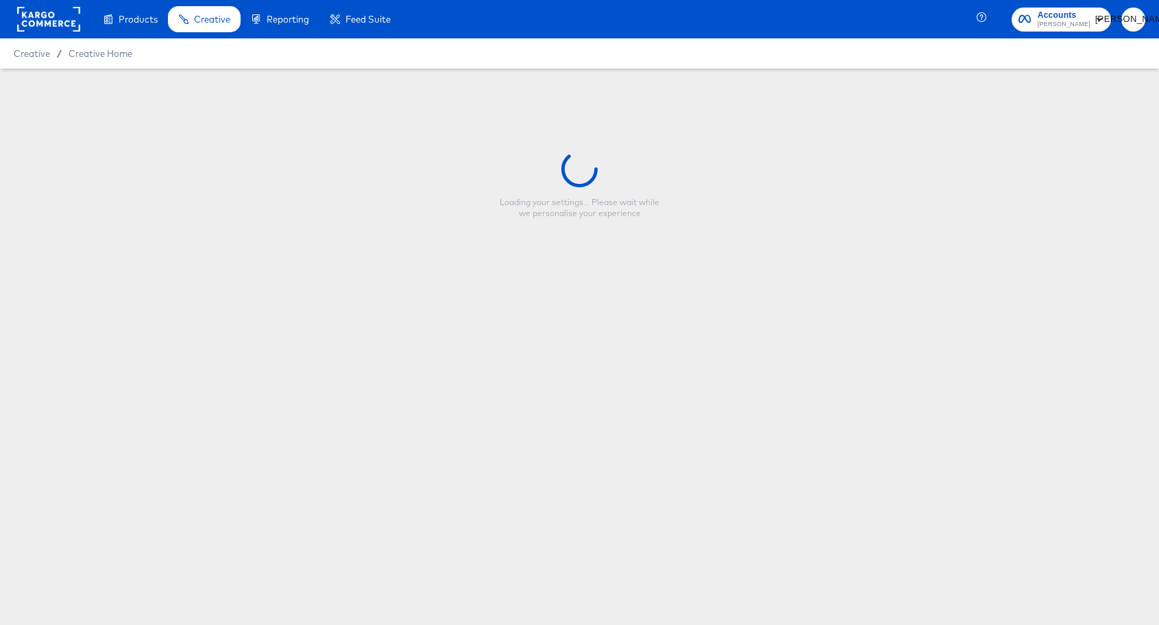
type input "Evergreen V2"
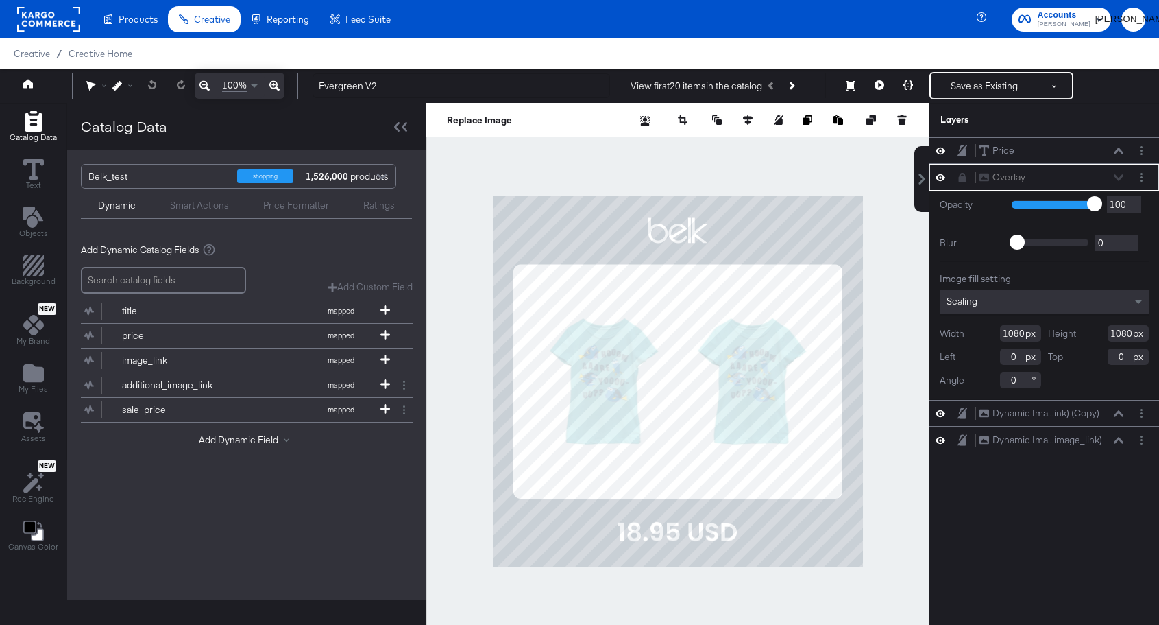
click at [1116, 176] on div "Overlay Overlay" at bounding box center [1051, 177] width 145 height 14
click at [1119, 175] on div "Overlay Overlay" at bounding box center [1051, 177] width 145 height 14
click at [1121, 176] on div "Overlay Overlay" at bounding box center [1051, 177] width 145 height 14
click at [1073, 490] on div "Price Price Overlay Overlay Opacity 1 100 100 Blur 0 2000 0 Image fill setting …" at bounding box center [1045, 387] width 230 height 501
click at [1041, 143] on div "Price Price" at bounding box center [1051, 150] width 145 height 14
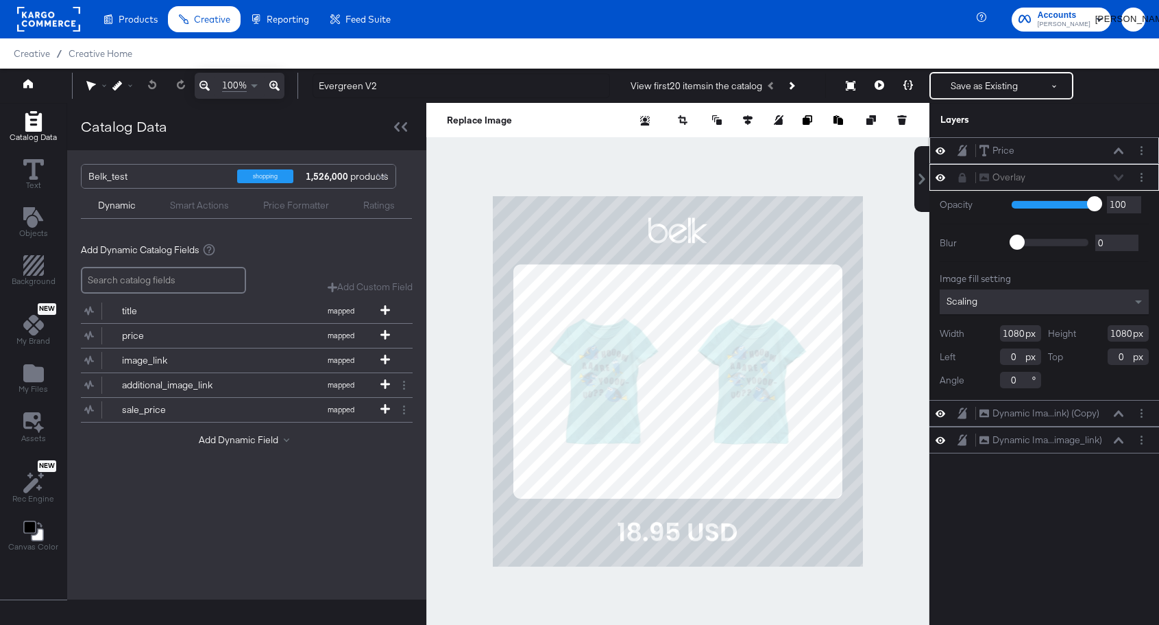
click at [1121, 151] on icon at bounding box center [1119, 150] width 10 height 6
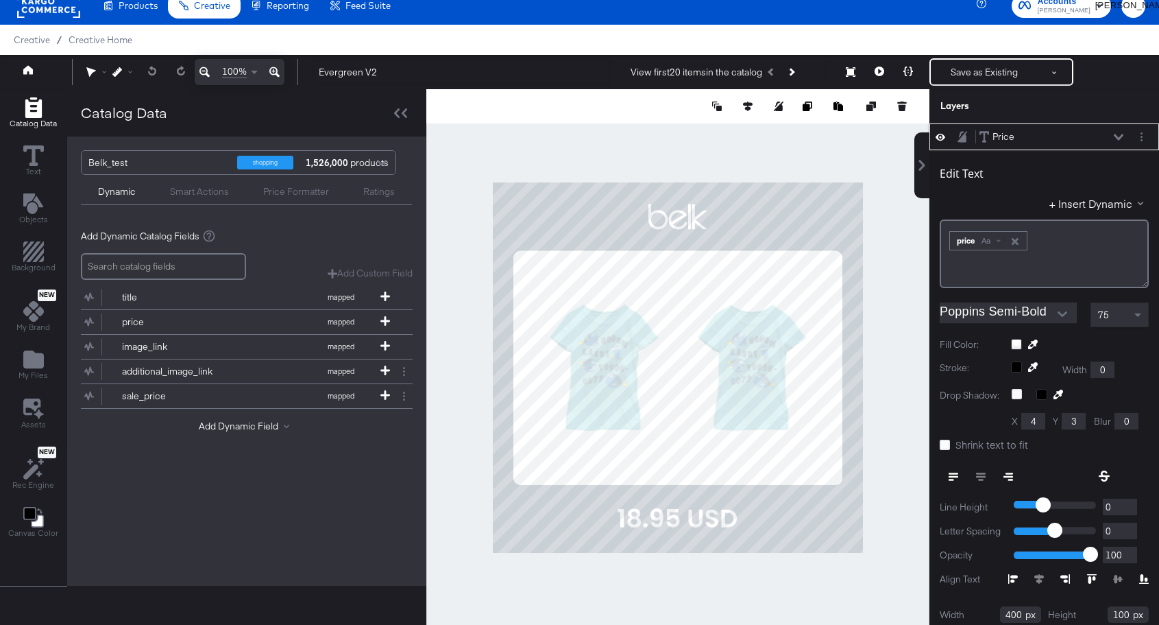
click at [1117, 135] on icon at bounding box center [1119, 137] width 10 height 7
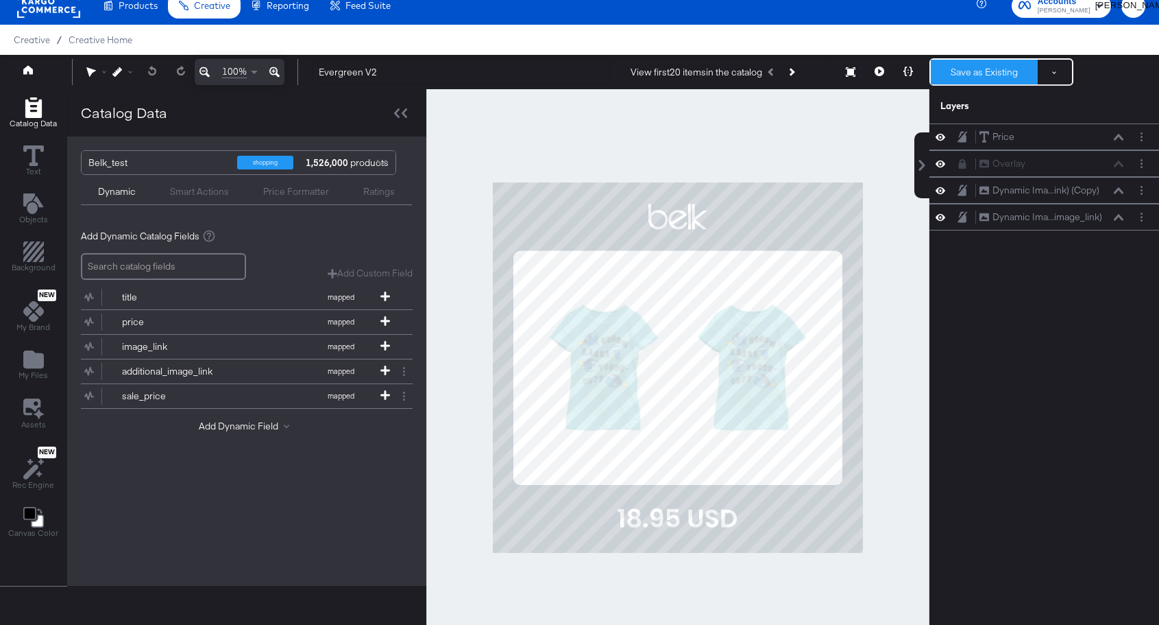
click at [998, 71] on button "Save as Existing" at bounding box center [984, 72] width 107 height 25
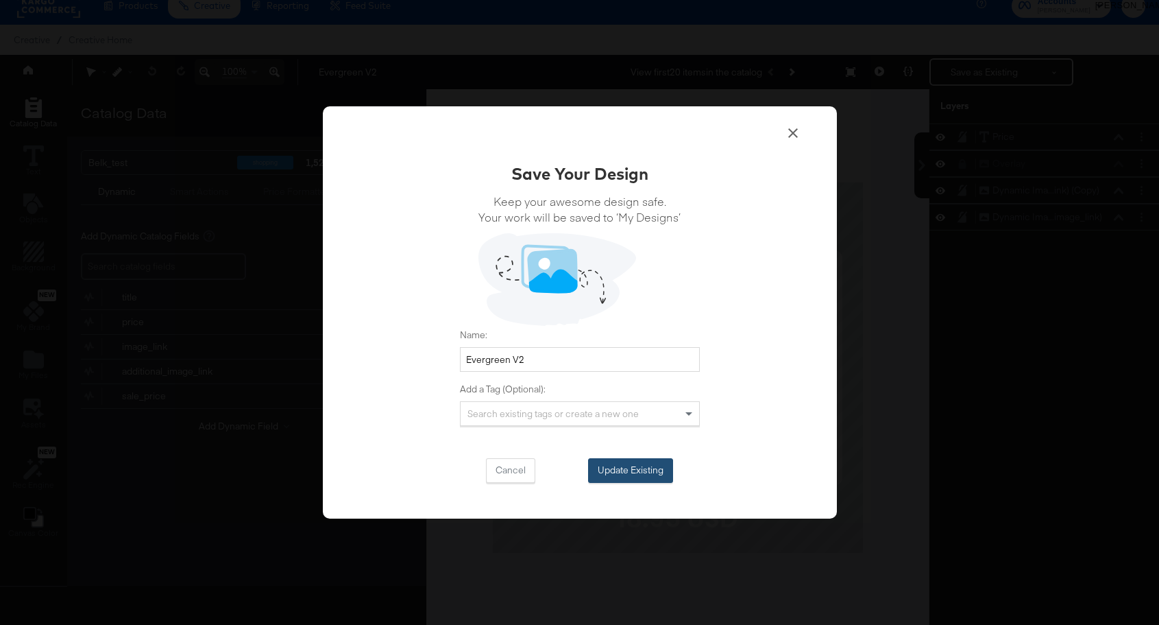
click at [633, 469] on button "Update Existing" at bounding box center [630, 470] width 85 height 25
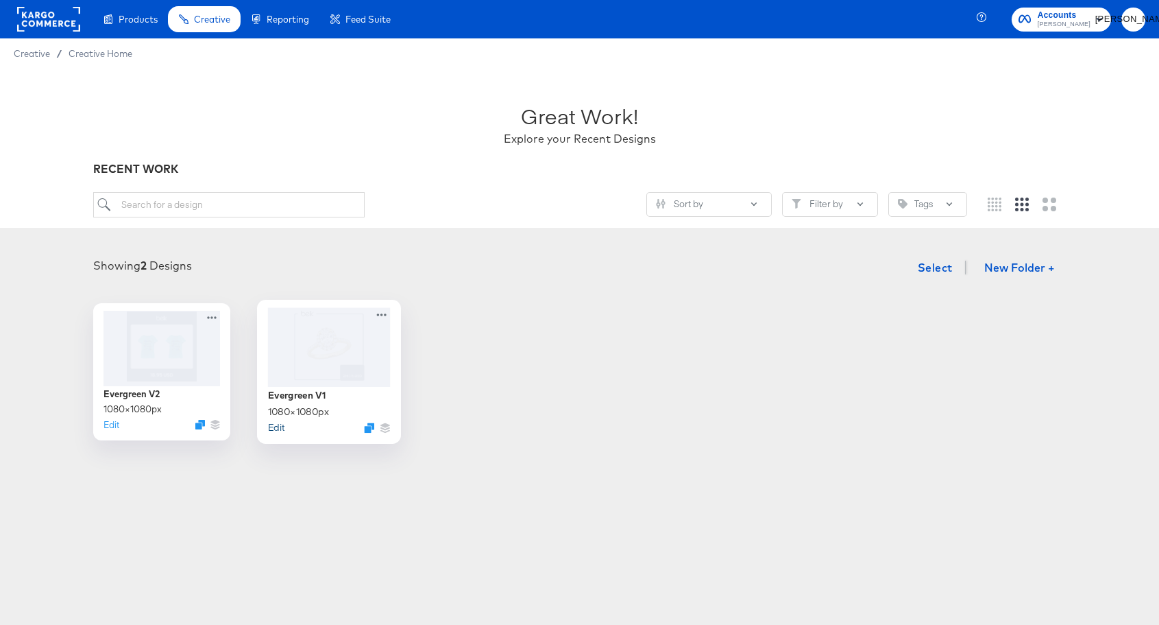
click at [278, 426] on button "Edit" at bounding box center [275, 426] width 16 height 13
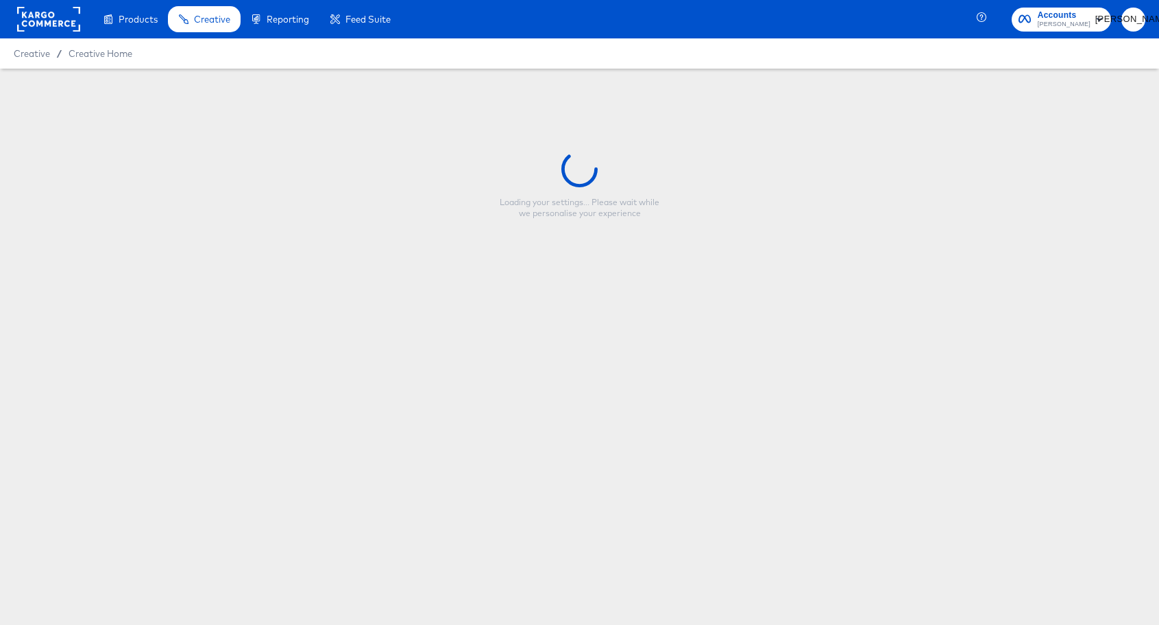
type input "Evergreen V1"
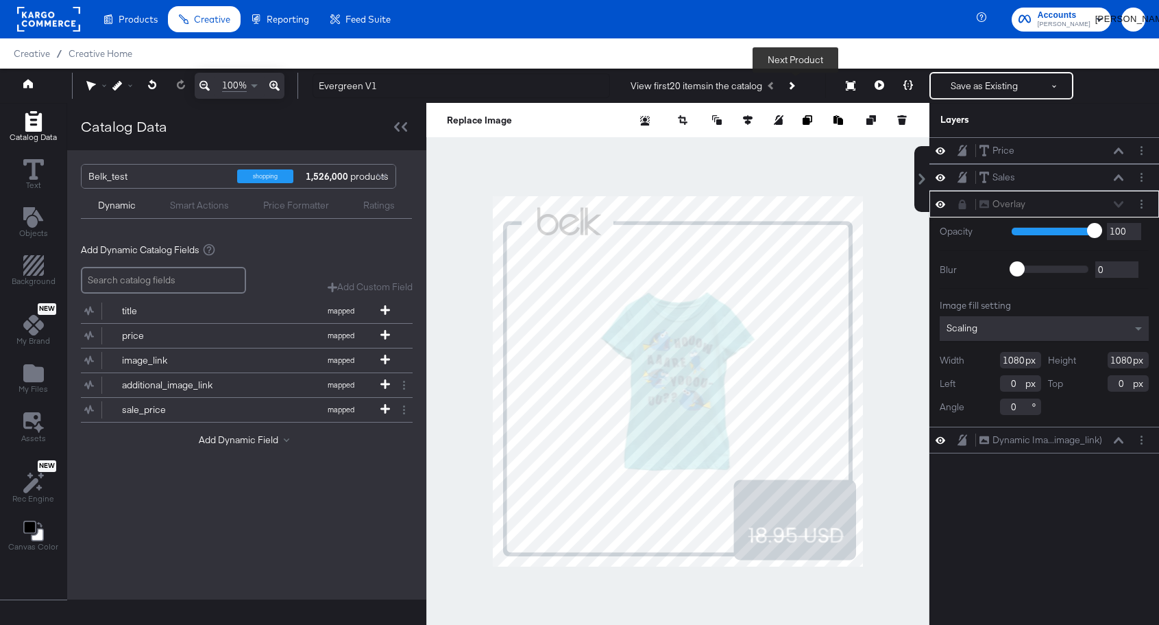
click at [799, 88] on button "Next Product" at bounding box center [791, 85] width 19 height 25
click at [795, 84] on icon "Next Product" at bounding box center [791, 86] width 8 height 8
click at [880, 86] on icon at bounding box center [880, 85] width 10 height 10
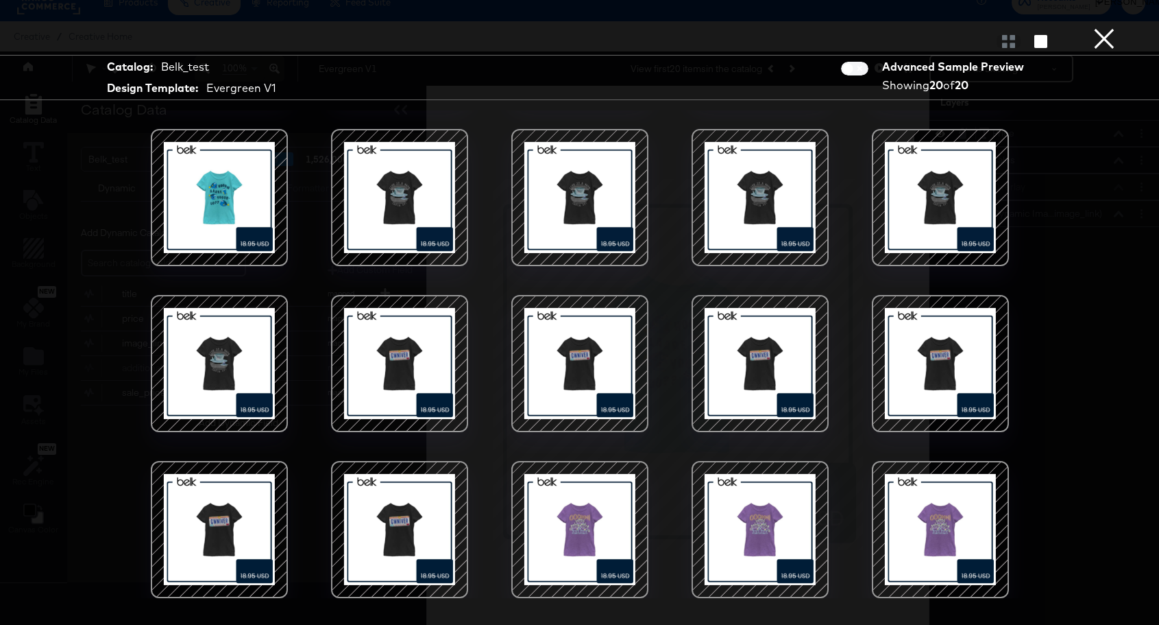
scroll to position [35, 0]
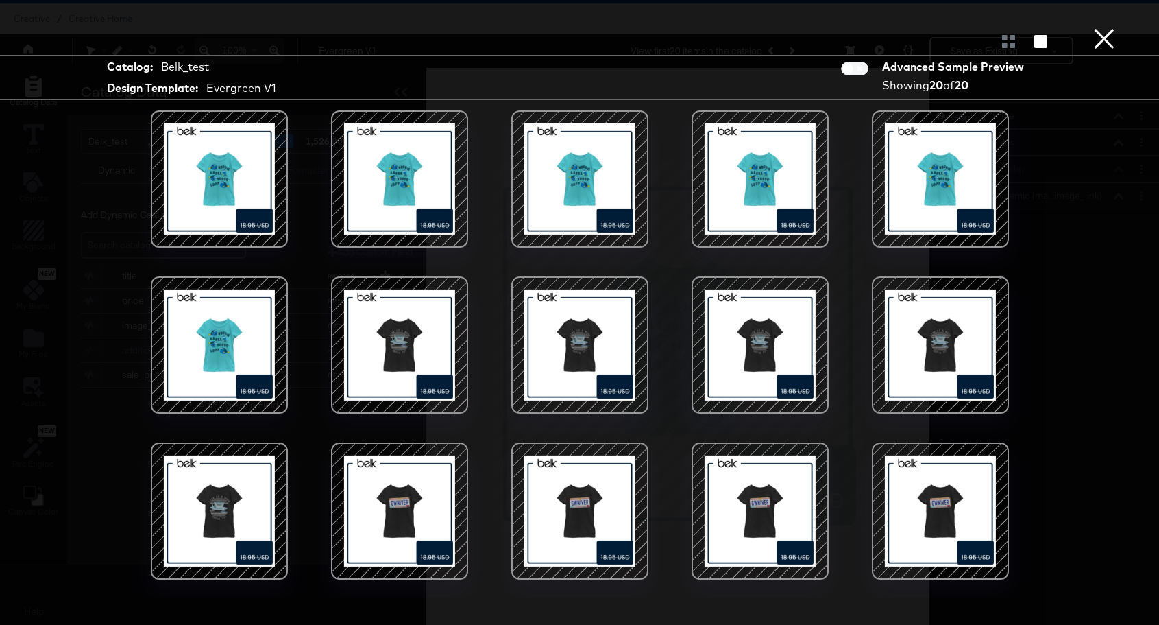
scroll to position [147, 0]
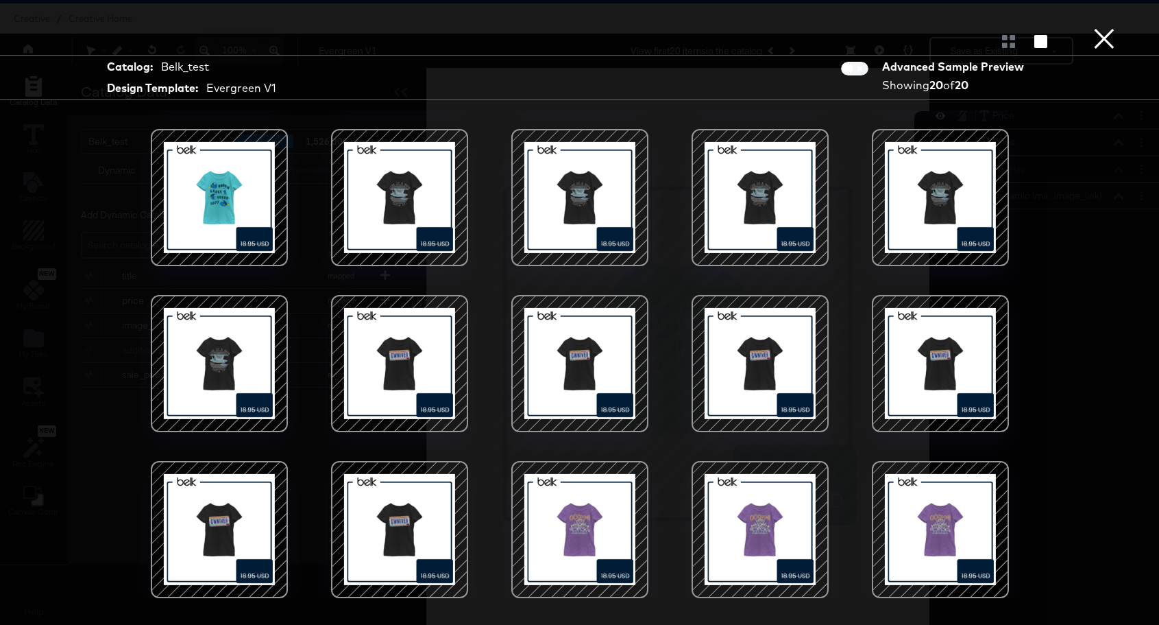
click at [1104, 27] on button "×" at bounding box center [1104, 13] width 27 height 27
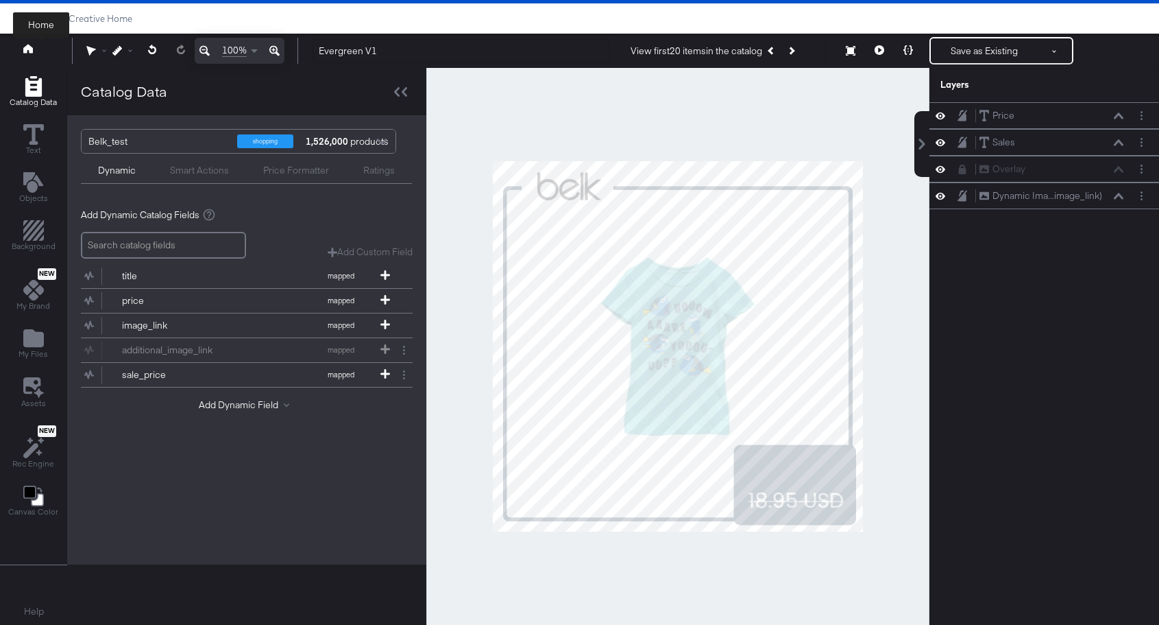
click at [27, 48] on icon at bounding box center [28, 48] width 10 height 9
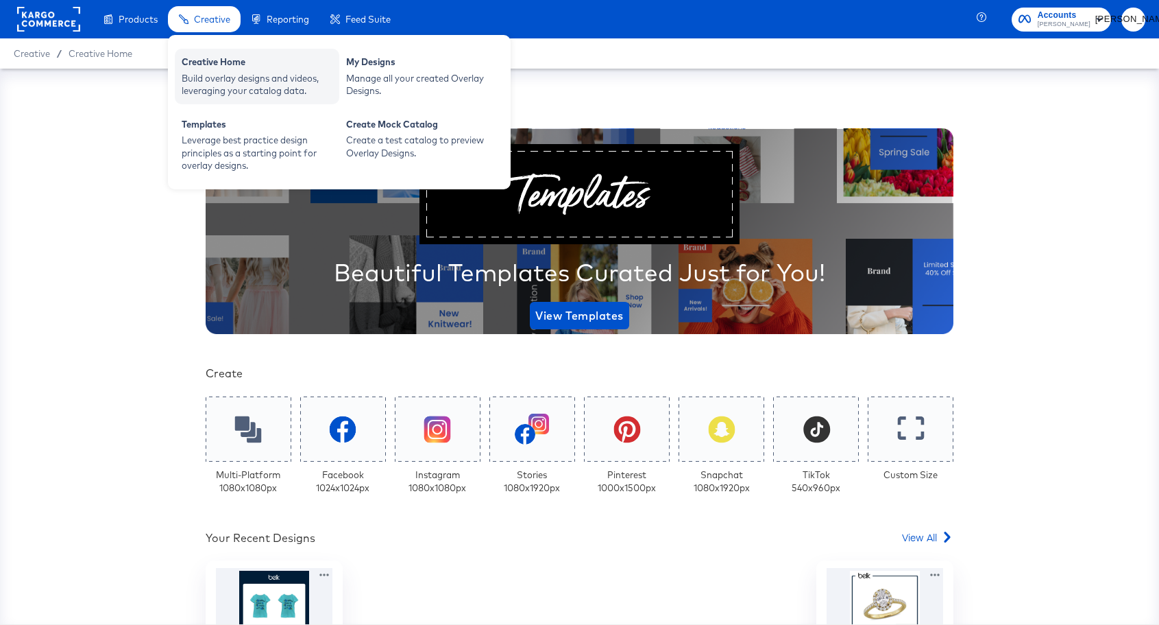
click at [211, 68] on div "Creative Home" at bounding box center [257, 64] width 151 height 16
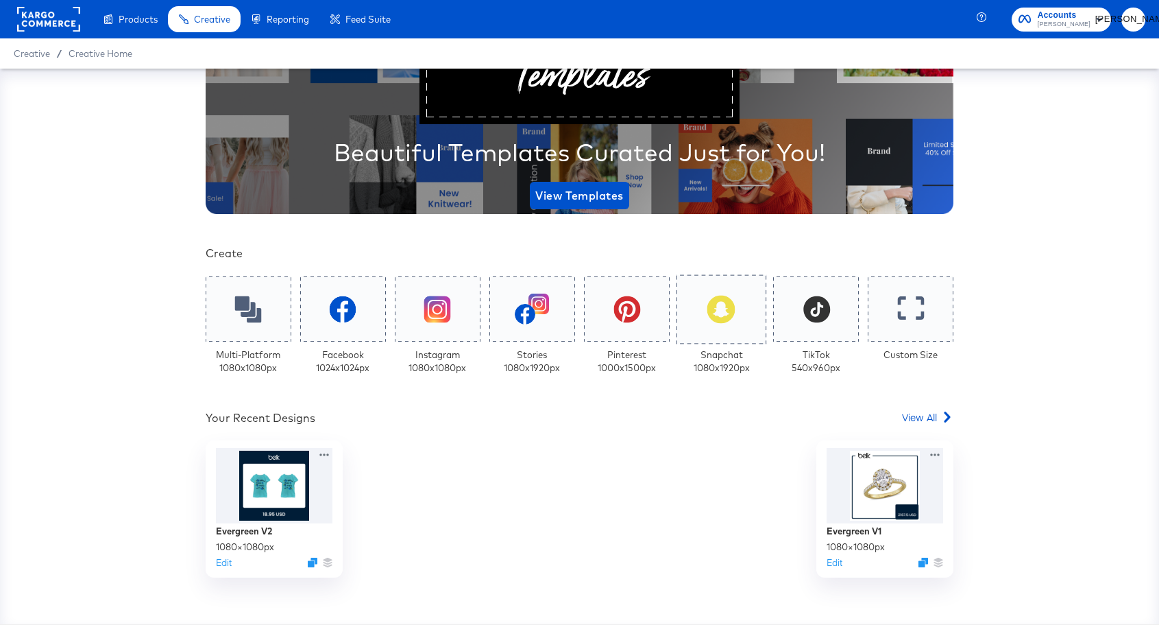
scroll to position [128, 0]
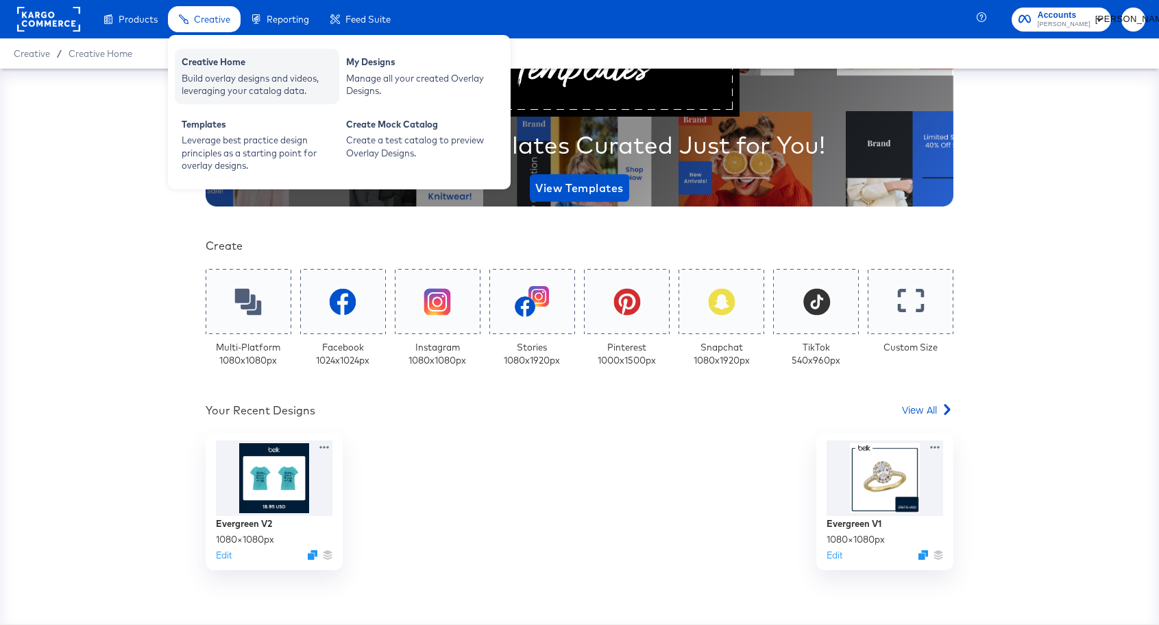
click at [220, 62] on div "Creative Home" at bounding box center [257, 64] width 151 height 16
click at [232, 56] on div "Creative Home" at bounding box center [257, 64] width 151 height 16
click at [238, 51] on div "Creative Home Build overlay designs and videos, leveraging your catalog data." at bounding box center [257, 77] width 165 height 56
click at [237, 78] on div "Build overlay designs and videos, leveraging your catalog data." at bounding box center [257, 84] width 151 height 25
click at [217, 73] on div "Build overlay designs and videos, leveraging your catalog data." at bounding box center [257, 84] width 151 height 25
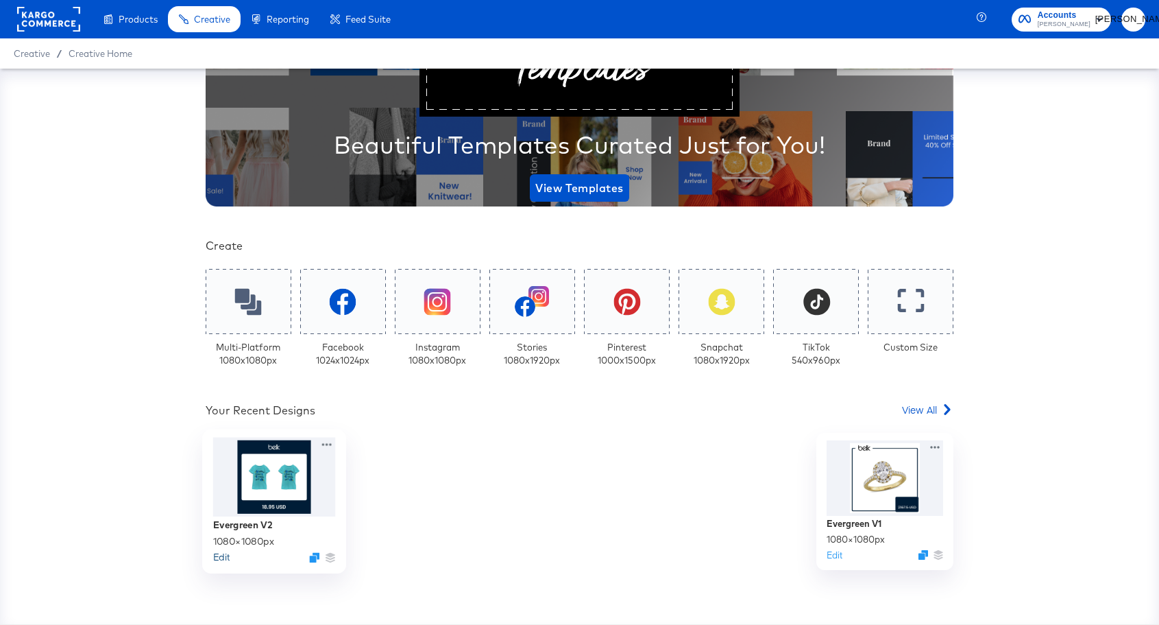
click at [221, 556] on button "Edit" at bounding box center [221, 557] width 16 height 13
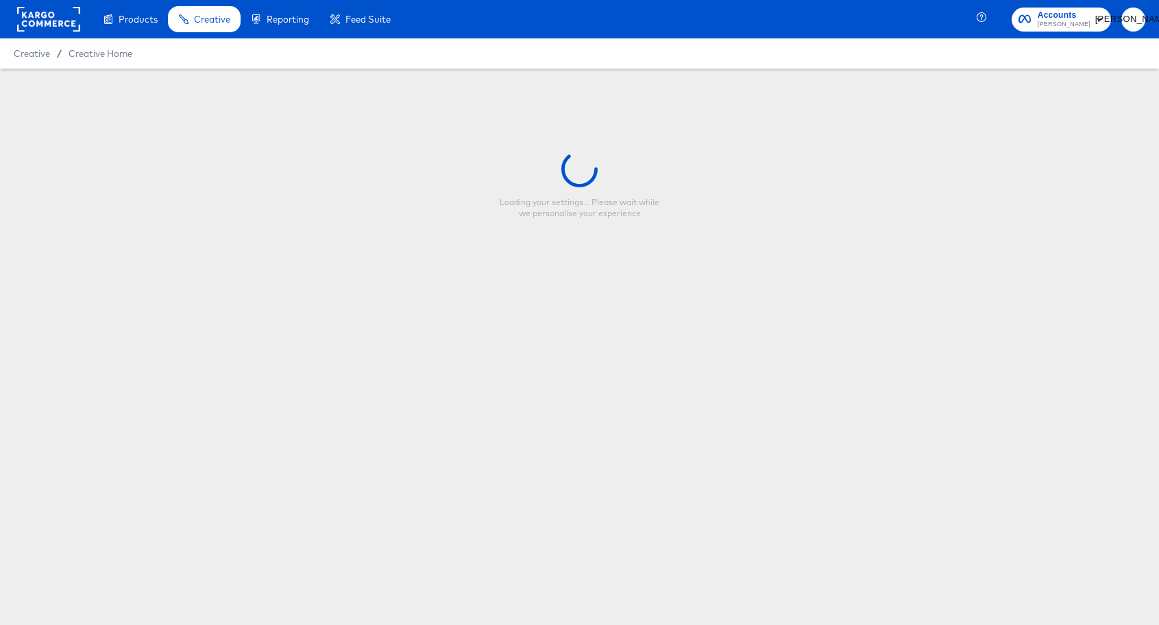
type input "Evergreen V2"
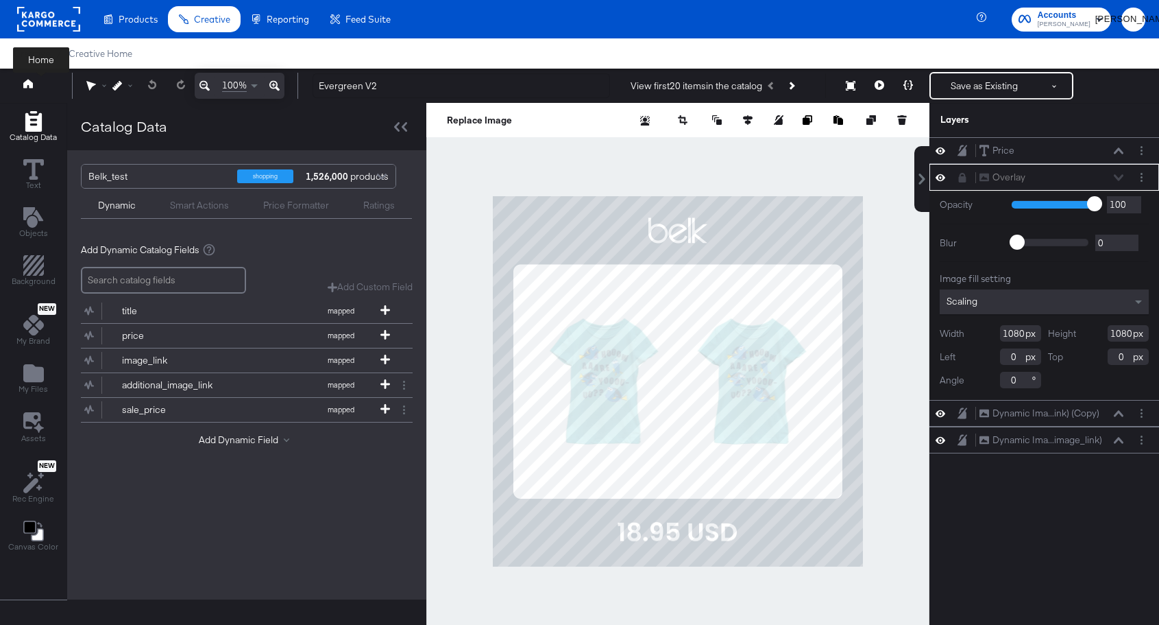
click at [24, 84] on icon at bounding box center [28, 84] width 10 height 10
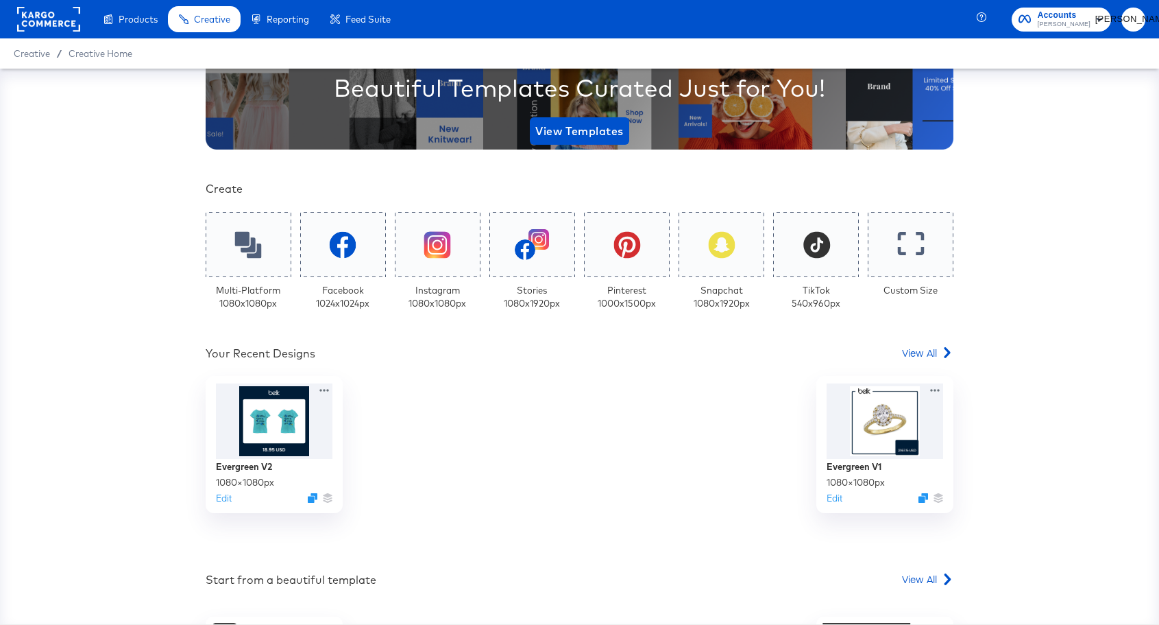
scroll to position [238, 0]
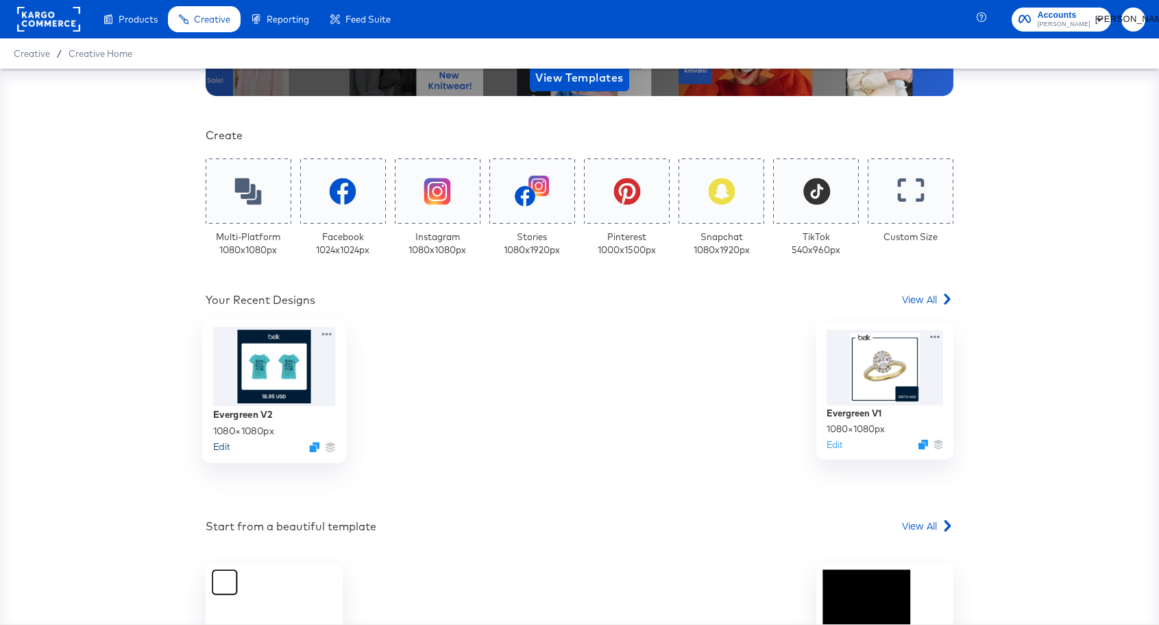
click at [219, 447] on button "Edit" at bounding box center [221, 446] width 16 height 13
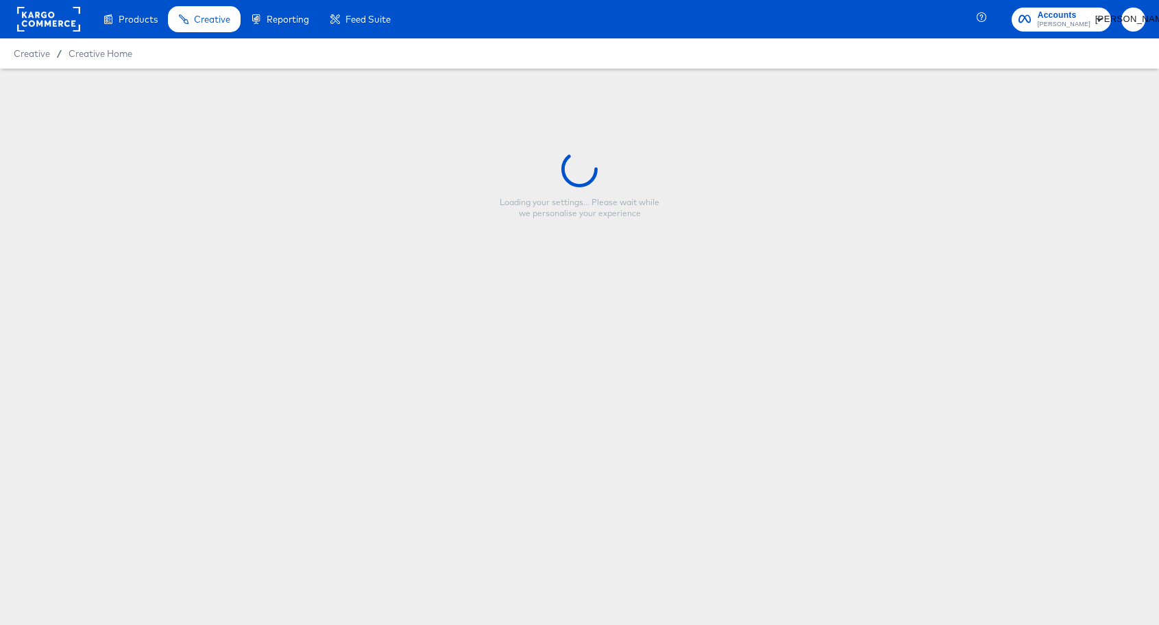
type input "Evergreen V2"
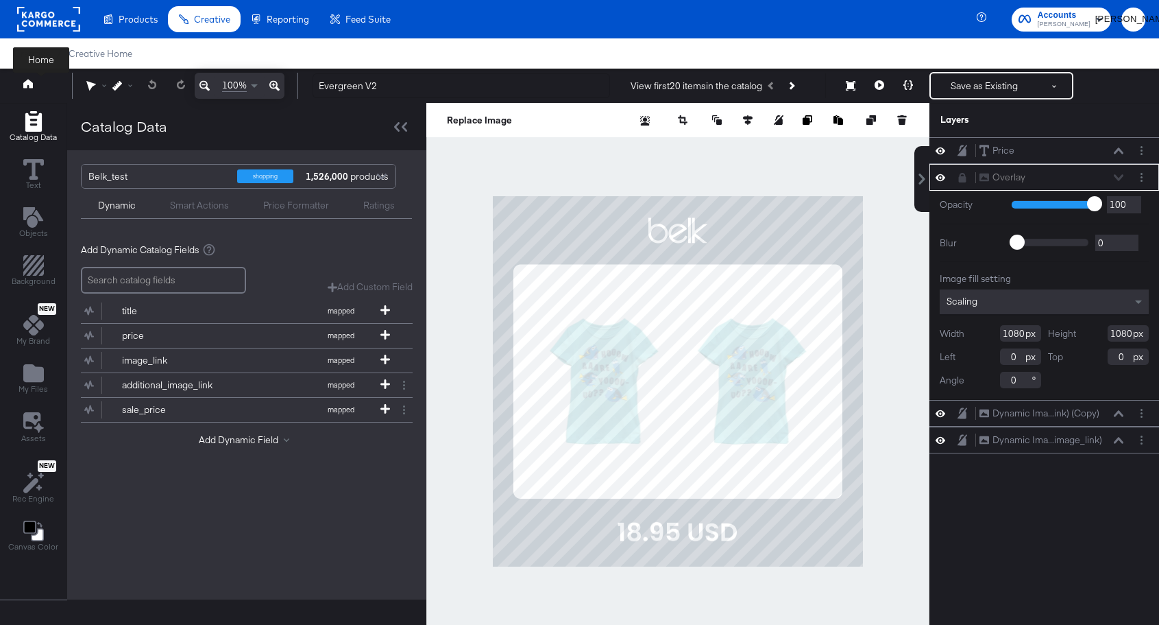
click at [27, 77] on button at bounding box center [41, 85] width 55 height 25
click at [29, 85] on icon at bounding box center [28, 83] width 10 height 9
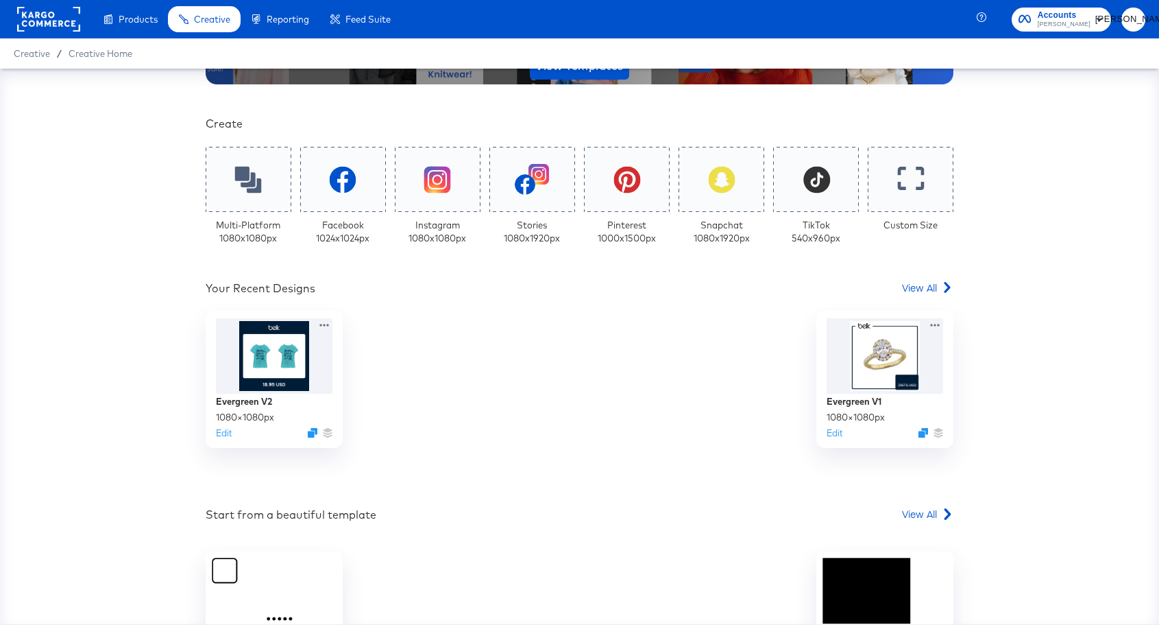
scroll to position [274, 0]
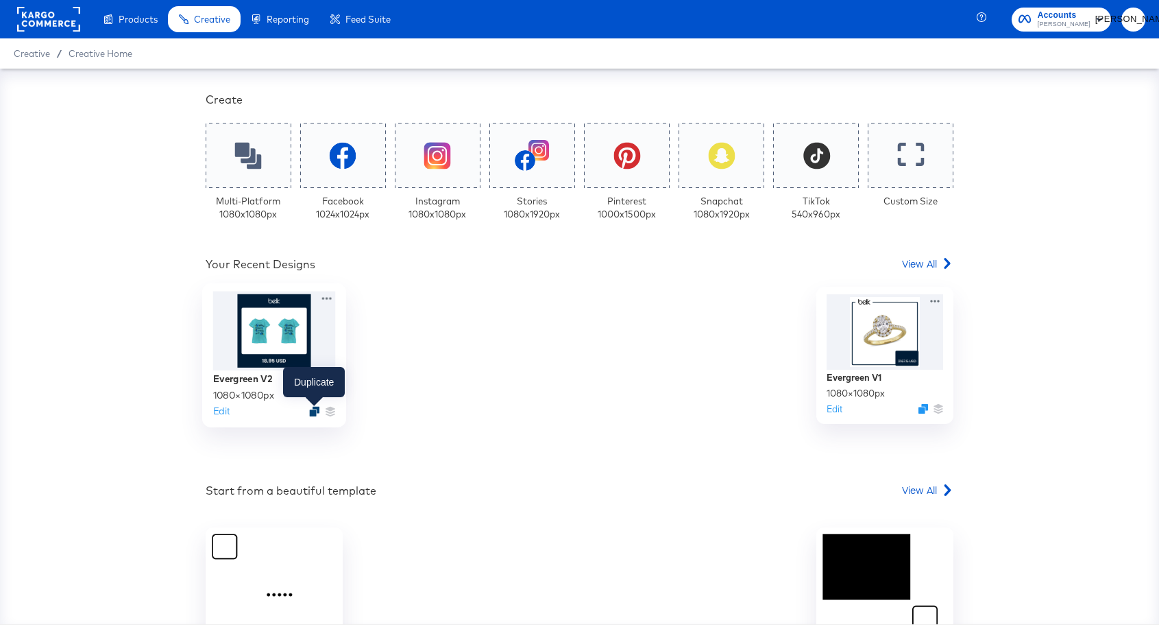
click at [312, 411] on icon "Duplicate" at bounding box center [314, 412] width 10 height 10
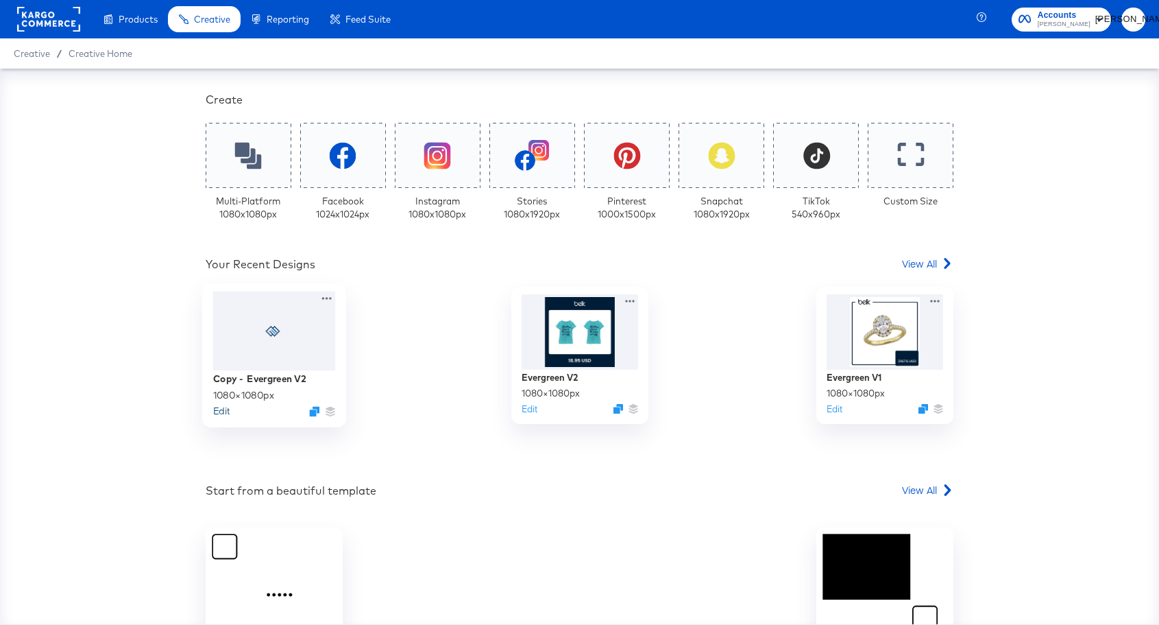
click at [219, 415] on button "Edit" at bounding box center [221, 410] width 16 height 13
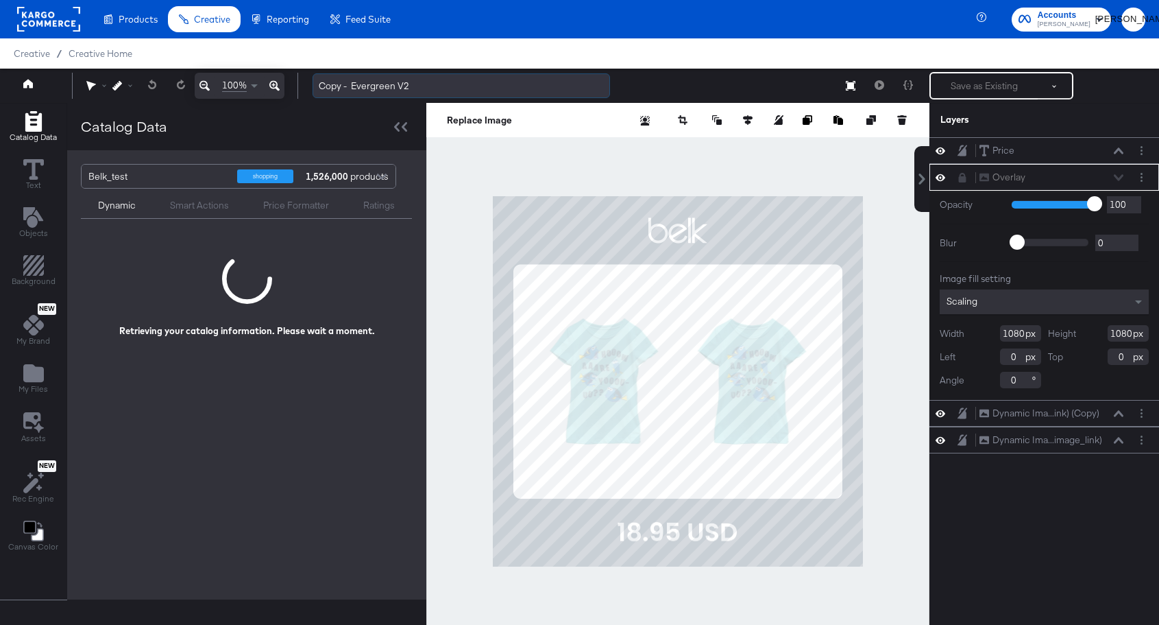
click at [346, 89] on input "Copy - Evergreen V2" at bounding box center [462, 85] width 298 height 25
drag, startPoint x: 352, startPoint y: 86, endPoint x: 317, endPoint y: 86, distance: 34.3
click at [317, 86] on input "Copy - Evergreen V2" at bounding box center [462, 85] width 298 height 25
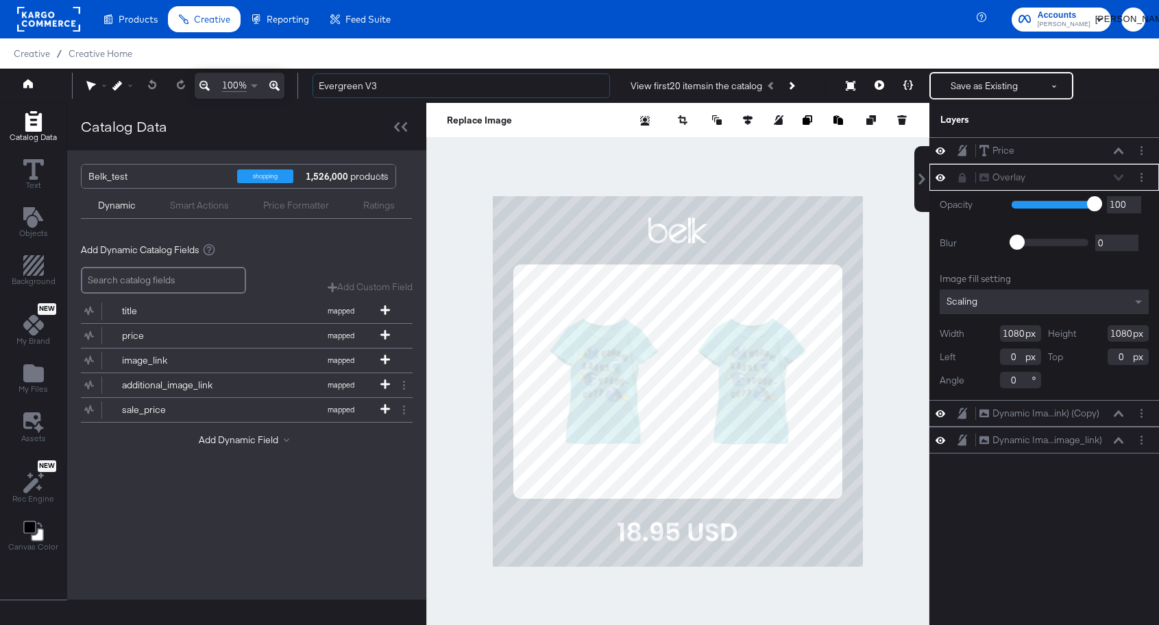
type input "Evergreen V3"
click at [682, 163] on div at bounding box center [677, 381] width 503 height 557
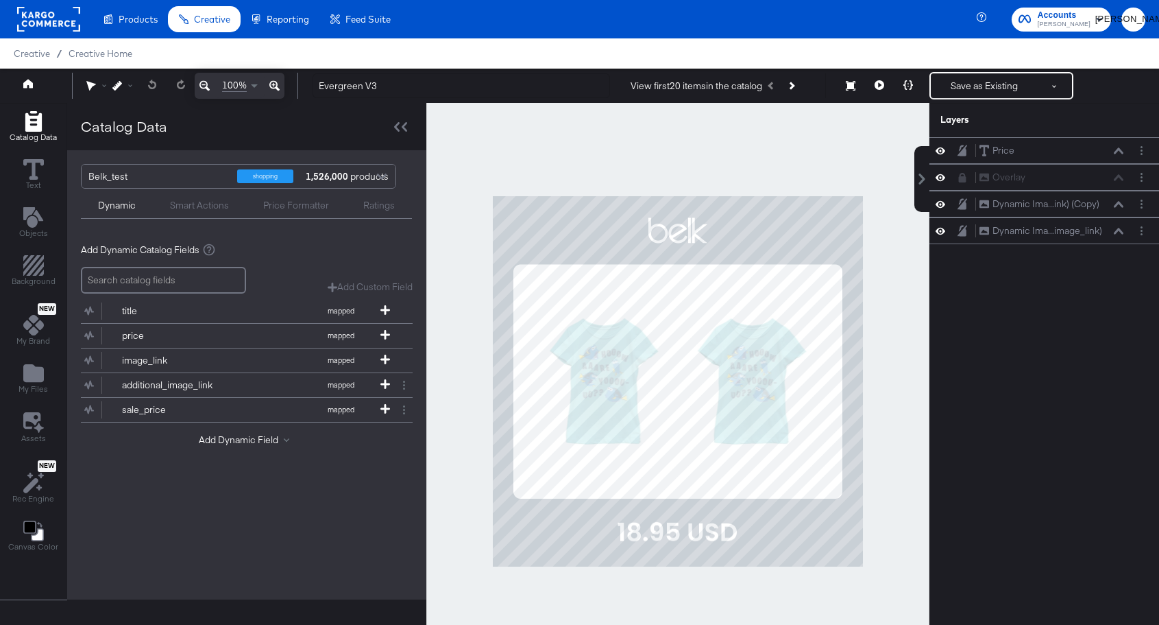
click at [786, 149] on div at bounding box center [677, 381] width 503 height 557
click at [1141, 232] on icon "Layer Options" at bounding box center [1142, 230] width 2 height 9
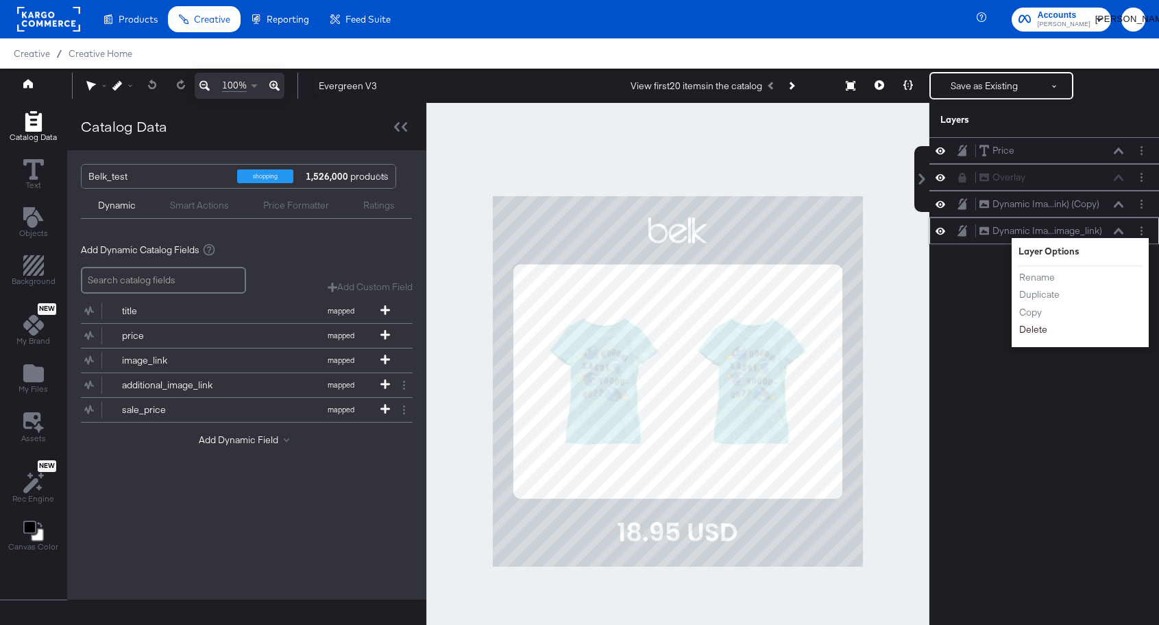
click at [1039, 335] on button "Delete" at bounding box center [1033, 329] width 29 height 14
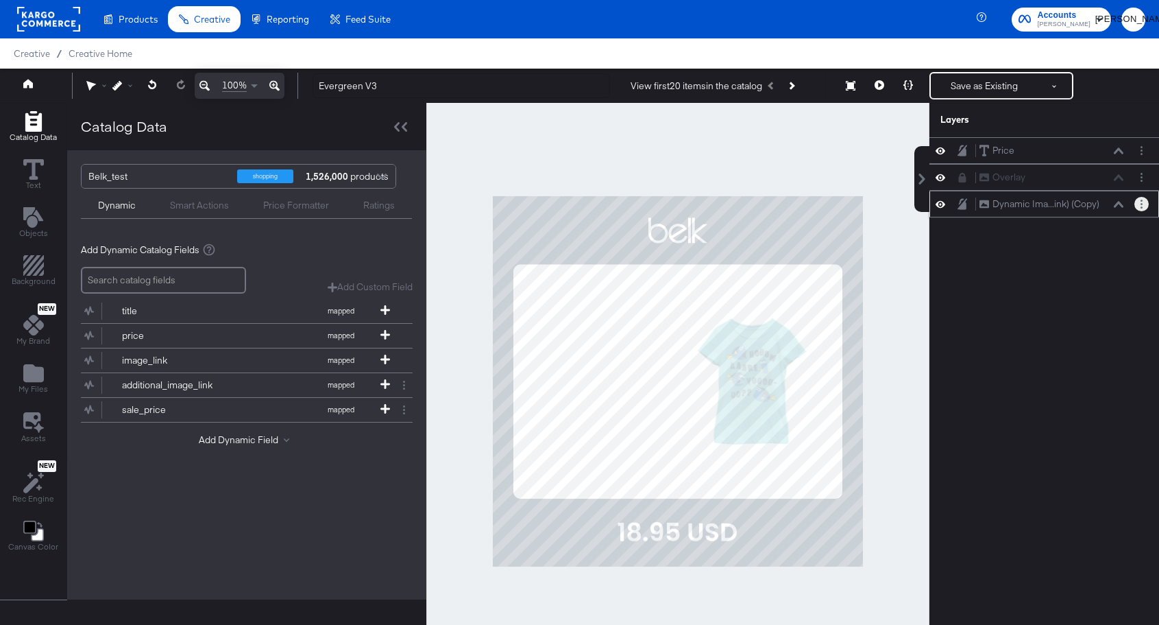
click at [1138, 204] on button "Layer Options" at bounding box center [1142, 204] width 14 height 14
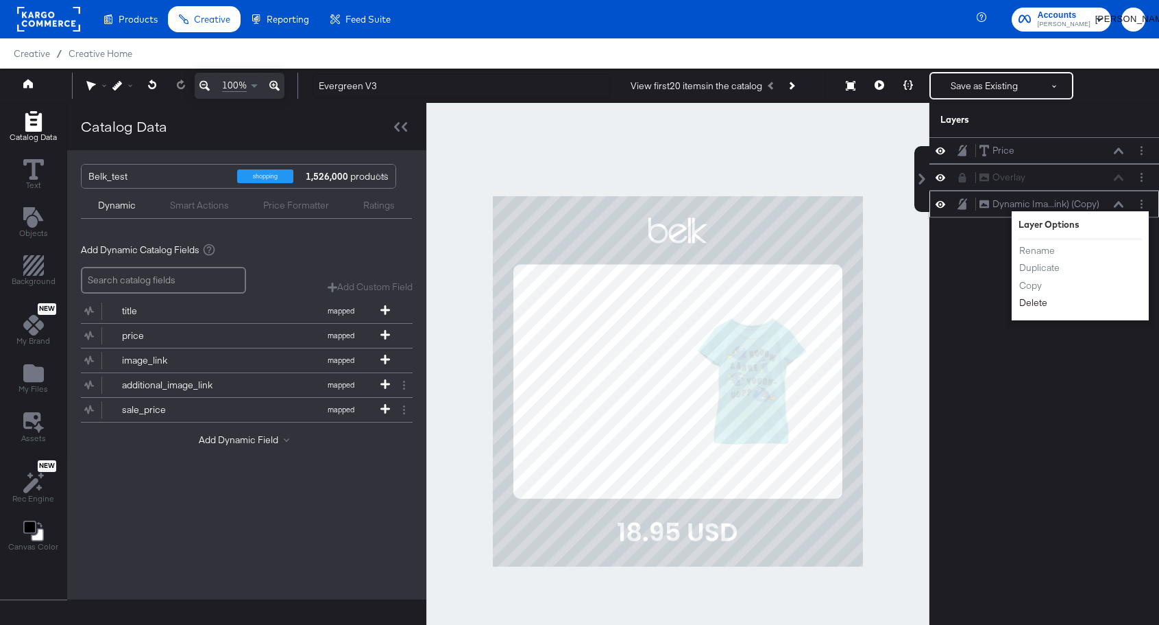
click at [1030, 303] on button "Delete" at bounding box center [1033, 302] width 29 height 14
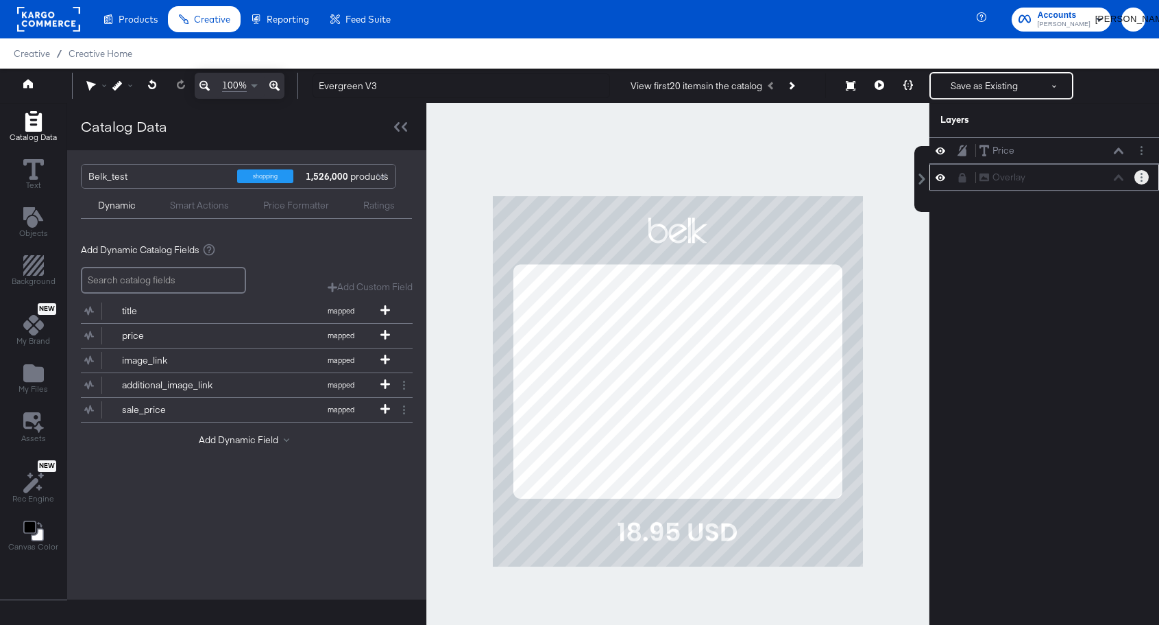
click at [1141, 181] on icon "Layer Options" at bounding box center [1142, 177] width 2 height 9
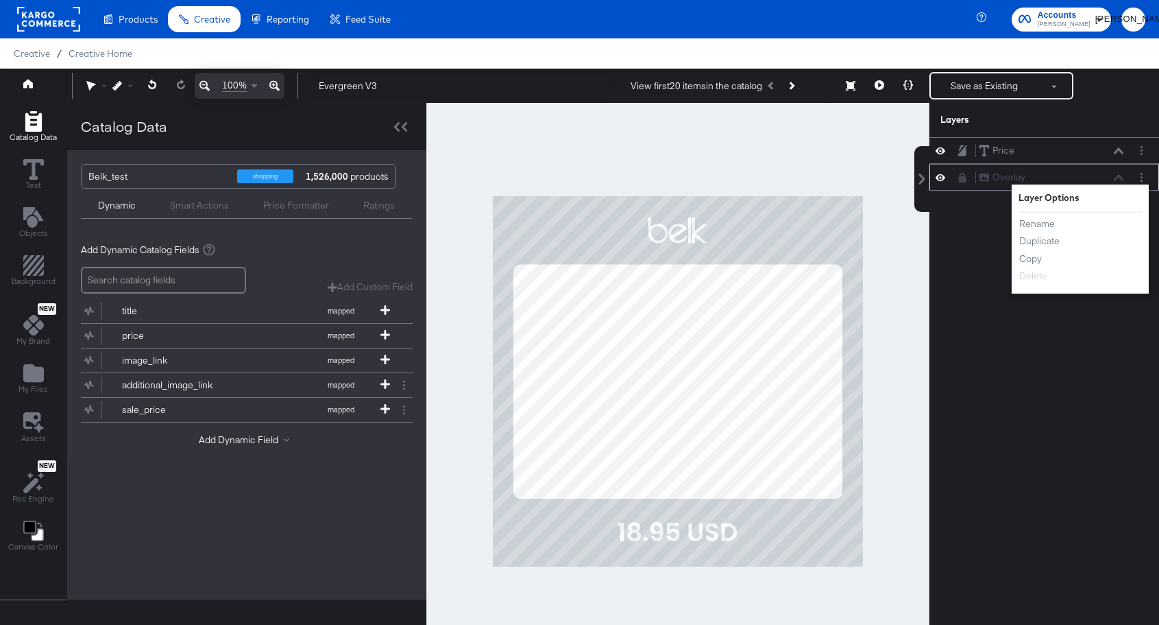
click at [962, 182] on button at bounding box center [962, 177] width 11 height 11
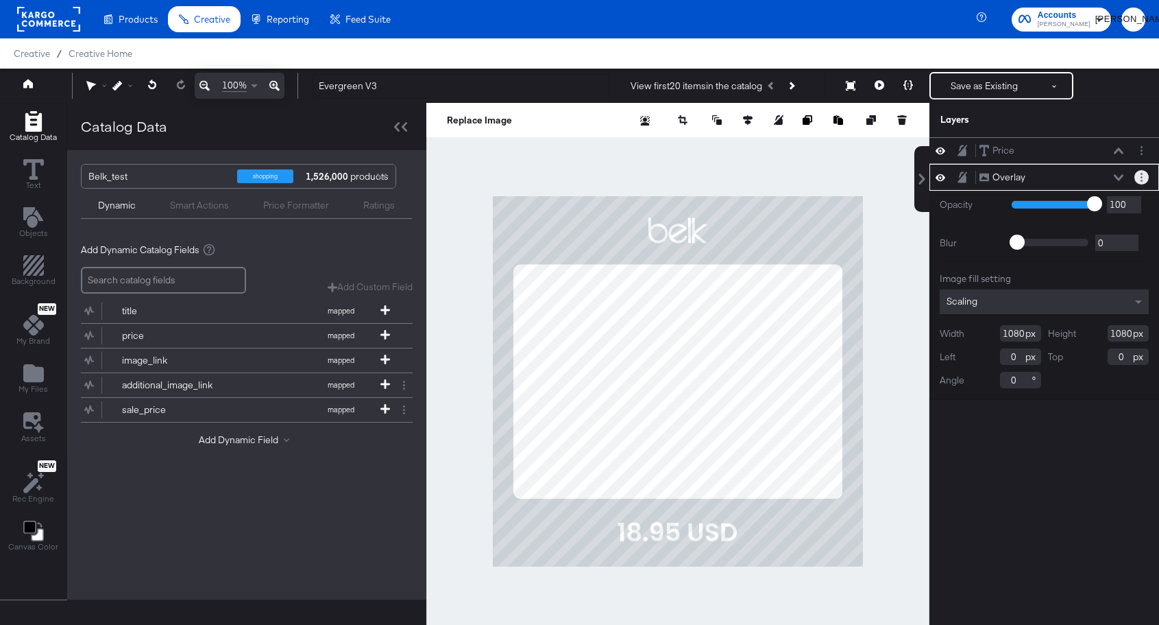
click at [1141, 177] on icon "Layer Options" at bounding box center [1142, 177] width 2 height 9
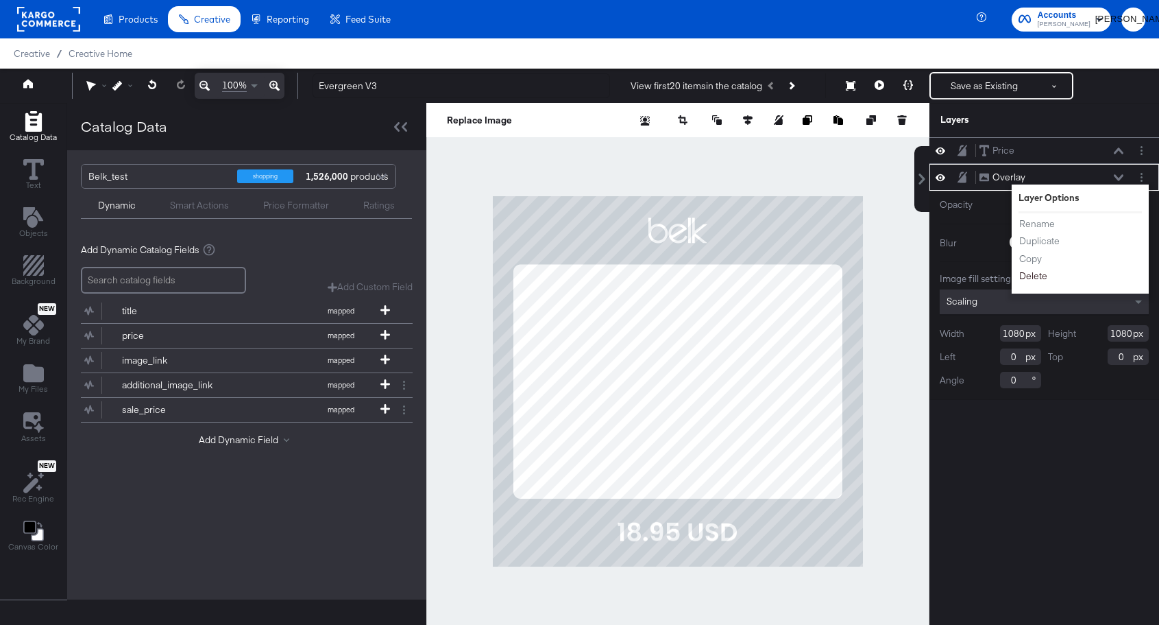
click at [1038, 274] on button "Delete" at bounding box center [1033, 276] width 29 height 14
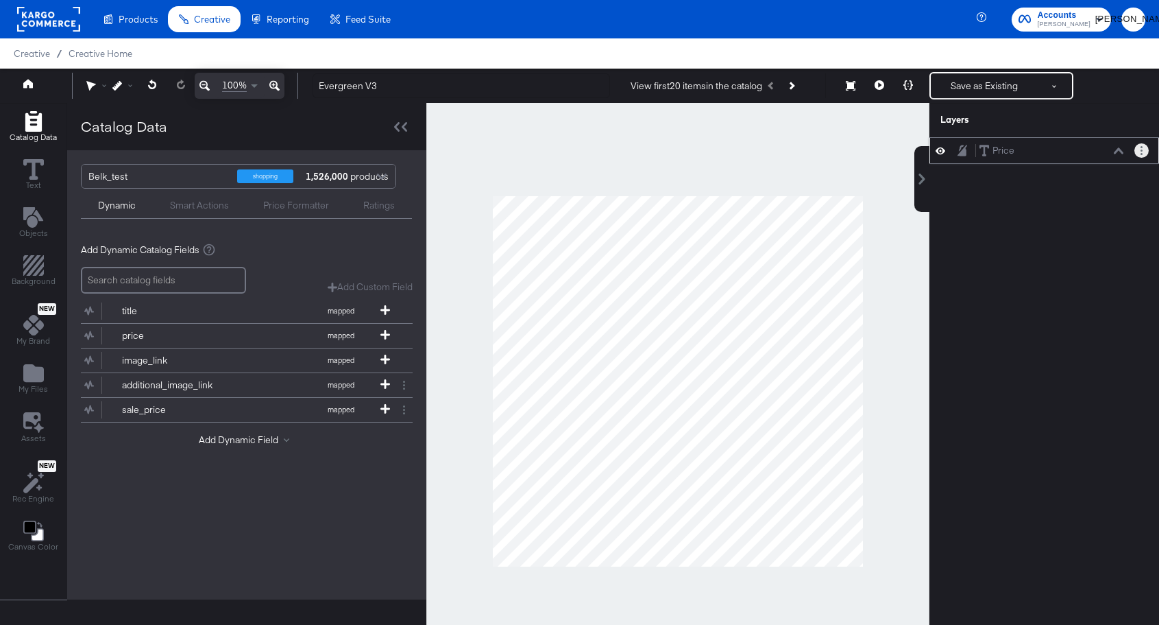
click at [1143, 156] on button "Layer Options" at bounding box center [1142, 150] width 14 height 14
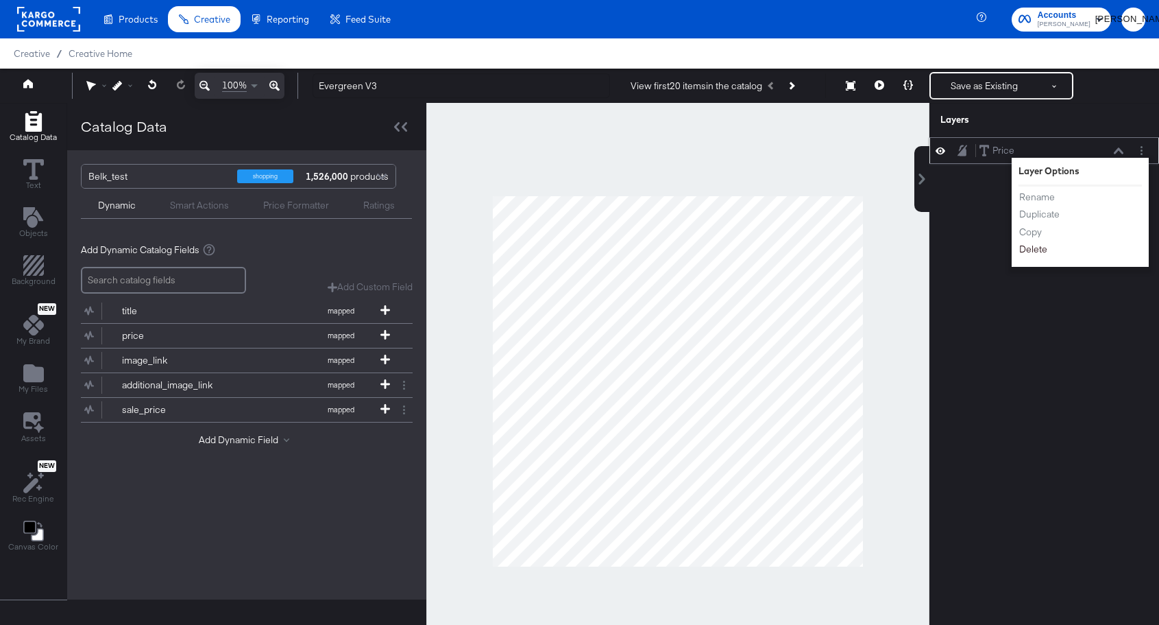
click at [1044, 250] on button "Delete" at bounding box center [1033, 249] width 29 height 14
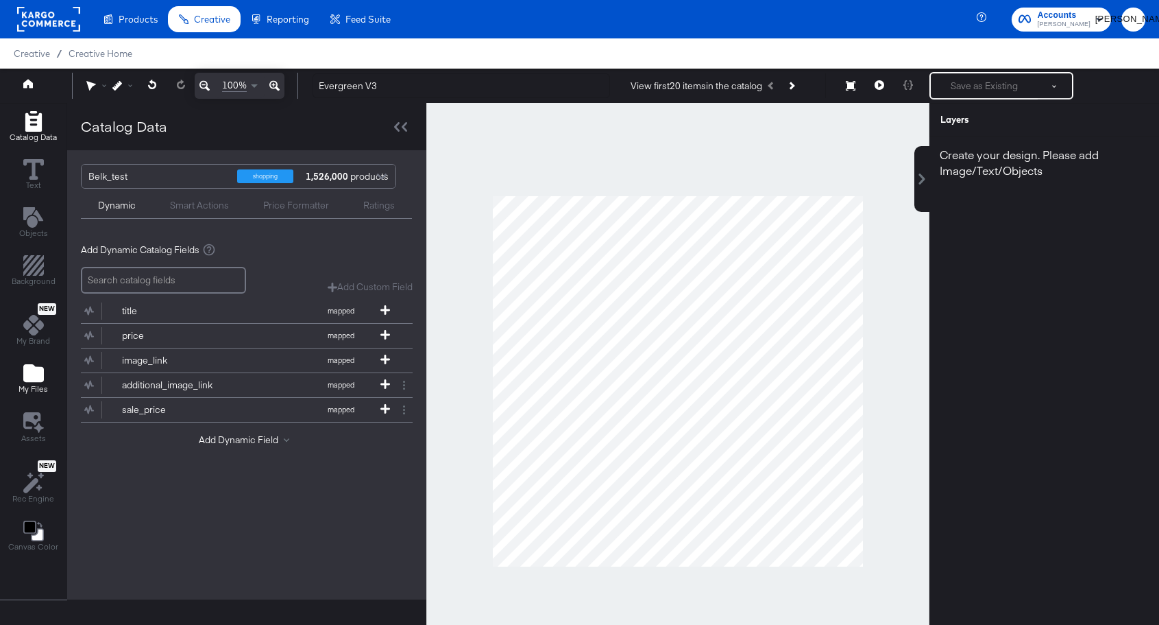
click at [24, 375] on icon "Add Files" at bounding box center [33, 373] width 21 height 18
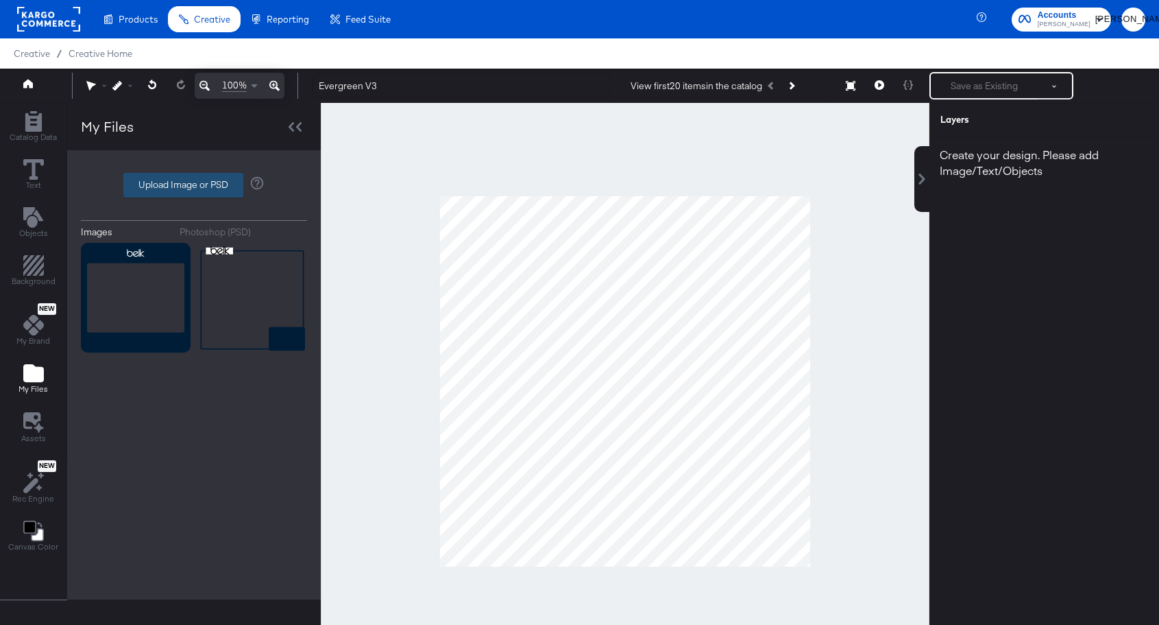
click at [189, 184] on label "Upload Image or PSD" at bounding box center [183, 184] width 119 height 23
click at [194, 185] on input "Upload Image or PSD" at bounding box center [194, 185] width 0 height 0
type input "C:\fakepath\Evergreen V3_Overlay.png"
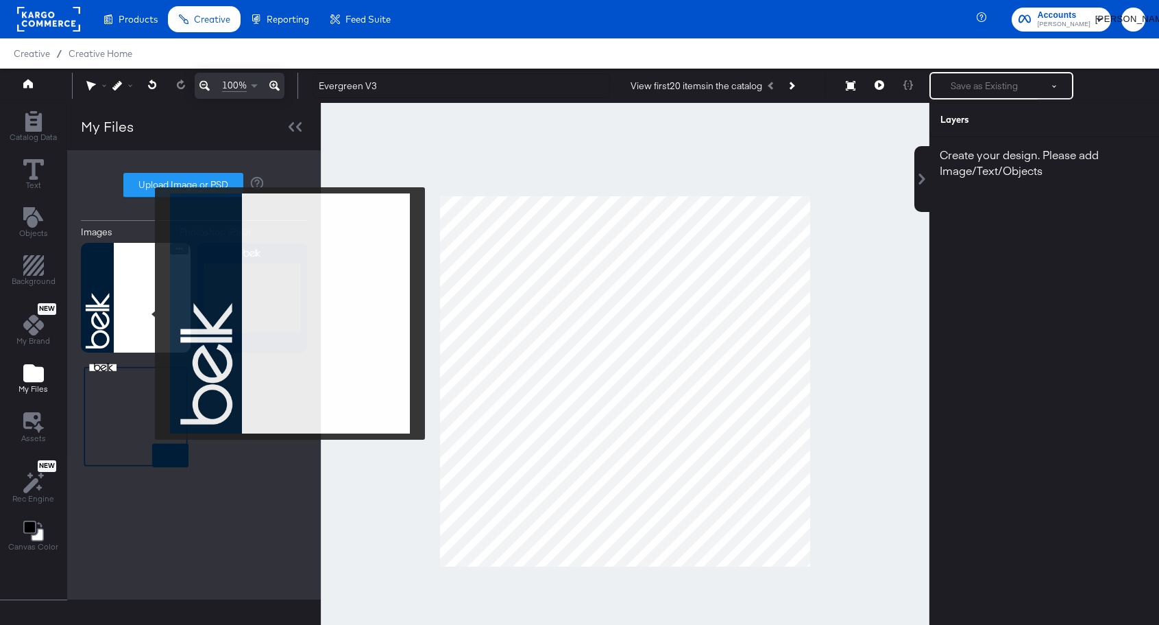
click at [146, 313] on img at bounding box center [136, 298] width 110 height 110
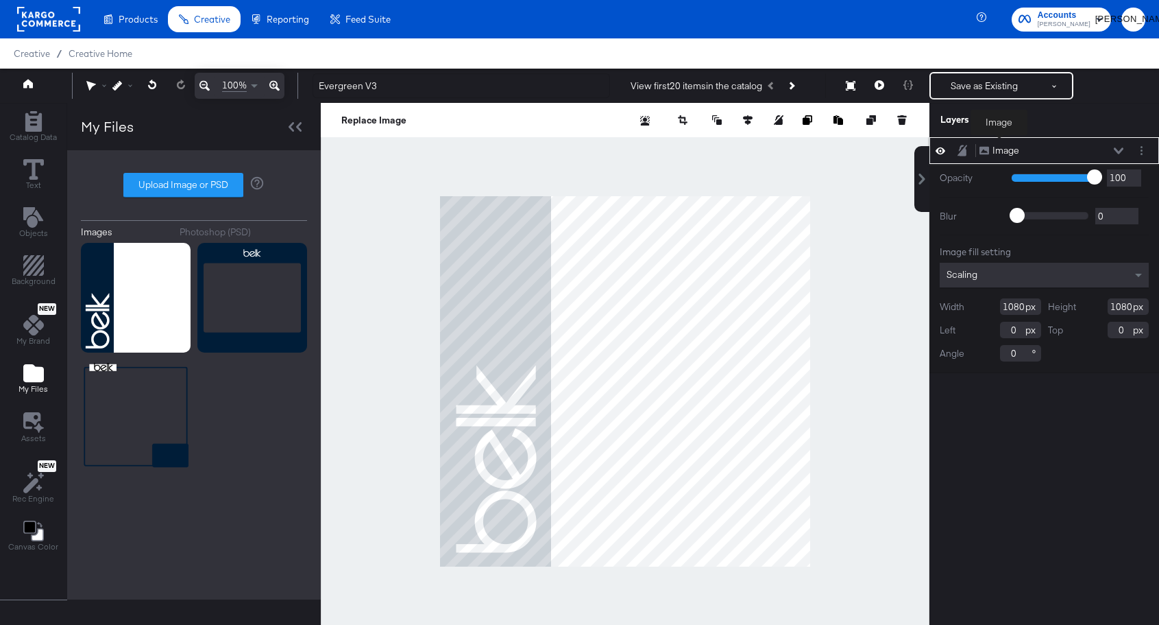
click at [1000, 145] on div "Image" at bounding box center [1006, 150] width 27 height 13
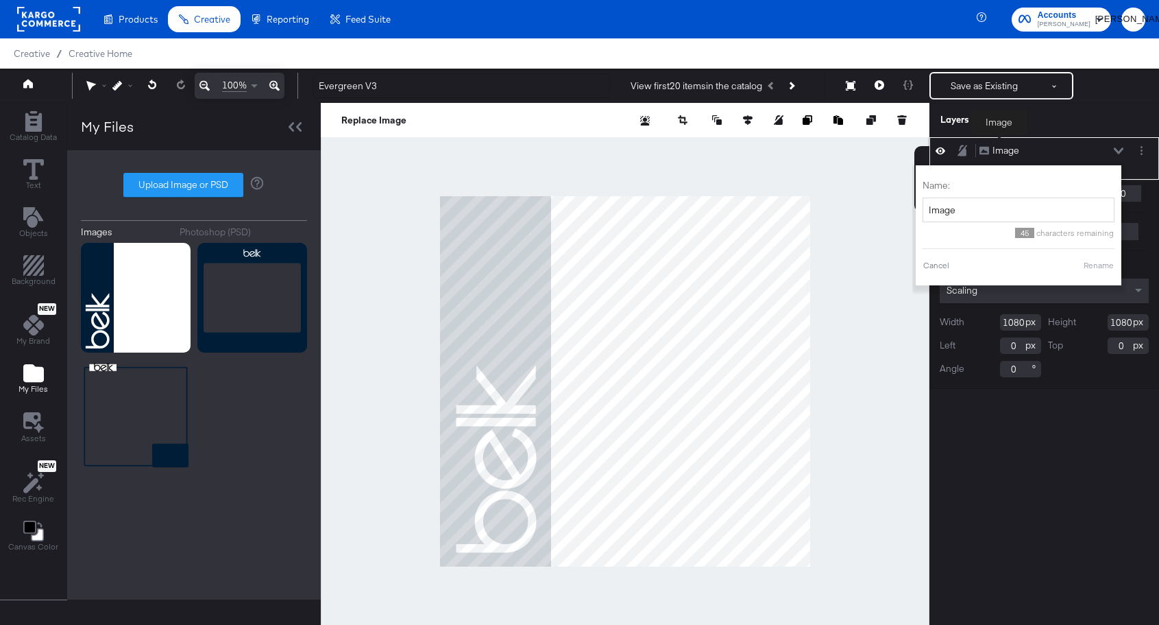
click at [1000, 145] on div "Image" at bounding box center [1006, 150] width 27 height 13
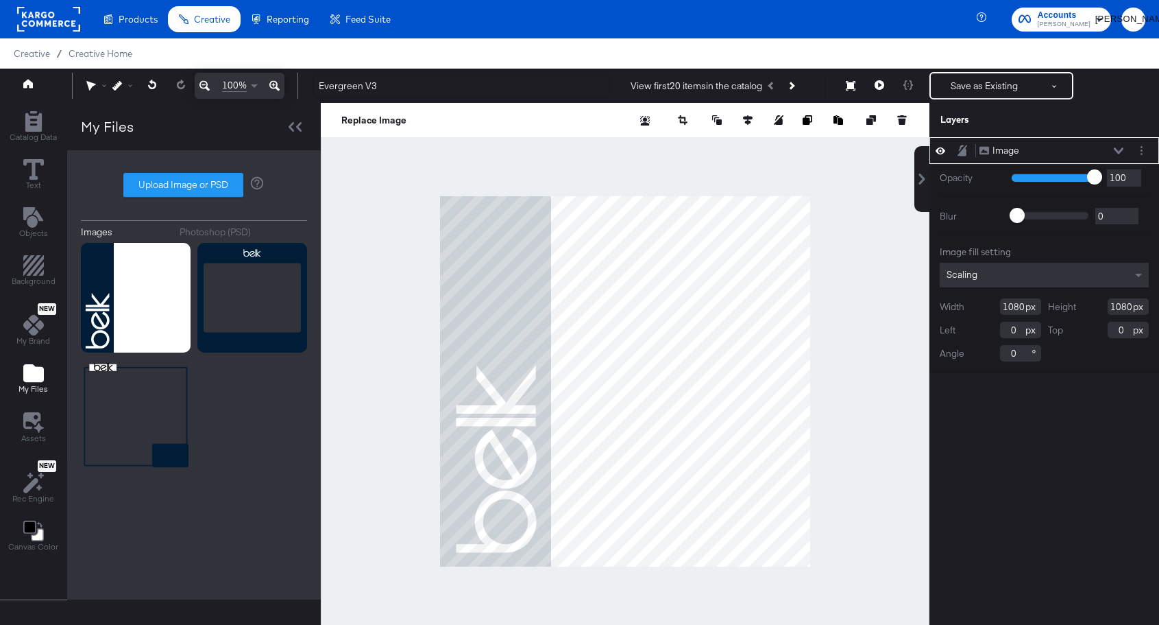
click at [1010, 137] on div "Image Image" at bounding box center [1045, 150] width 230 height 27
click at [1010, 143] on div "Image Image" at bounding box center [1045, 150] width 230 height 27
click at [1008, 151] on div "Image" at bounding box center [1006, 150] width 27 height 13
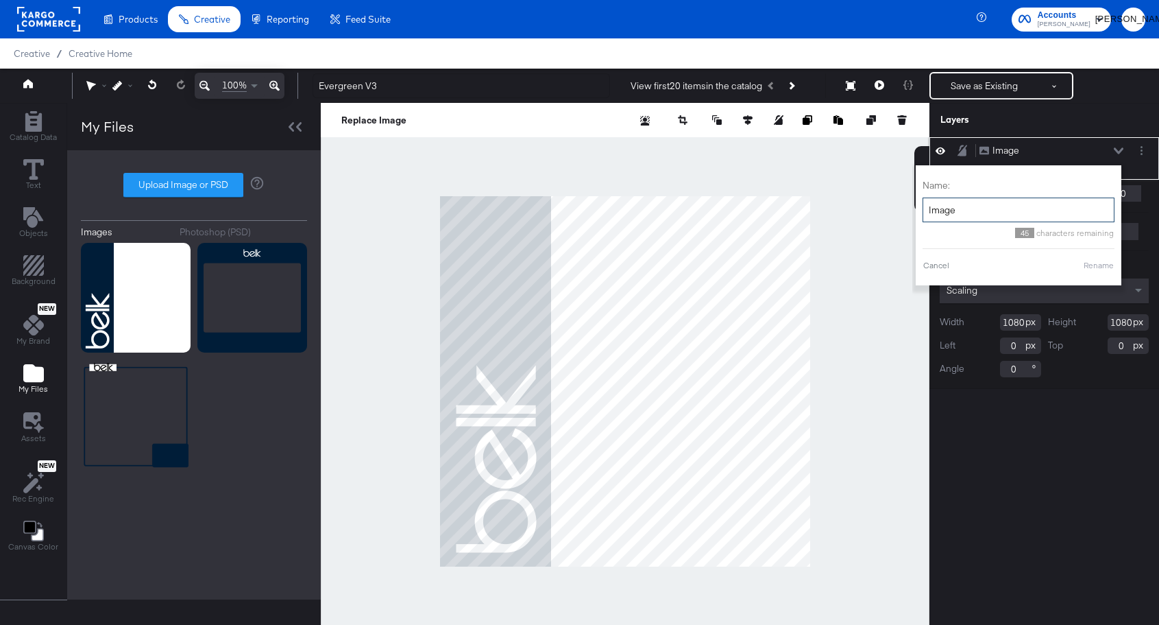
click at [963, 211] on input "Image" at bounding box center [1019, 209] width 192 height 25
type input "Overlay"
click at [1089, 264] on button "Rename" at bounding box center [1099, 265] width 32 height 12
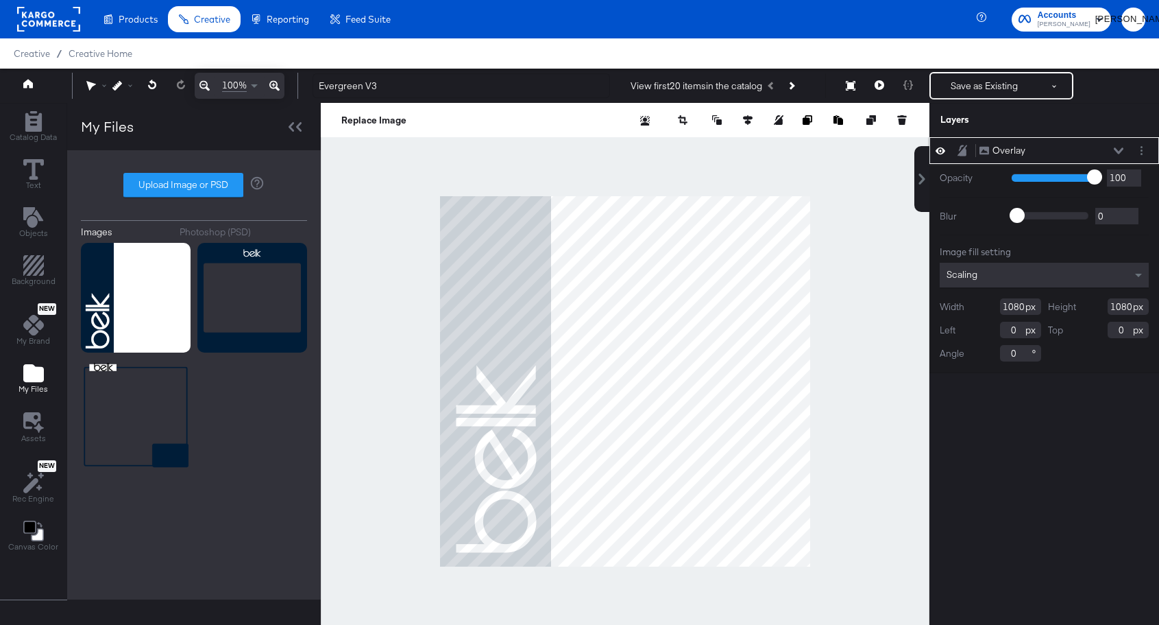
click at [839, 388] on div at bounding box center [625, 381] width 609 height 557
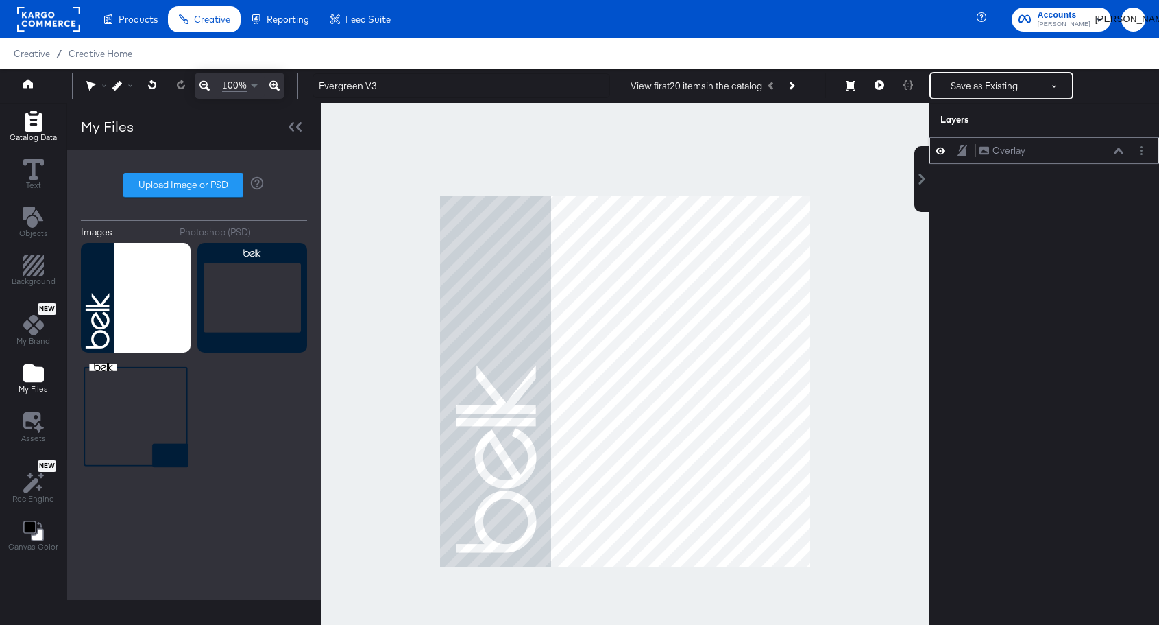
click at [34, 126] on icon "Add Rectangle" at bounding box center [33, 121] width 16 height 21
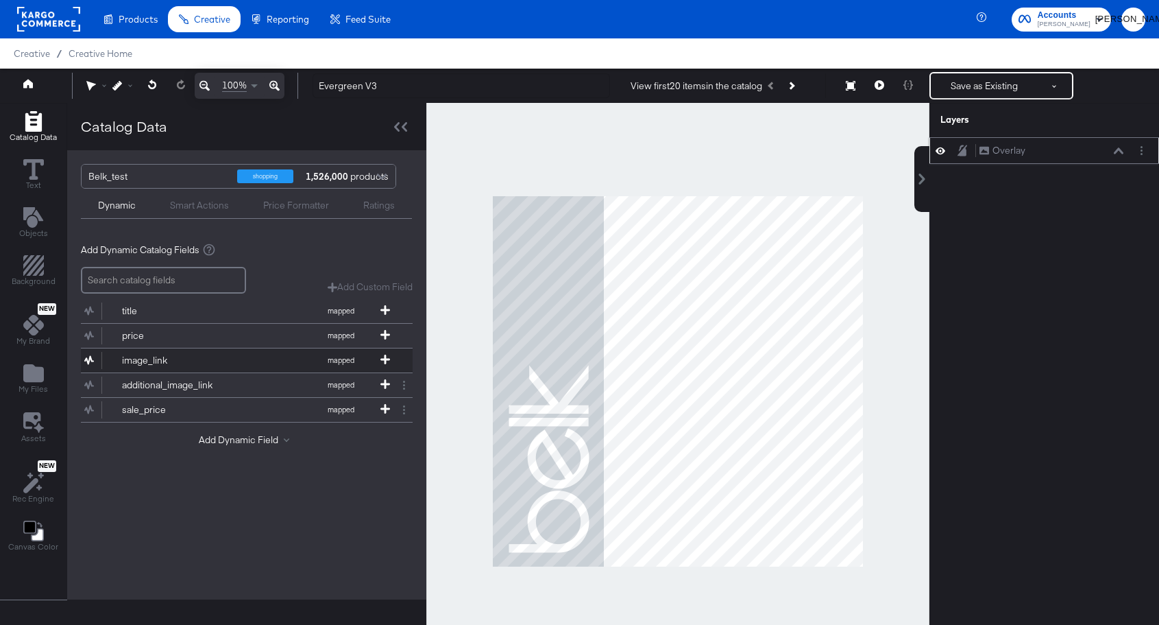
click at [381, 353] on button "image_link mapped" at bounding box center [238, 360] width 315 height 24
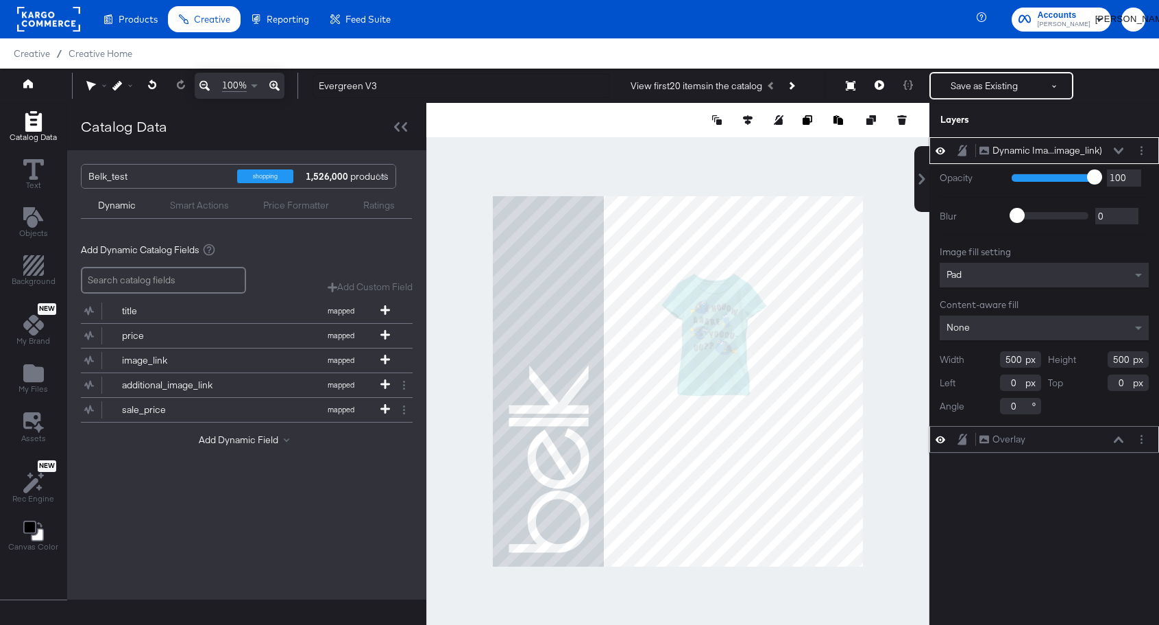
type input "366"
type input "70"
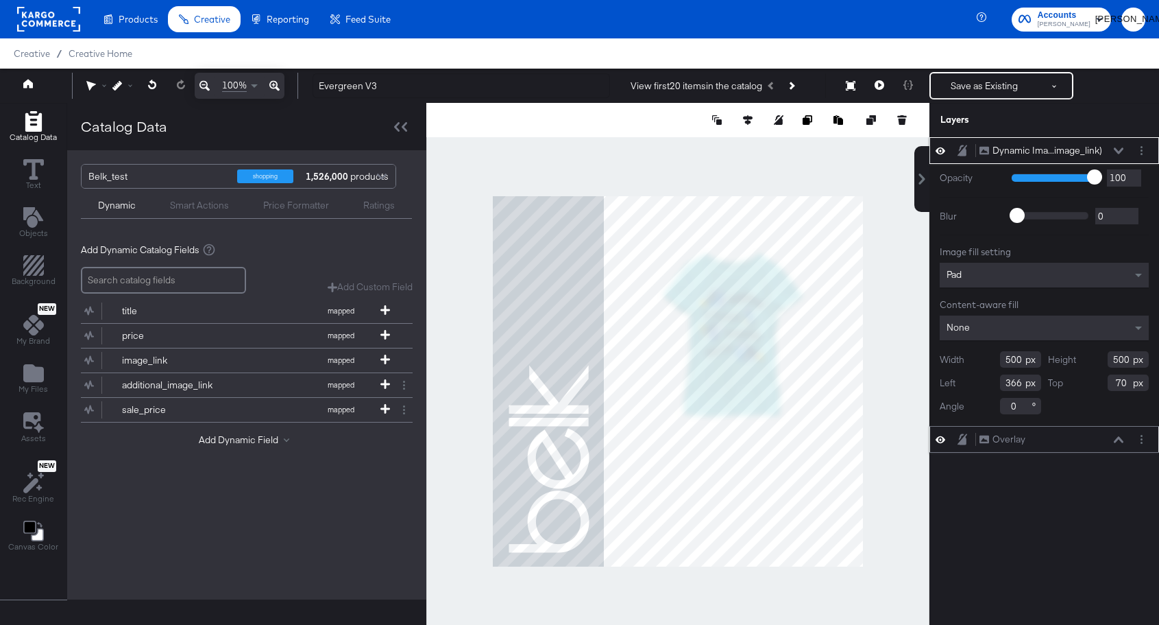
type input "668"
type input "362"
type input "54"
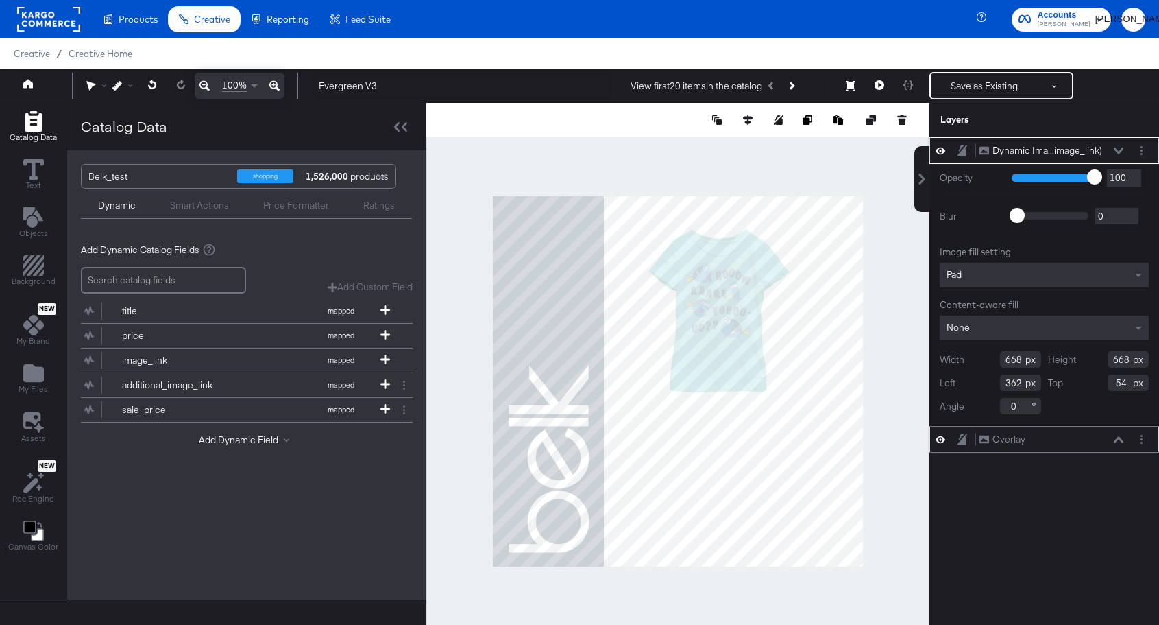
type input "326"
type input "0"
type input "276"
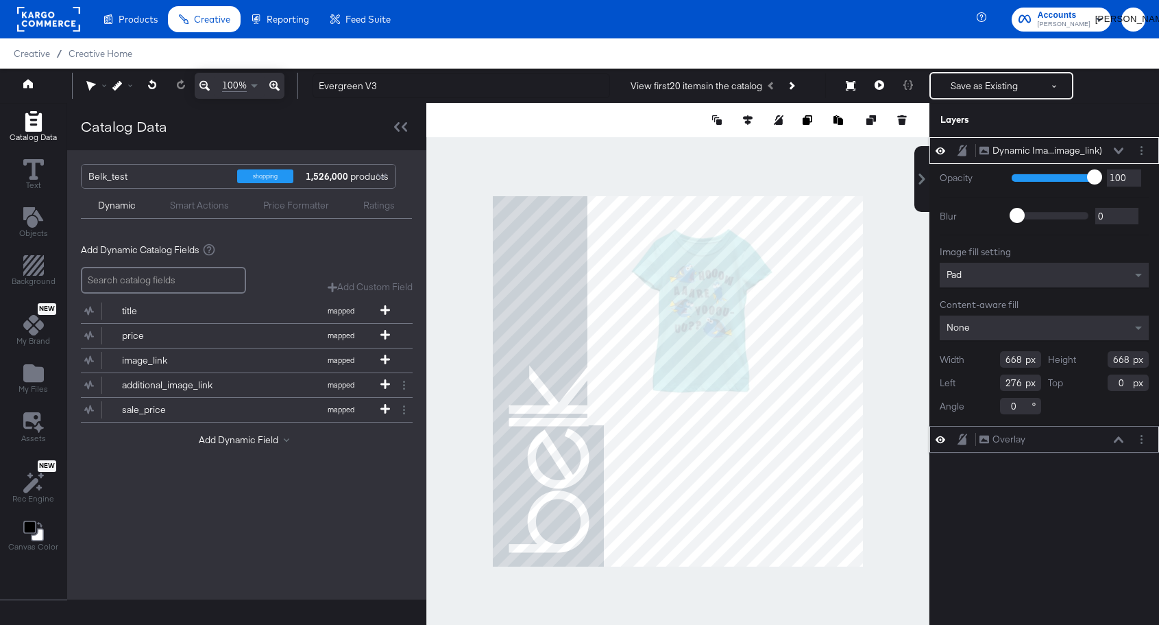
click at [1117, 151] on icon at bounding box center [1119, 150] width 10 height 6
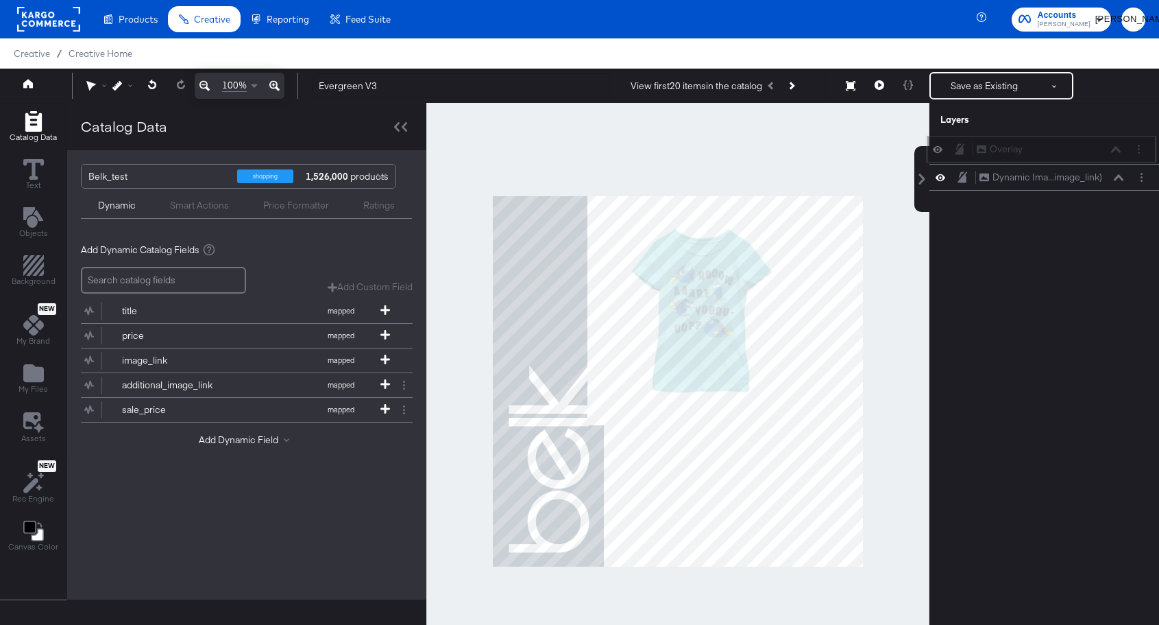
drag, startPoint x: 1034, startPoint y: 180, endPoint x: 1031, endPoint y: 145, distance: 35.1
click at [1031, 145] on div "Overlay Overlay" at bounding box center [1048, 149] width 145 height 14
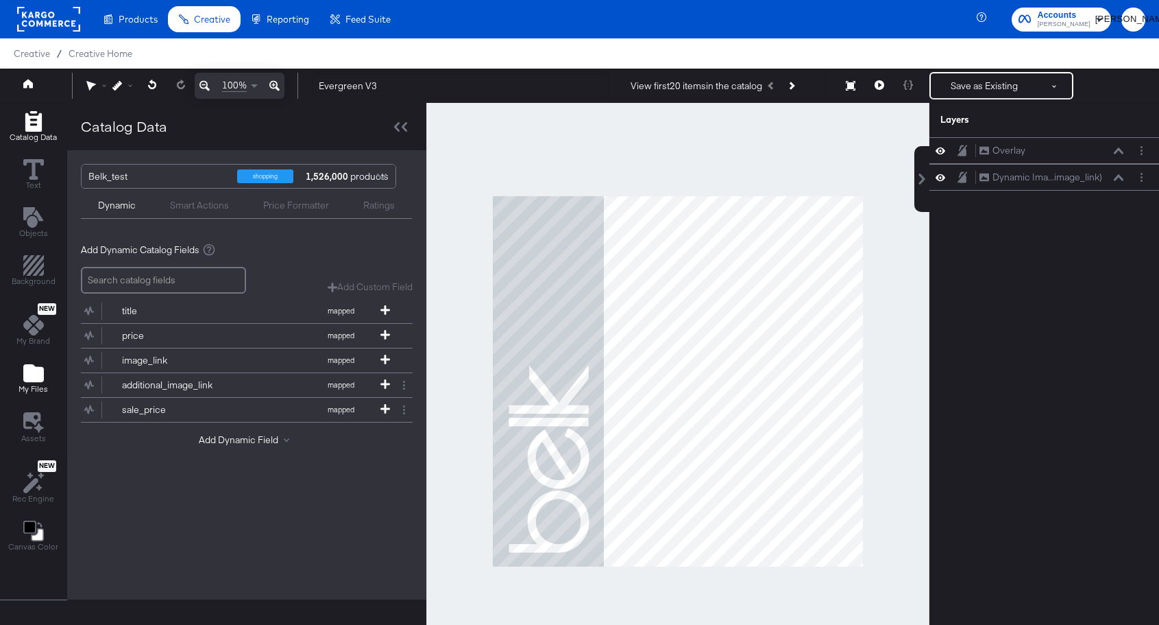
click at [34, 364] on icon "Add Files" at bounding box center [33, 373] width 21 height 21
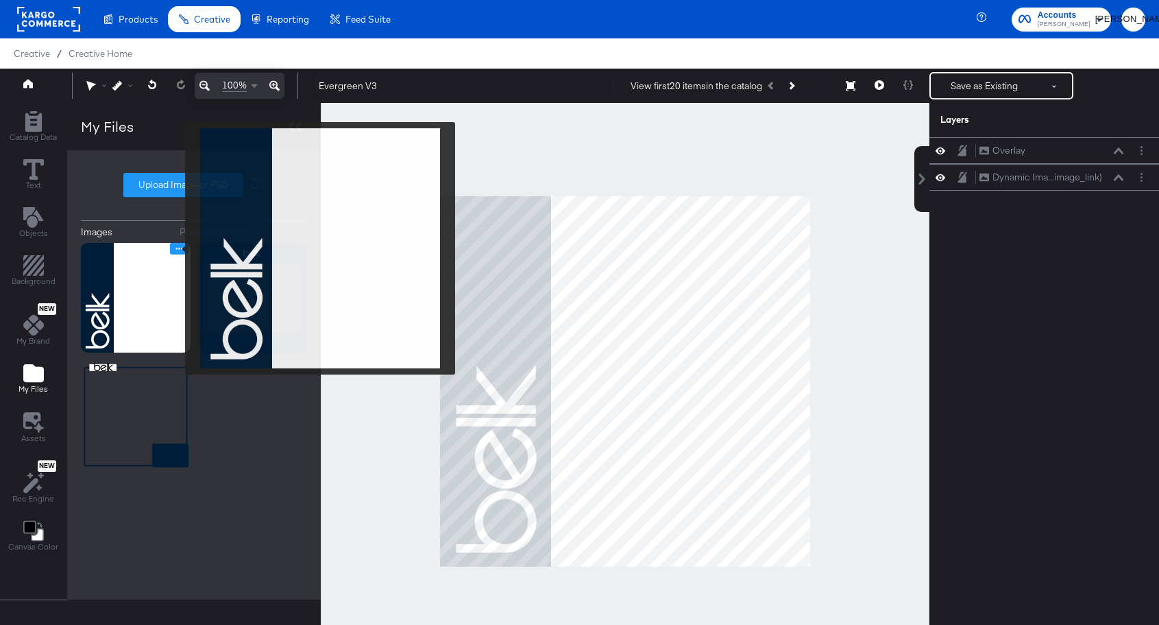
click at [176, 247] on icon "Image Options" at bounding box center [179, 248] width 10 height 10
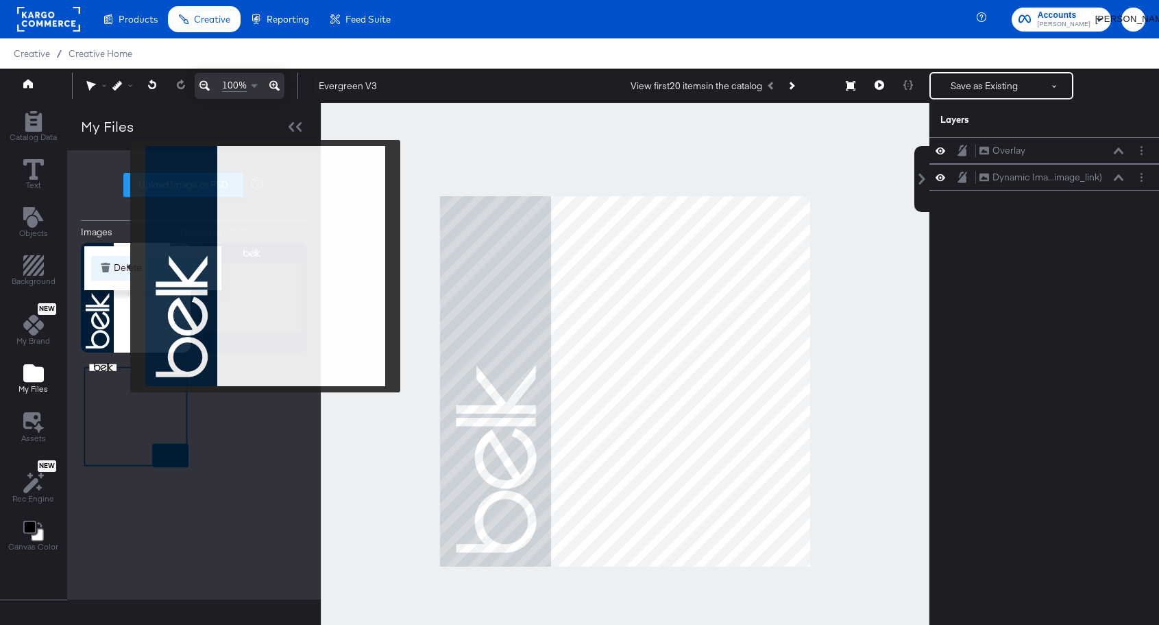
click at [121, 266] on button "Delete" at bounding box center [152, 268] width 123 height 25
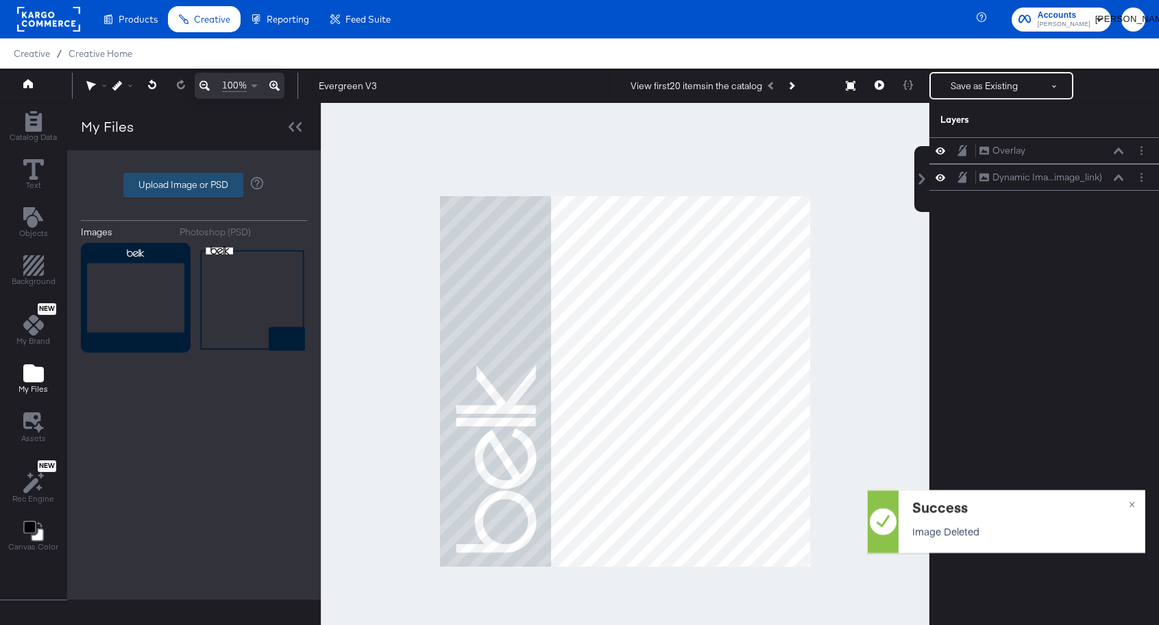
click at [184, 182] on label "Upload Image or PSD" at bounding box center [183, 184] width 119 height 23
click at [194, 185] on input "Upload Image or PSD" at bounding box center [194, 185] width 0 height 0
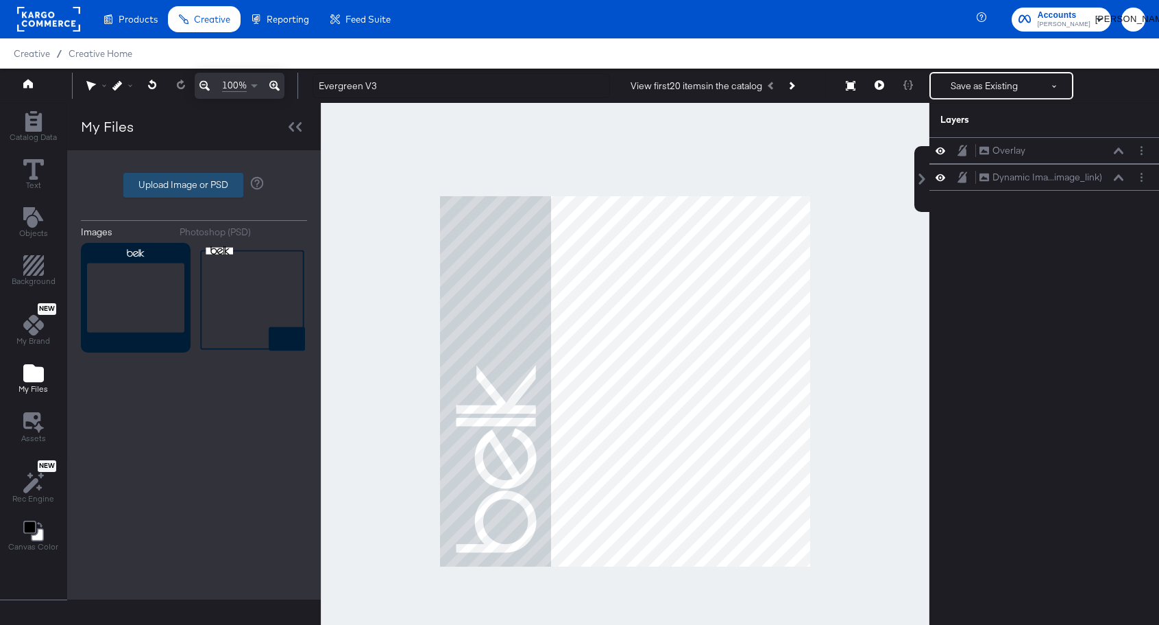
click at [182, 189] on label "Upload Image or PSD" at bounding box center [183, 184] width 119 height 23
click at [194, 185] on input "Upload Image or PSD" at bounding box center [194, 185] width 0 height 0
click at [1146, 152] on button "Layer Options" at bounding box center [1142, 150] width 14 height 14
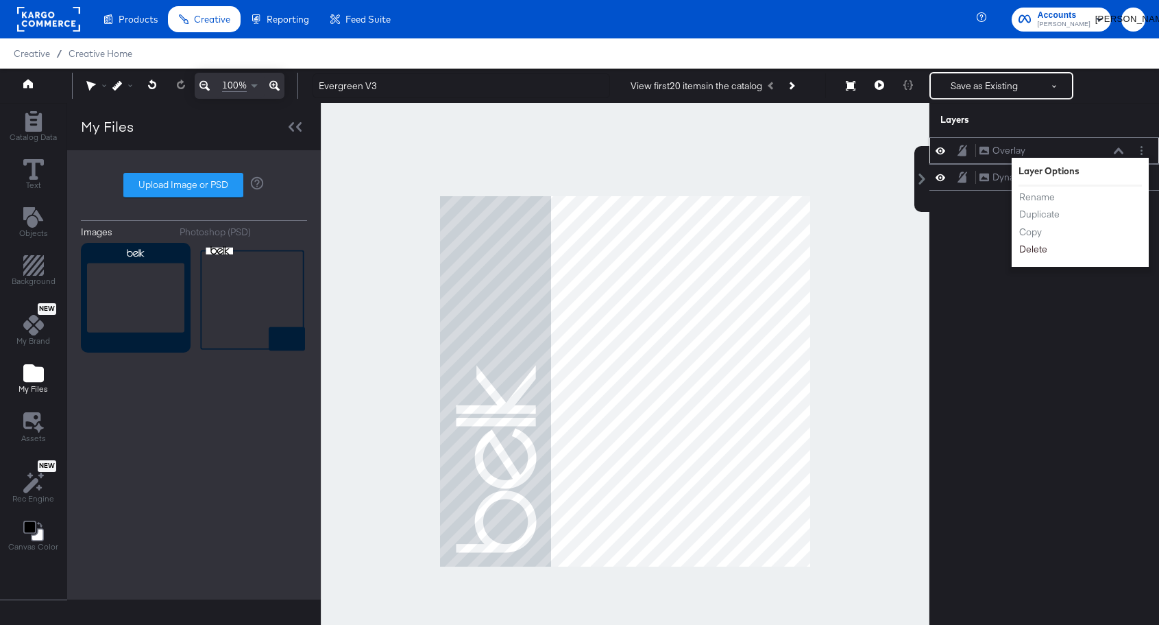
click at [1035, 254] on button "Delete" at bounding box center [1033, 249] width 29 height 14
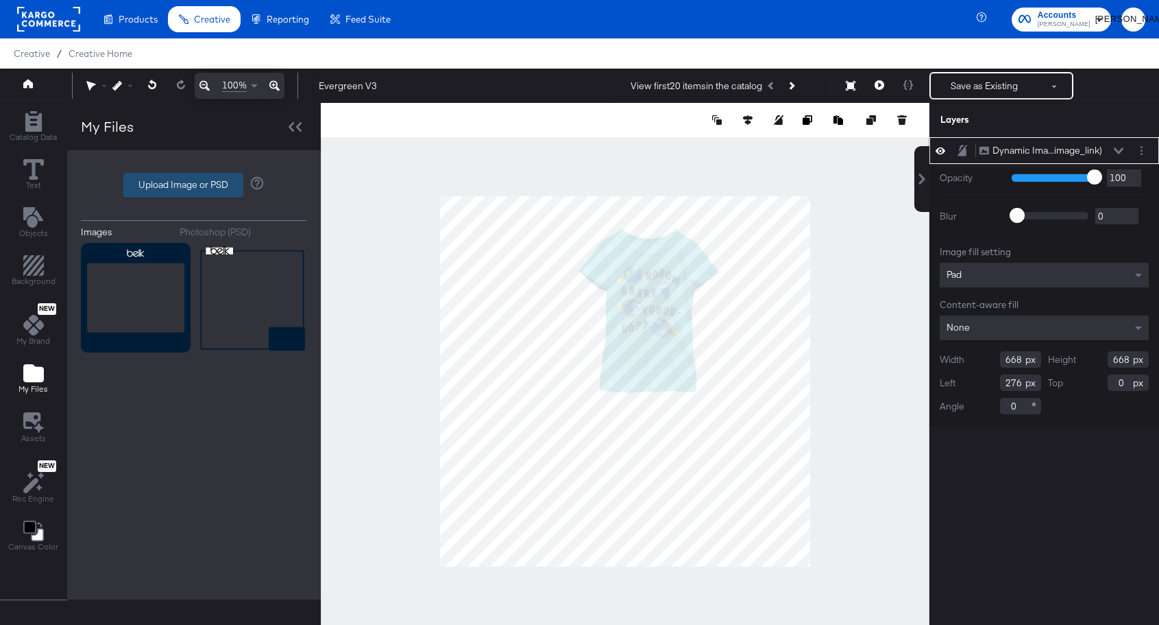
click at [163, 180] on label "Upload Image or PSD" at bounding box center [183, 184] width 119 height 23
click at [194, 185] on input "Upload Image or PSD" at bounding box center [194, 185] width 0 height 0
click at [204, 191] on label "Upload Image or PSD" at bounding box center [183, 184] width 119 height 23
click at [194, 185] on input "Upload Image or PSD" at bounding box center [194, 185] width 0 height 0
type input "C:\fakepath\Evergreen V3_Overlay.png"
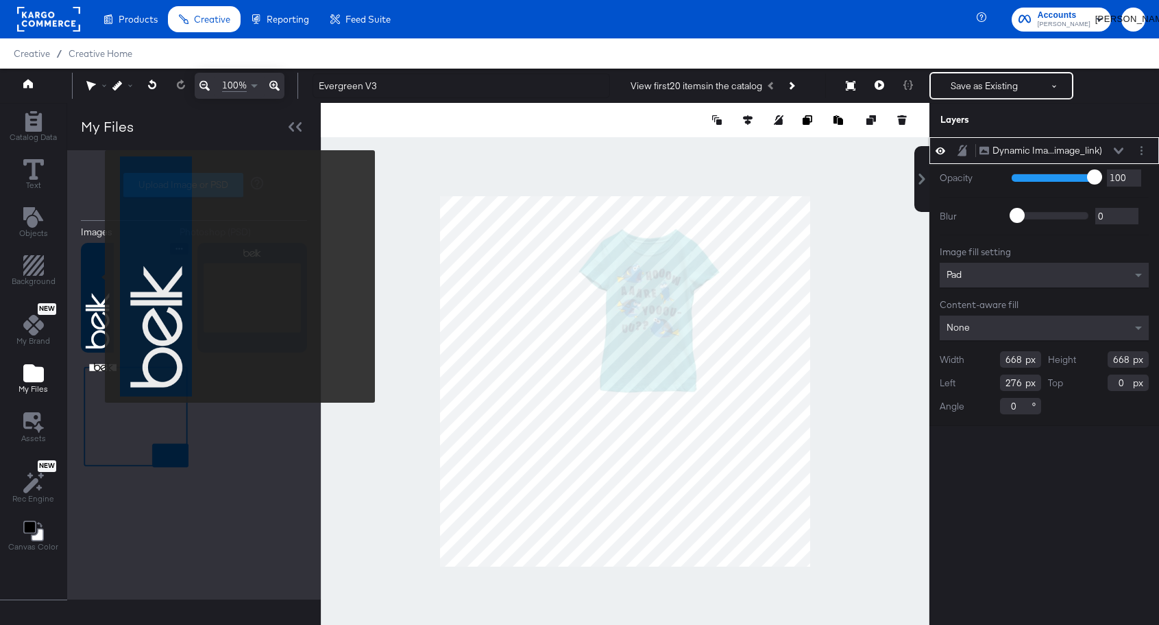
click at [96, 276] on img at bounding box center [136, 298] width 110 height 110
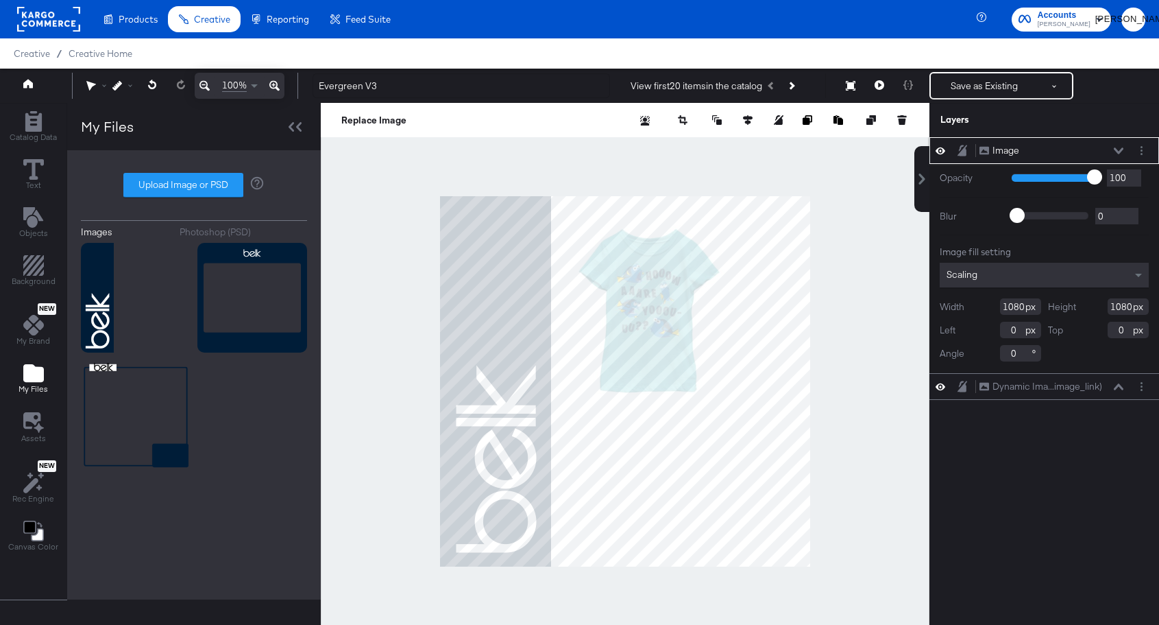
click at [849, 334] on div at bounding box center [625, 381] width 609 height 557
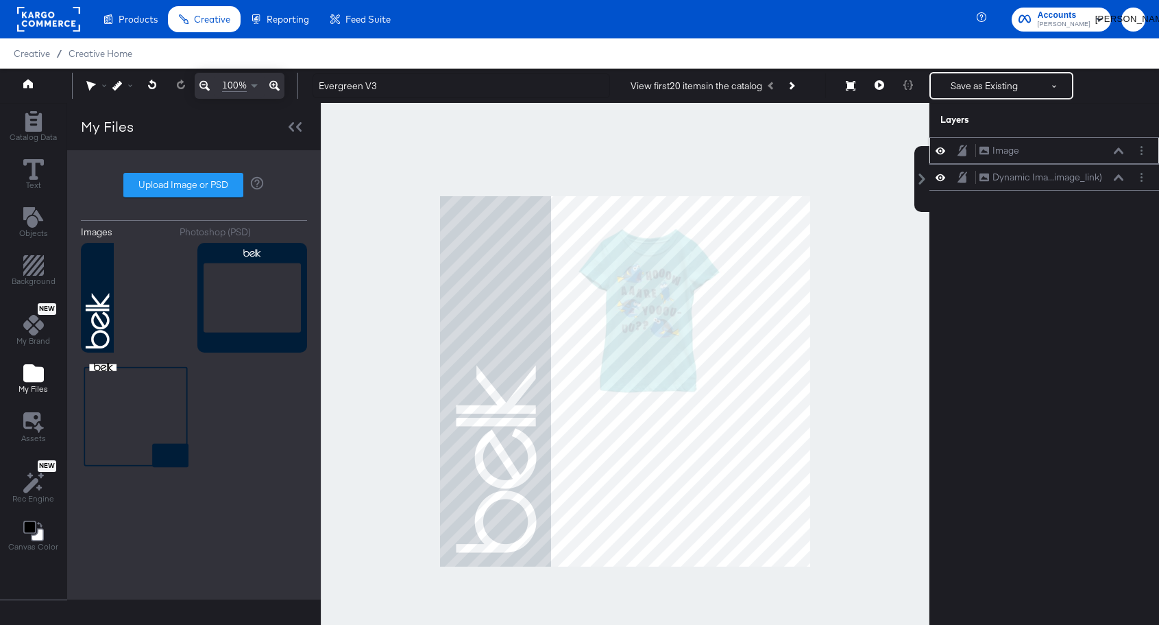
click at [945, 150] on icon at bounding box center [941, 150] width 10 height 7
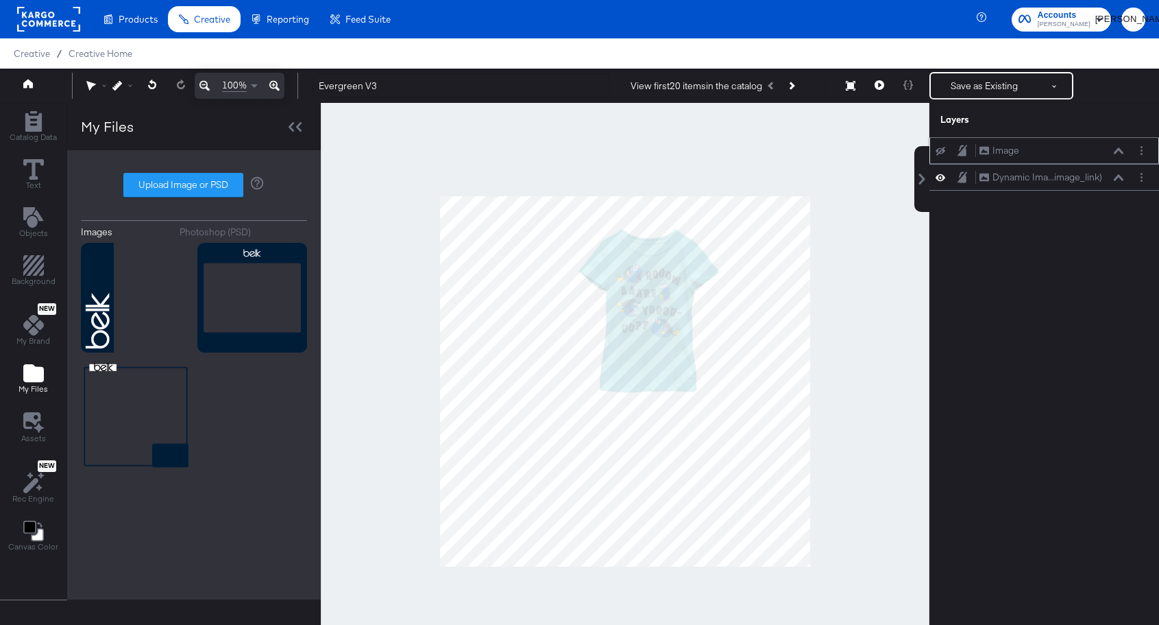
click at [945, 150] on icon at bounding box center [941, 150] width 10 height 9
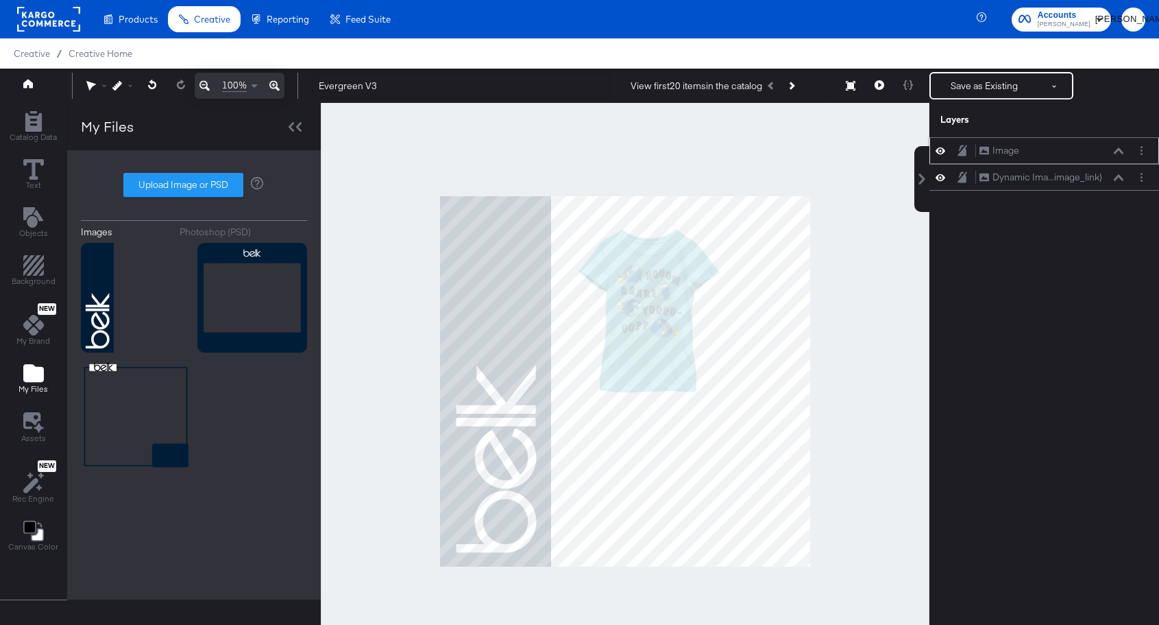
click at [1024, 151] on div "Image Image" at bounding box center [1051, 150] width 145 height 14
click at [1010, 152] on div "Image" at bounding box center [1006, 150] width 27 height 13
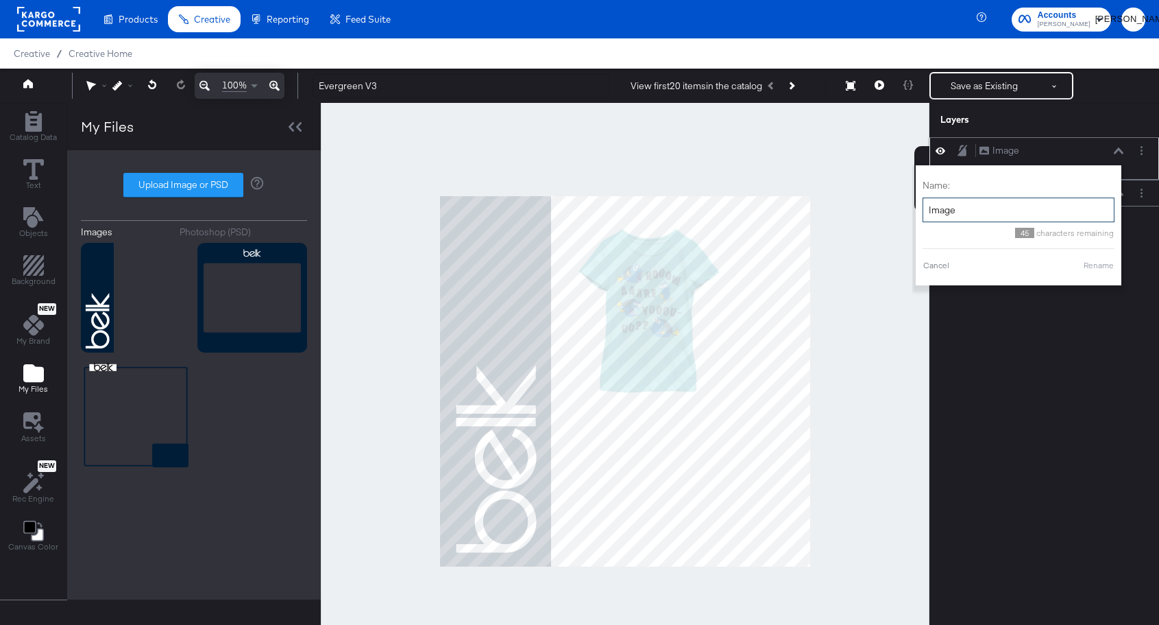
click at [972, 211] on input "Image" at bounding box center [1019, 209] width 192 height 25
type input "Overlay"
click at [1106, 263] on button "Rename" at bounding box center [1099, 265] width 32 height 12
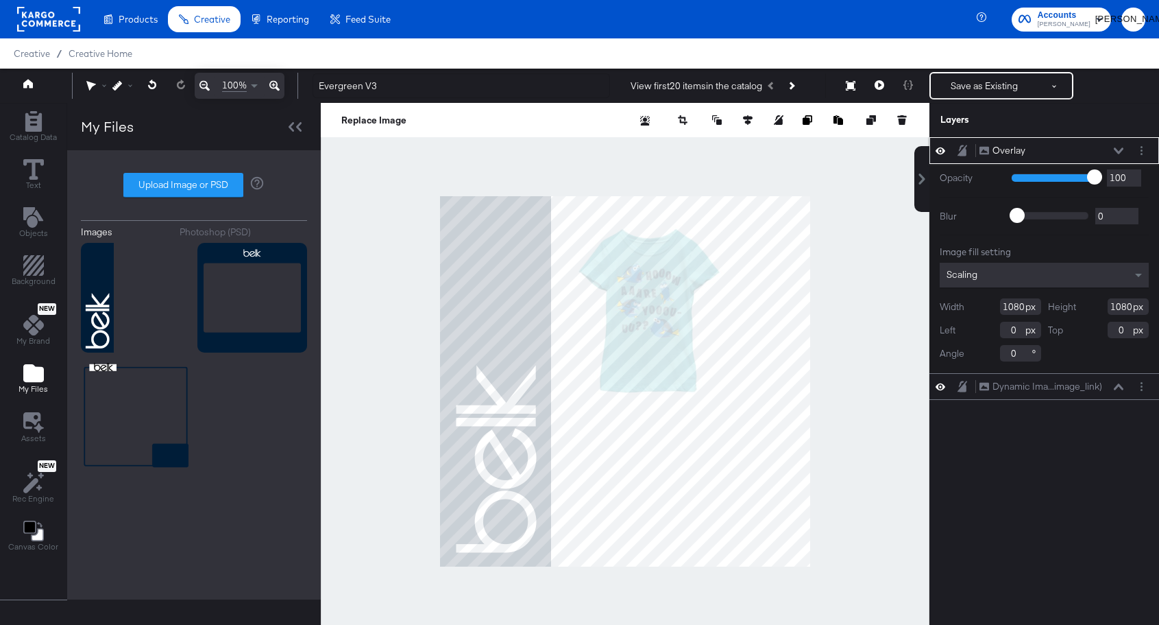
click at [961, 149] on icon at bounding box center [963, 151] width 10 height 12
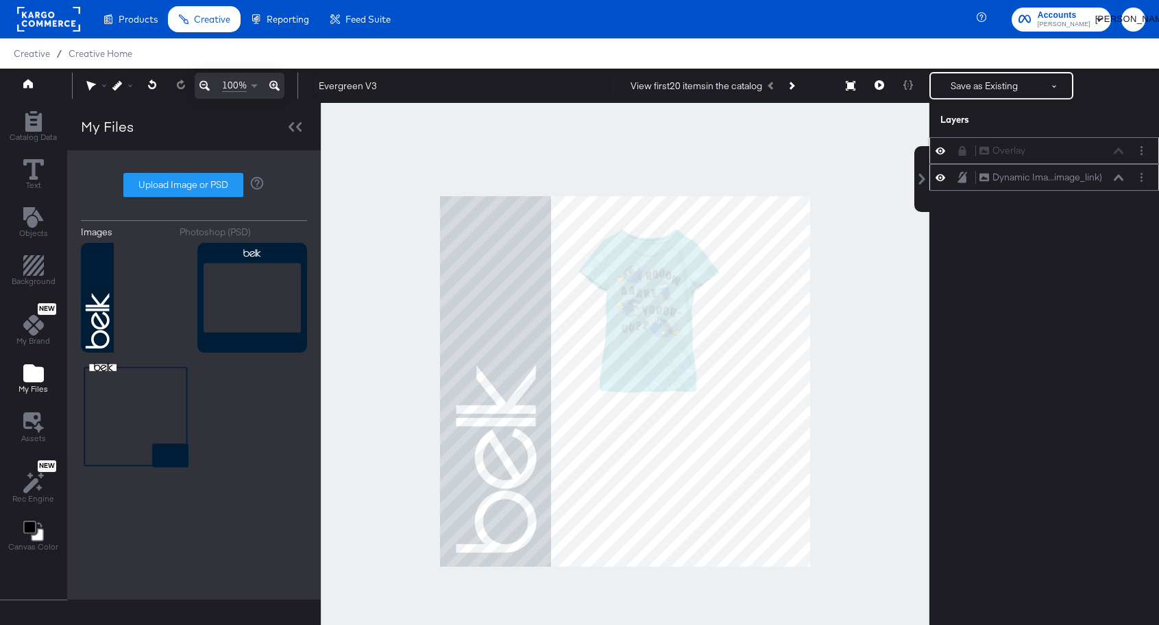
click at [1118, 180] on icon at bounding box center [1119, 177] width 10 height 7
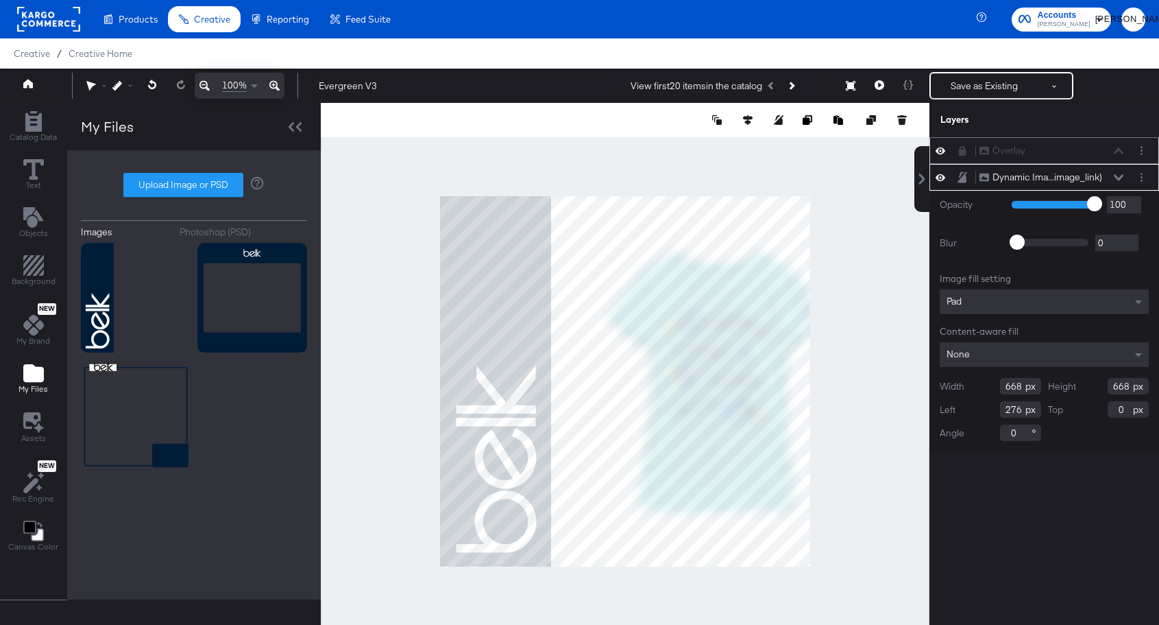
click at [889, 575] on div at bounding box center [625, 381] width 609 height 557
type input "1071"
type input "1080"
